Goal: Task Accomplishment & Management: Manage account settings

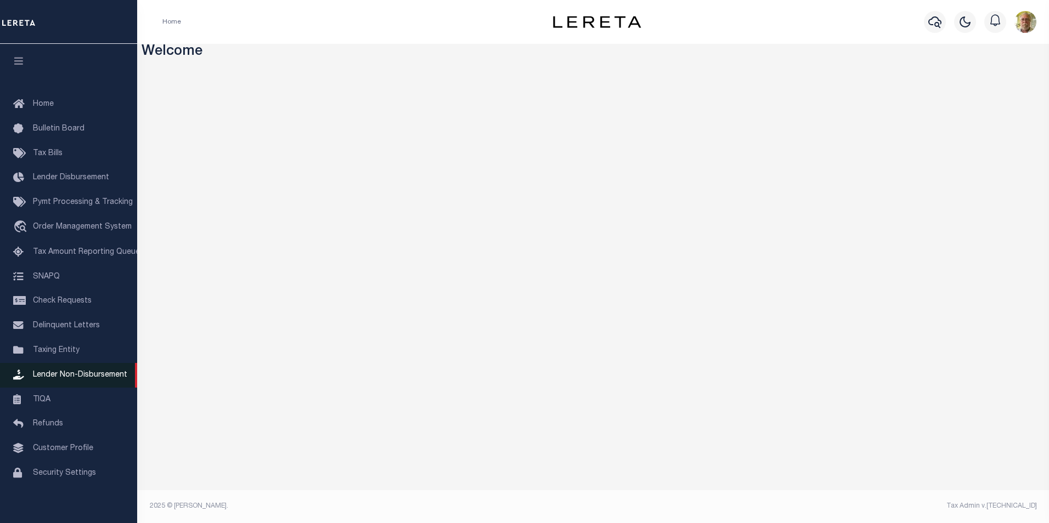
click at [78, 377] on span "Lender Non-Disbursement" at bounding box center [80, 375] width 94 height 8
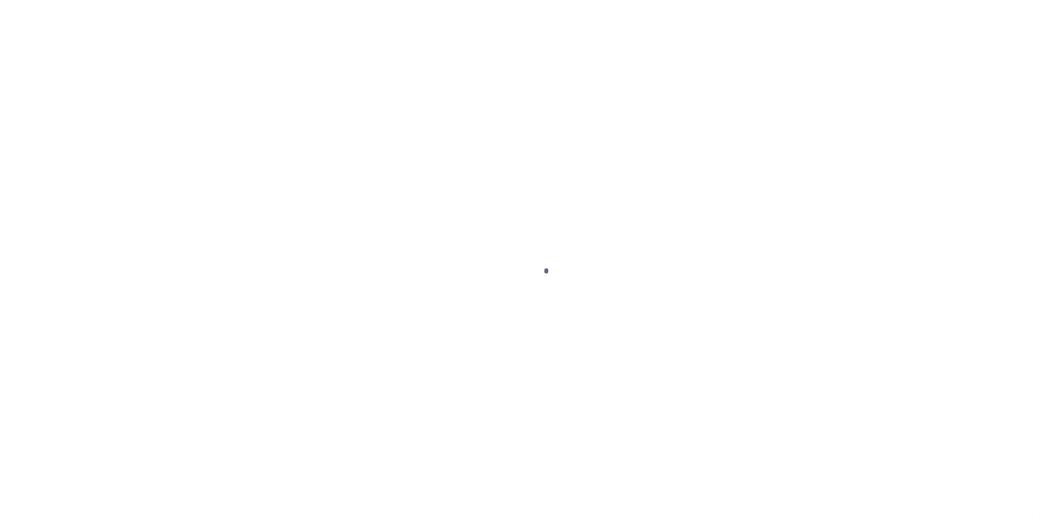
scroll to position [11, 0]
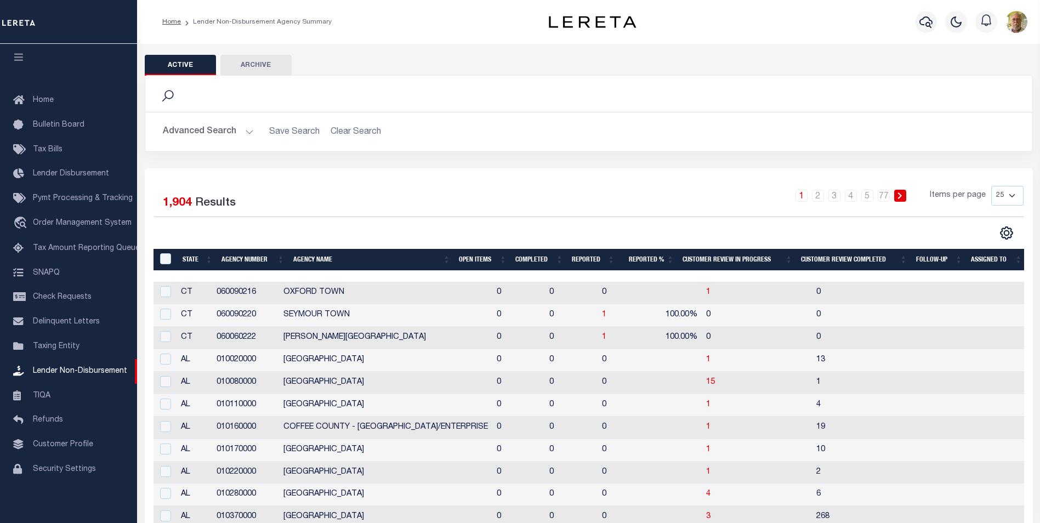
click at [247, 128] on button "Advanced Search" at bounding box center [208, 131] width 91 height 21
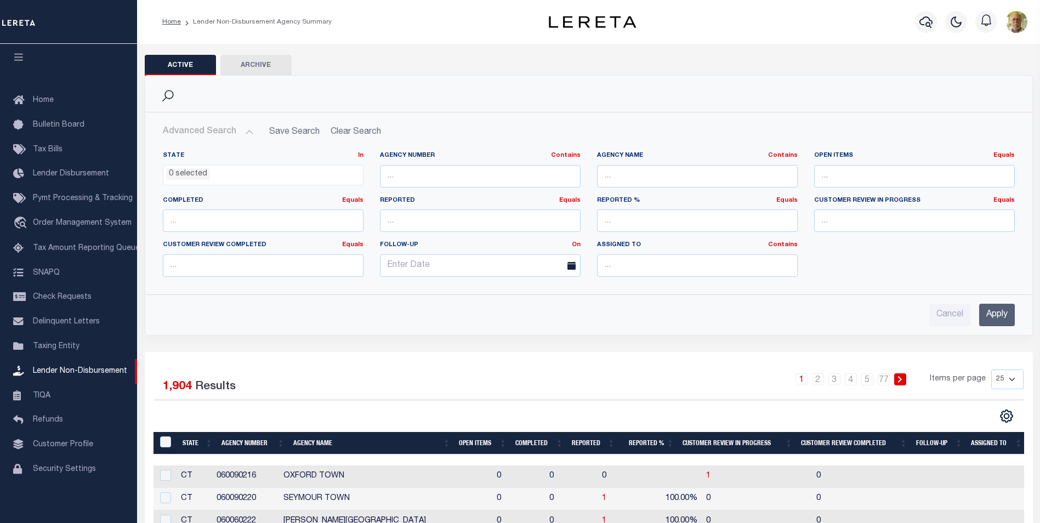
click at [1002, 311] on input "Apply" at bounding box center [997, 315] width 36 height 22
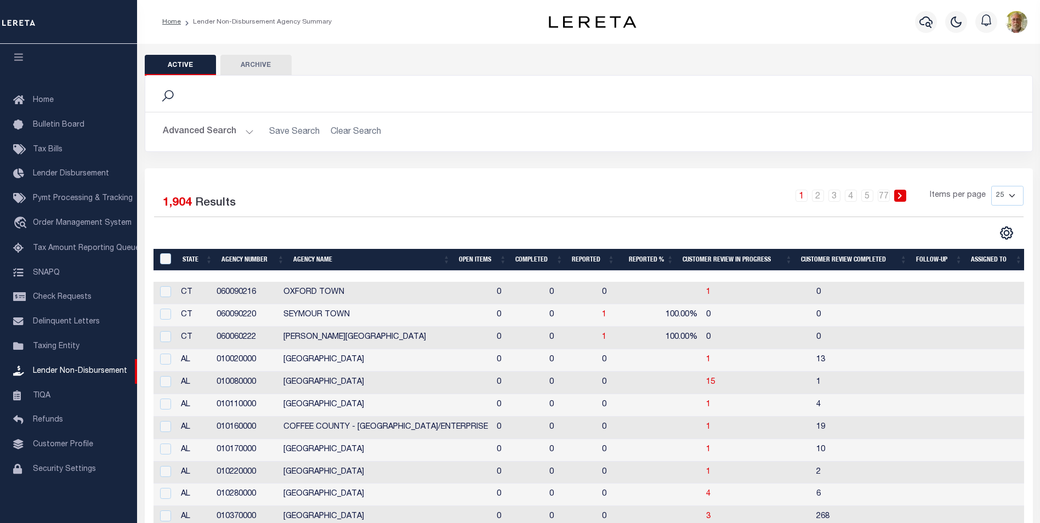
click at [468, 257] on th "Open Items" at bounding box center [483, 260] width 56 height 22
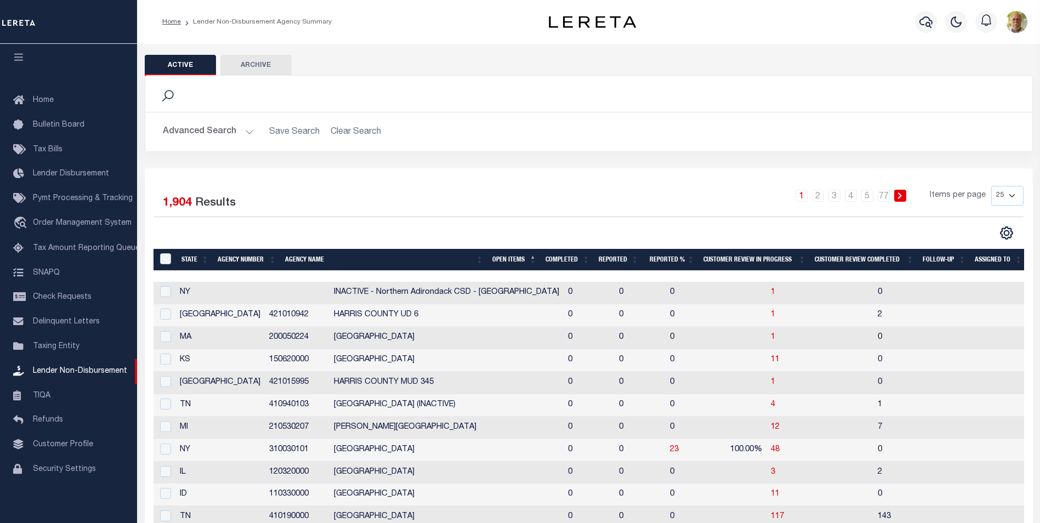
click at [506, 257] on th "Open Items" at bounding box center [514, 260] width 53 height 22
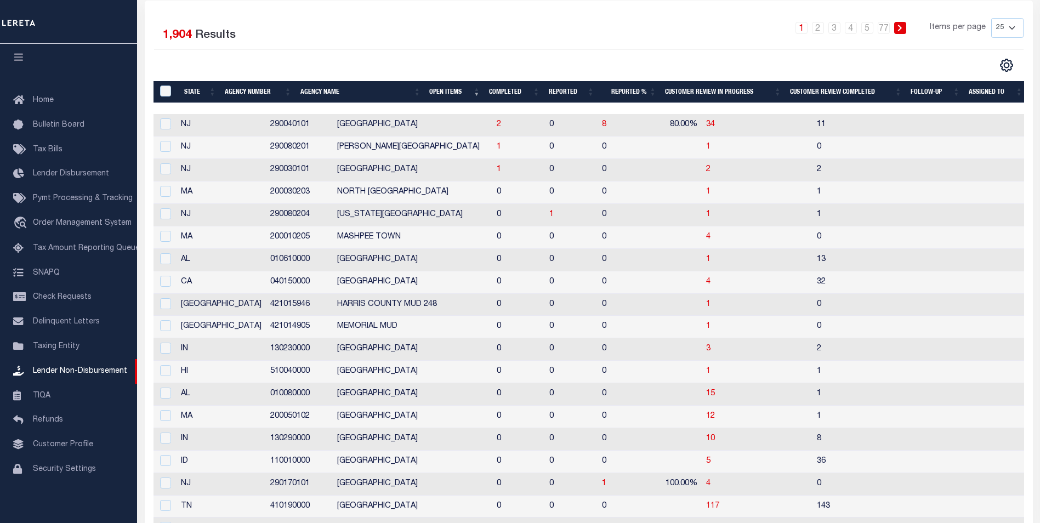
scroll to position [219, 0]
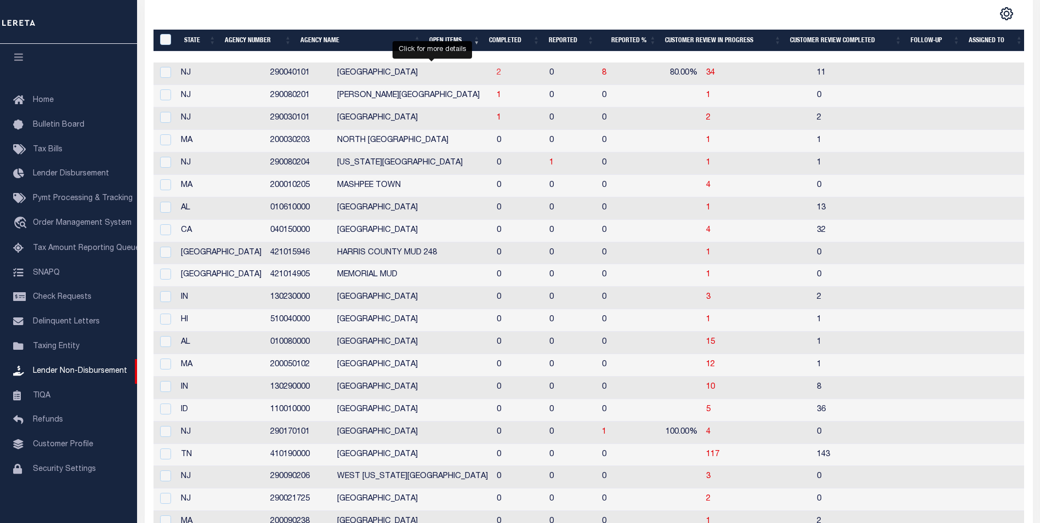
click at [497, 75] on span "2" at bounding box center [499, 73] width 4 height 8
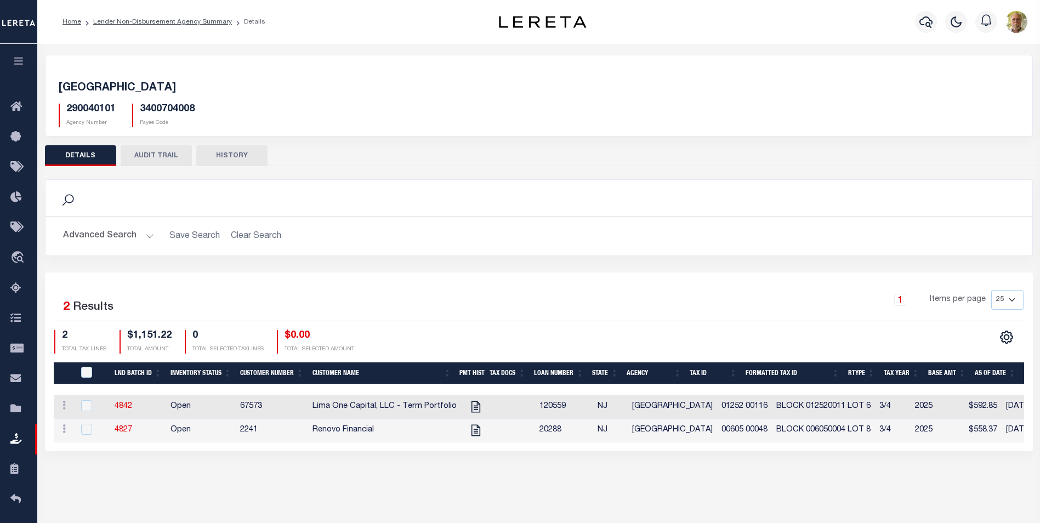
click at [450, 289] on div "Selected 2 Results 1 Items per page 25 50 100 200 2 $1,151.22 0" at bounding box center [539, 362] width 988 height 179
click at [469, 404] on icon "" at bounding box center [476, 407] width 14 height 14
checkbox input "true"
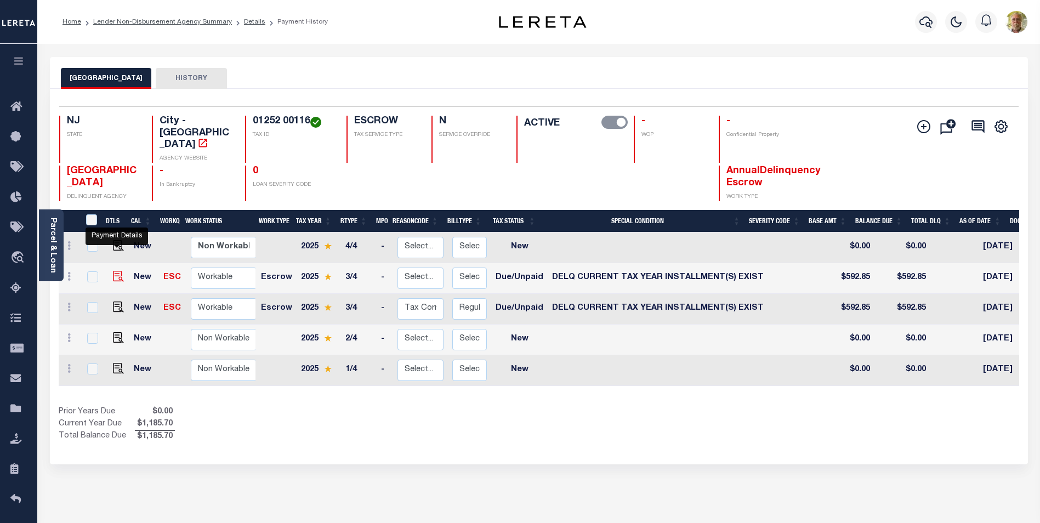
click at [117, 271] on img "" at bounding box center [118, 276] width 11 height 11
checkbox input "true"
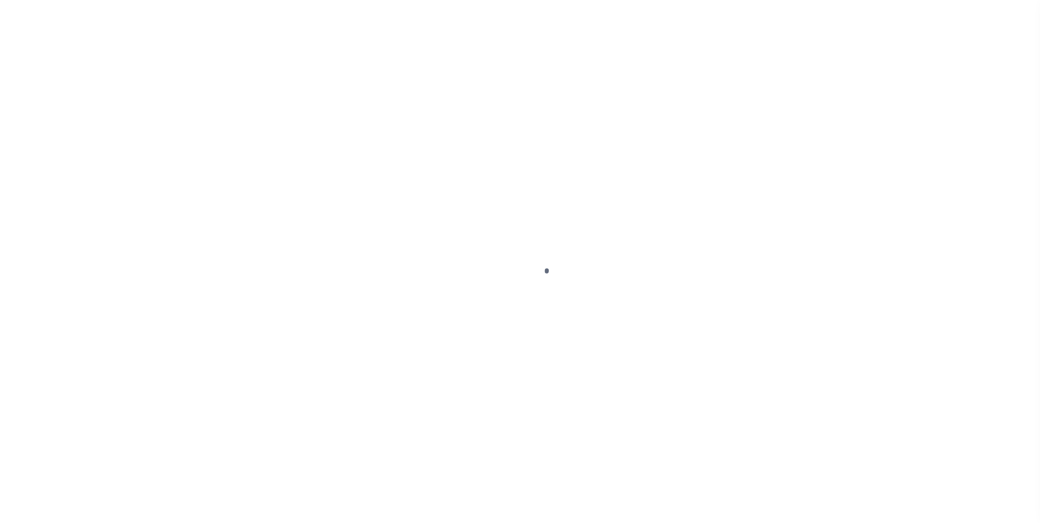
select select "DUE"
select select "17"
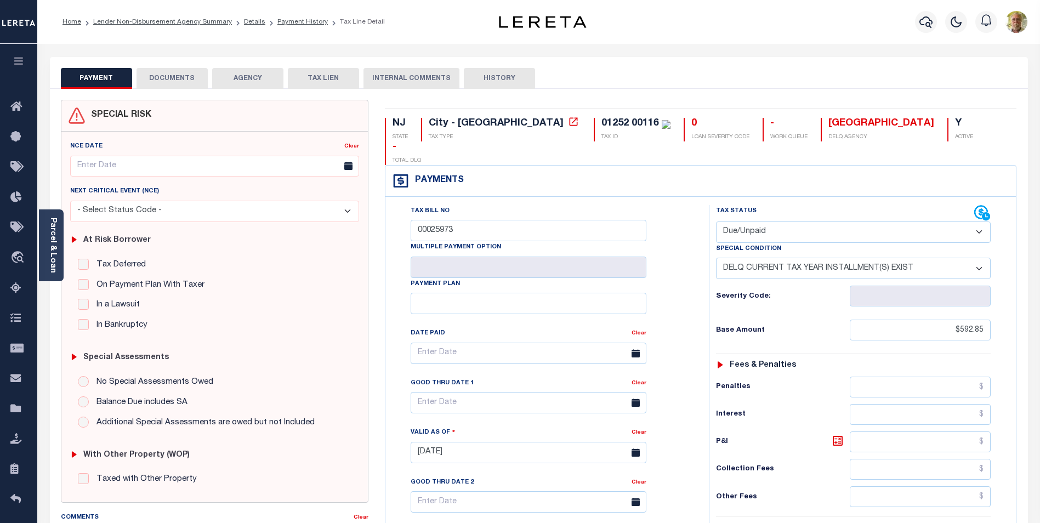
click at [791, 222] on select "- Select Status Code - Open Due/Unpaid Paid Incomplete No Tax Due Internal Refu…" at bounding box center [853, 232] width 275 height 21
select select "OP2"
click at [716, 222] on select "- Select Status Code - Open Due/Unpaid Paid Incomplete No Tax Due Internal Refu…" at bounding box center [853, 232] width 275 height 21
select select "0"
type input "08/21/2025"
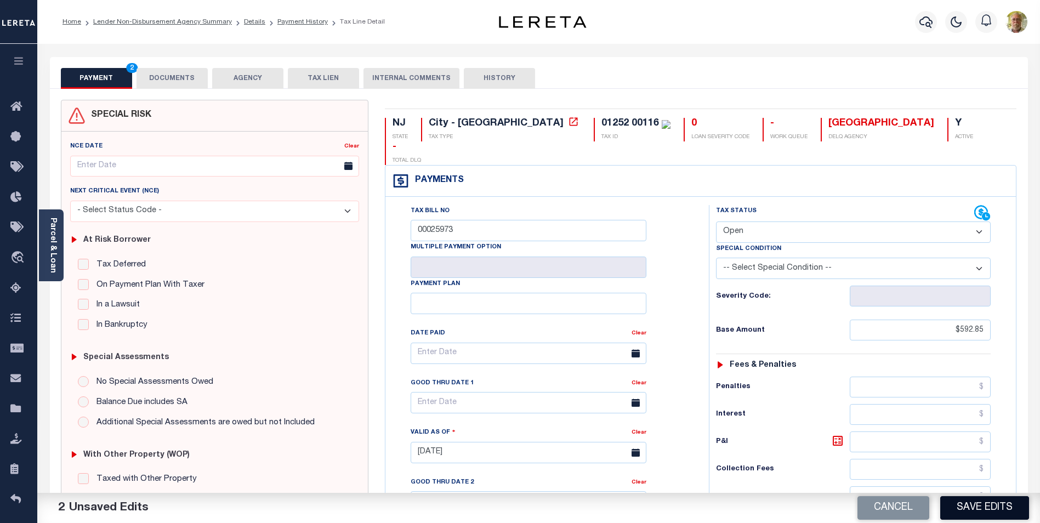
click at [988, 503] on button "Save Edits" at bounding box center [985, 508] width 89 height 24
checkbox input "false"
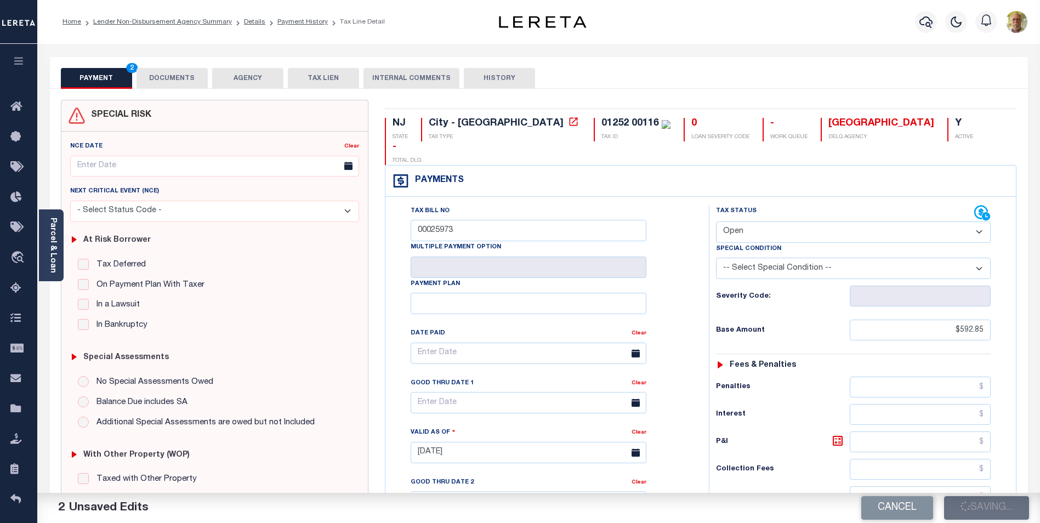
type input "$592.85"
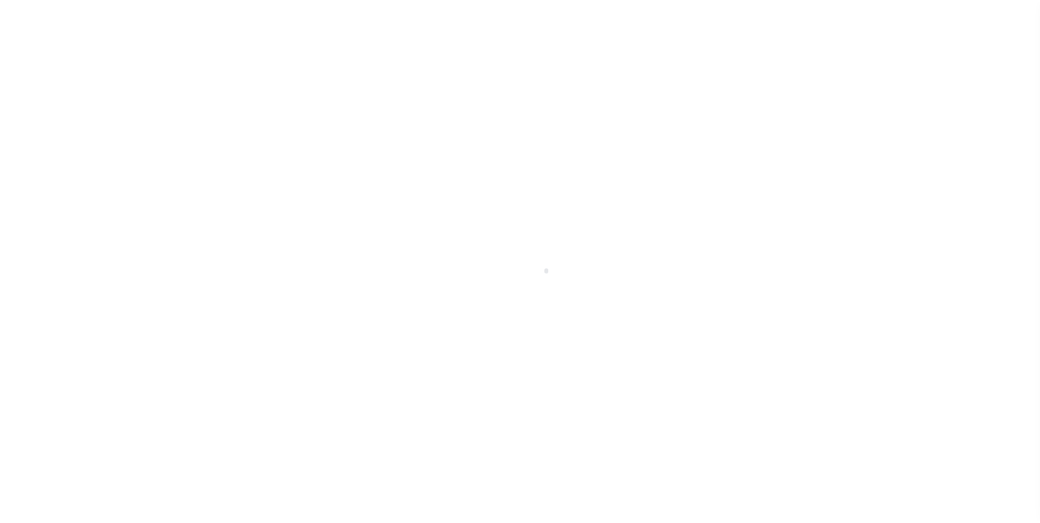
scroll to position [11, 0]
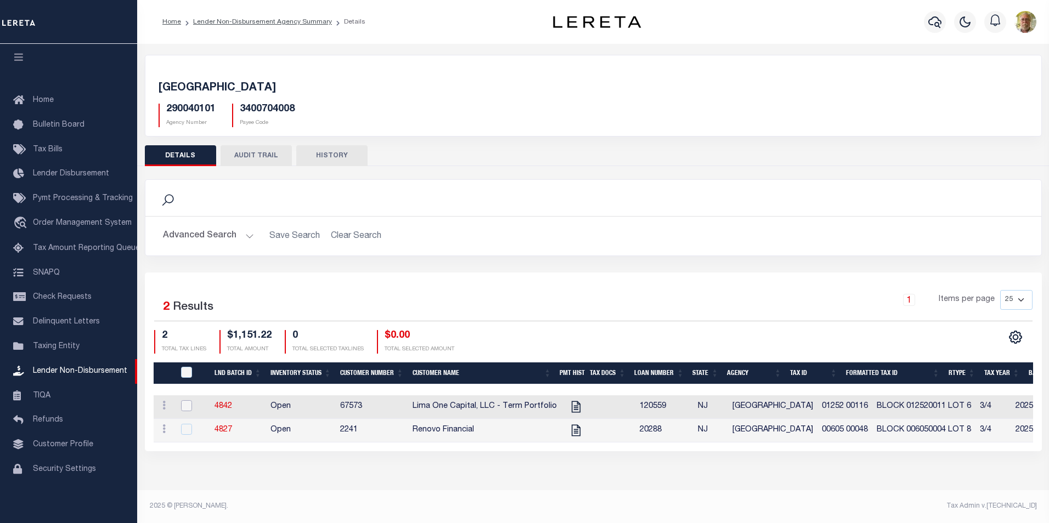
click at [186, 405] on input "checkbox" at bounding box center [186, 405] width 11 height 11
checkbox input "true"
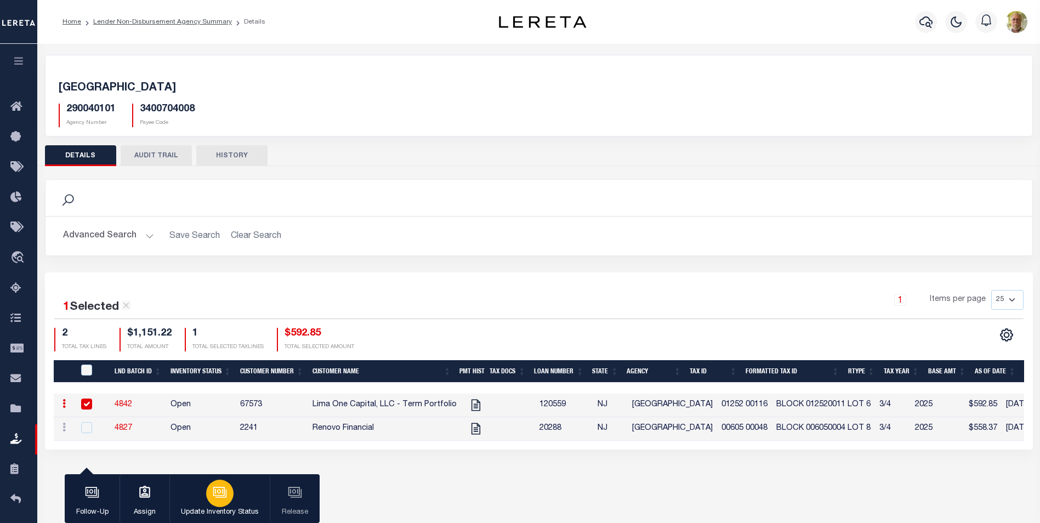
click at [223, 494] on icon "button" at bounding box center [220, 492] width 14 height 14
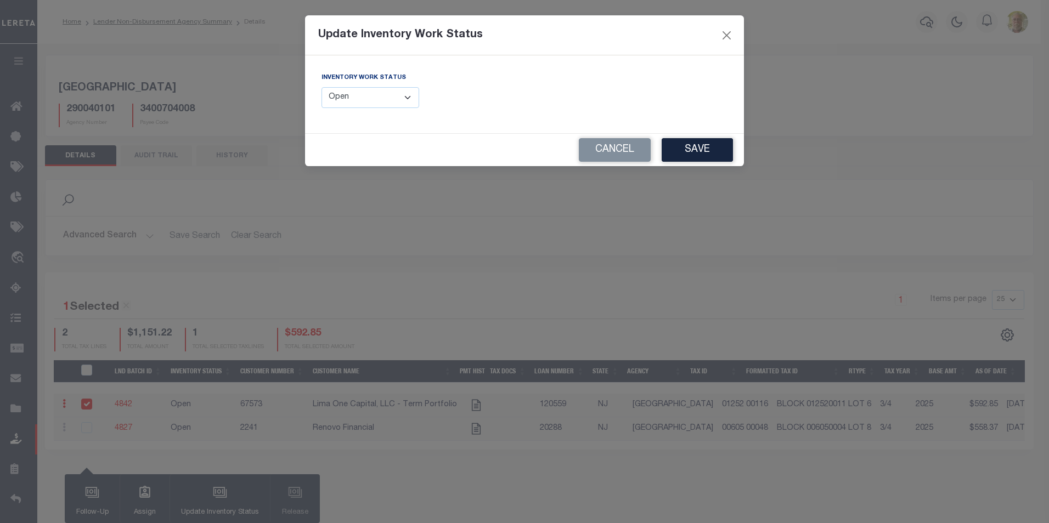
click at [387, 102] on select "--Select-- Open Completed Reported" at bounding box center [370, 97] width 98 height 21
select select "Completed"
click at [321, 87] on select "--Select-- Open Completed Reported" at bounding box center [370, 97] width 98 height 21
click at [692, 145] on button "Save" at bounding box center [696, 150] width 71 height 24
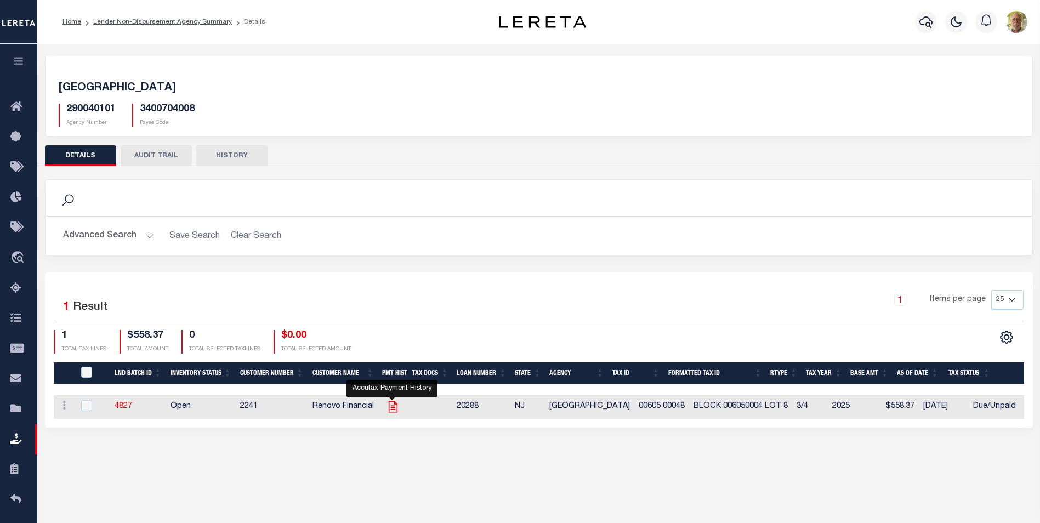
click at [396, 407] on icon at bounding box center [392, 407] width 9 height 12
checkbox input "true"
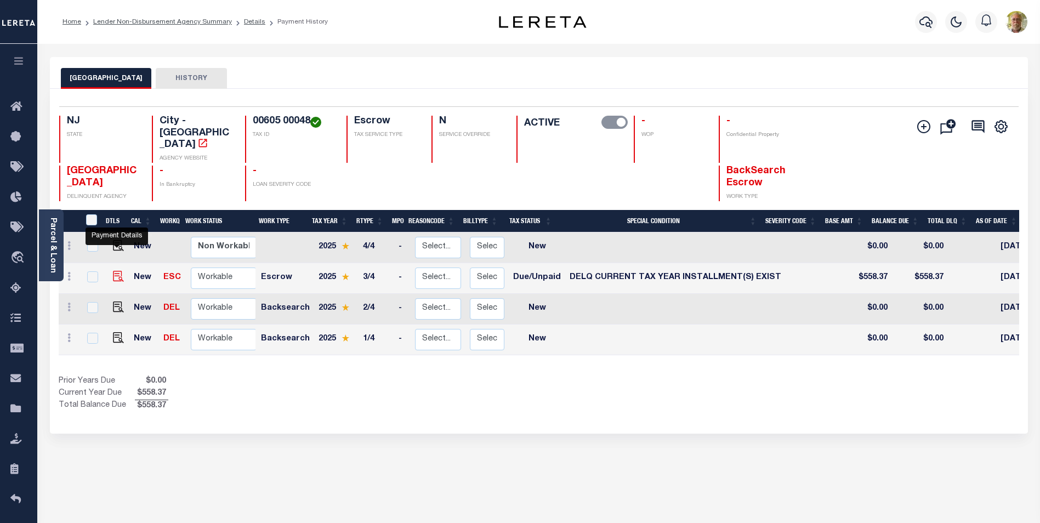
click at [115, 271] on img "" at bounding box center [118, 276] width 11 height 11
checkbox input "true"
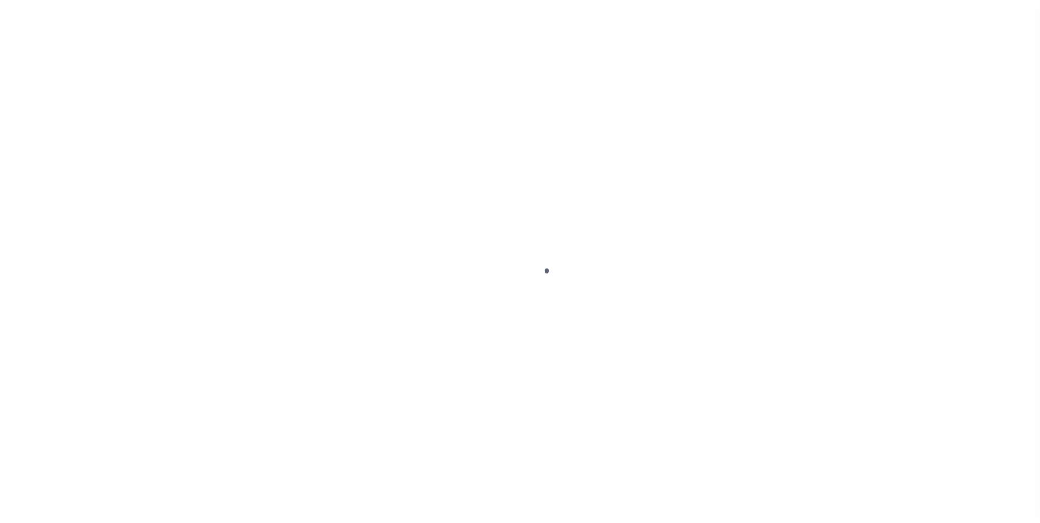
select select "DUE"
select select "17"
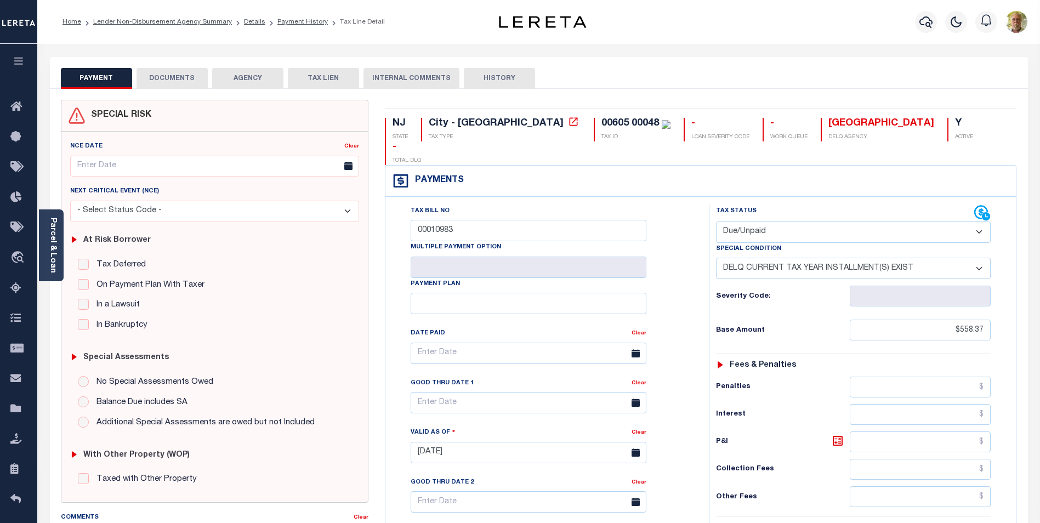
click at [770, 222] on select "- Select Status Code - Open Due/Unpaid Paid Incomplete No Tax Due Internal Refu…" at bounding box center [853, 232] width 275 height 21
select select "PYD"
click at [716, 222] on select "- Select Status Code - Open Due/Unpaid Paid Incomplete No Tax Due Internal Refu…" at bounding box center [853, 232] width 275 height 21
select select "0"
type input "[DATE]"
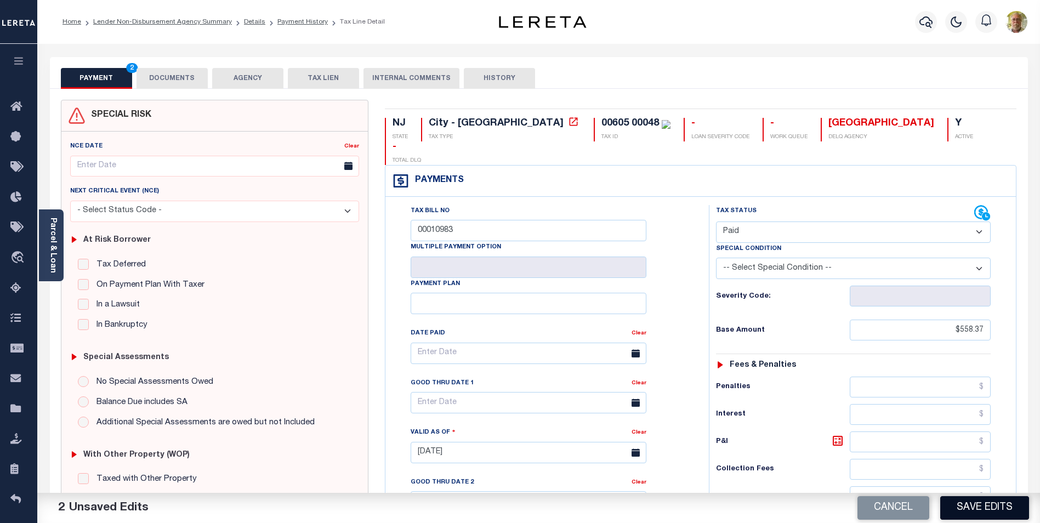
click at [983, 504] on button "Save Edits" at bounding box center [985, 508] width 89 height 24
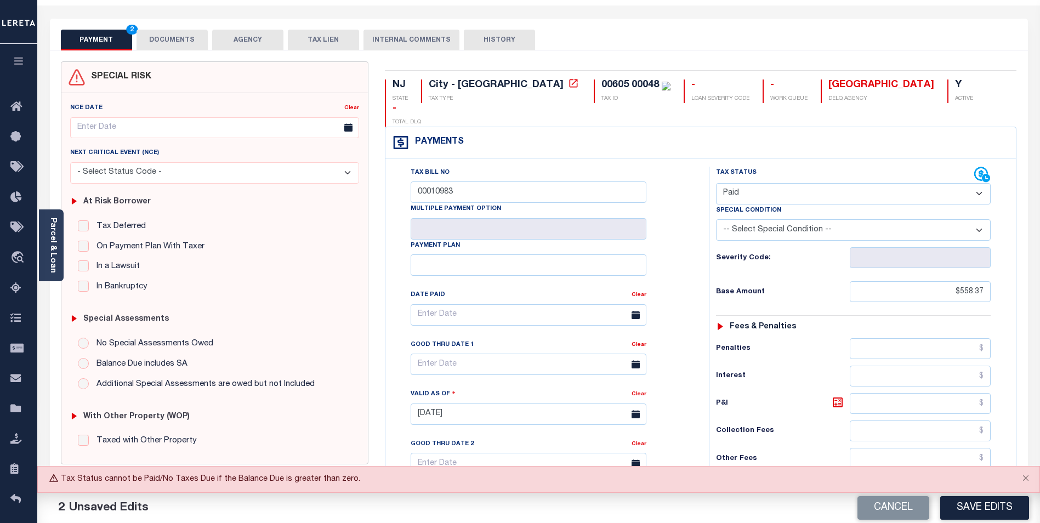
scroll to position [165, 0]
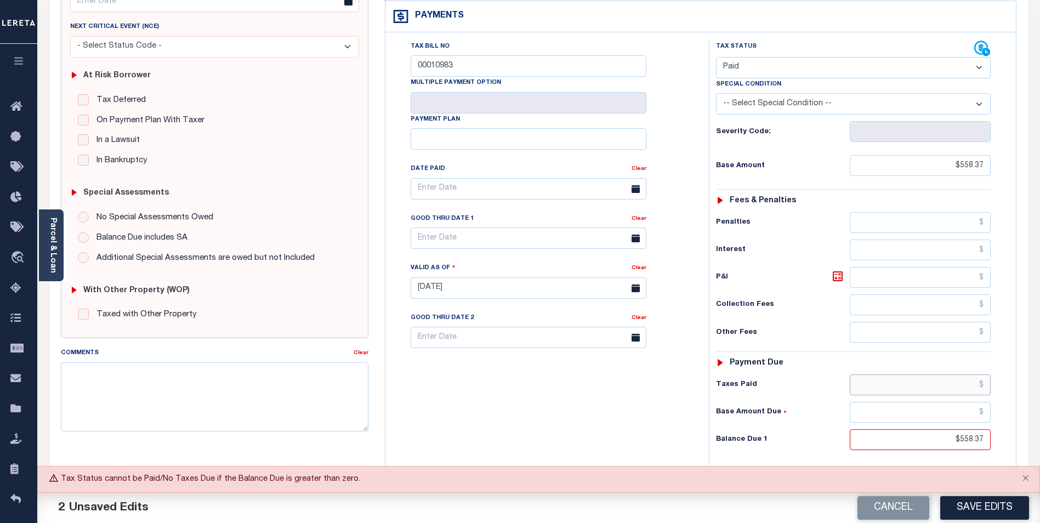
click at [966, 375] on input "text" at bounding box center [920, 385] width 141 height 21
type input "$558.37"
click at [138, 376] on textarea "Comments" at bounding box center [215, 396] width 308 height 69
type textarea "TAXES ARE PAID"
click at [984, 502] on button "Save Edits" at bounding box center [985, 508] width 89 height 24
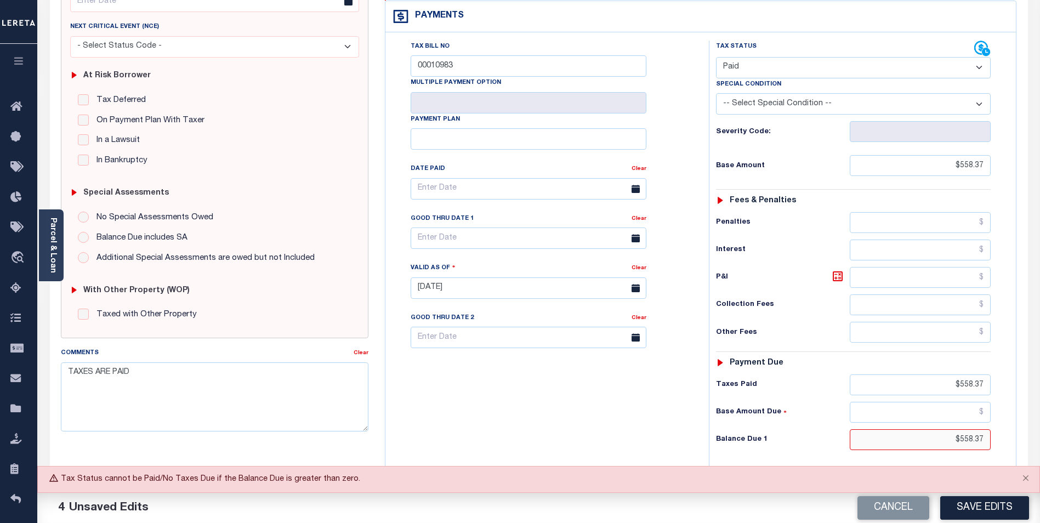
drag, startPoint x: 927, startPoint y: 416, endPoint x: 1044, endPoint y: 412, distance: 116.9
click at [1040, 419] on html "Home Lender Non-Disbursement Agency Summary Details Payment History Tax Line De…" at bounding box center [520, 249] width 1040 height 829
click at [987, 505] on button "Save Edits" at bounding box center [985, 508] width 89 height 24
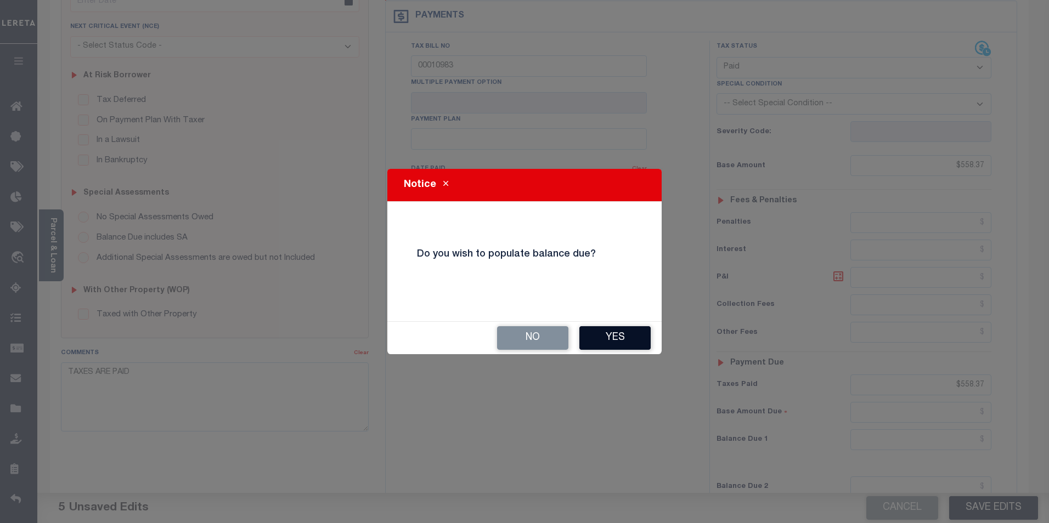
click at [615, 333] on button "Yes" at bounding box center [614, 338] width 71 height 24
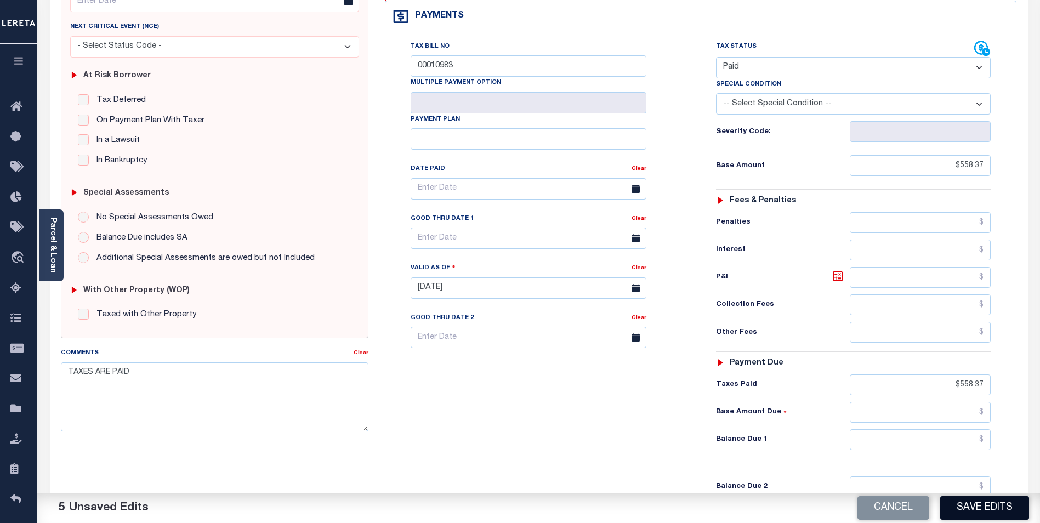
click at [988, 500] on button "Save Edits" at bounding box center [985, 508] width 89 height 24
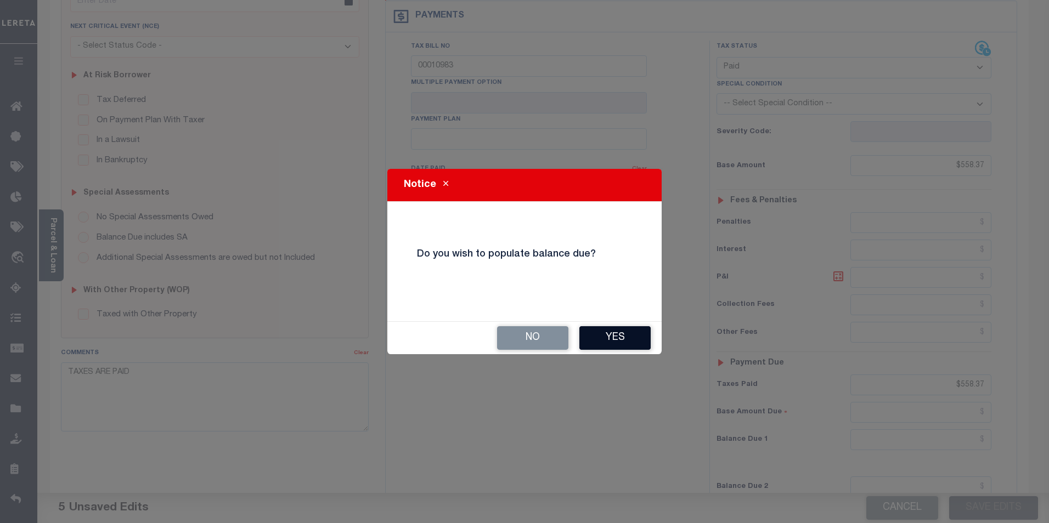
click at [596, 331] on button "Yes" at bounding box center [614, 338] width 71 height 24
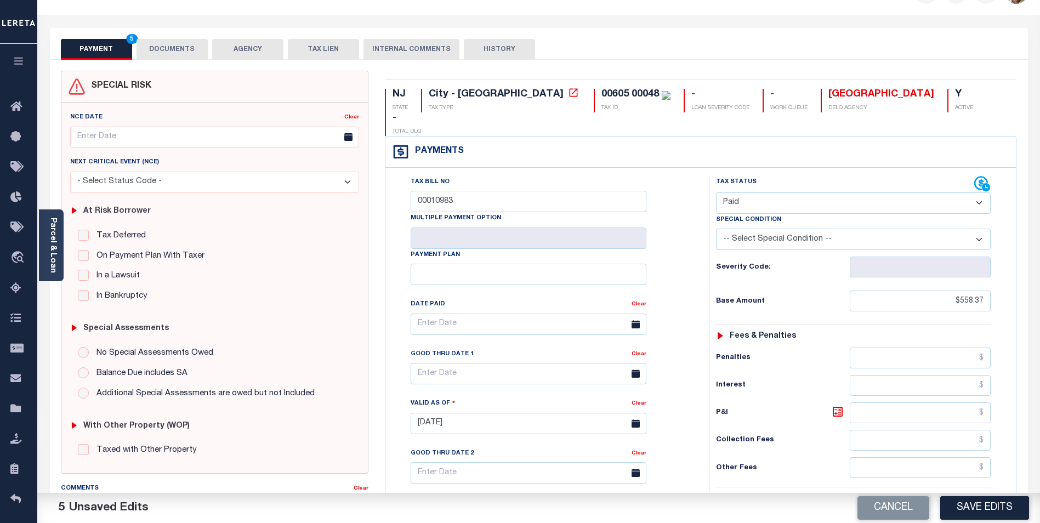
scroll to position [55, 0]
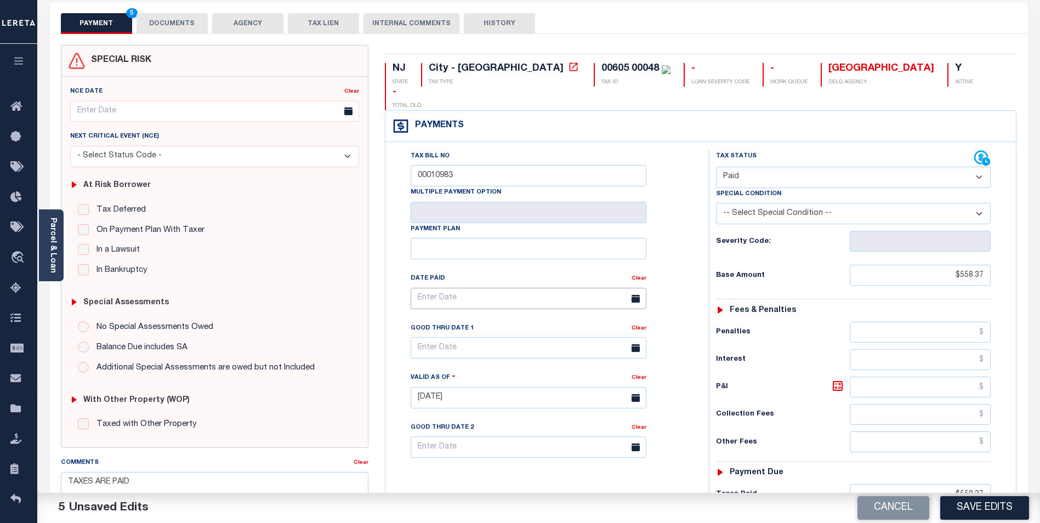
click at [598, 288] on input "text" at bounding box center [529, 298] width 236 height 21
click at [542, 381] on span "15" at bounding box center [543, 381] width 21 height 21
type input "08/15/2025"
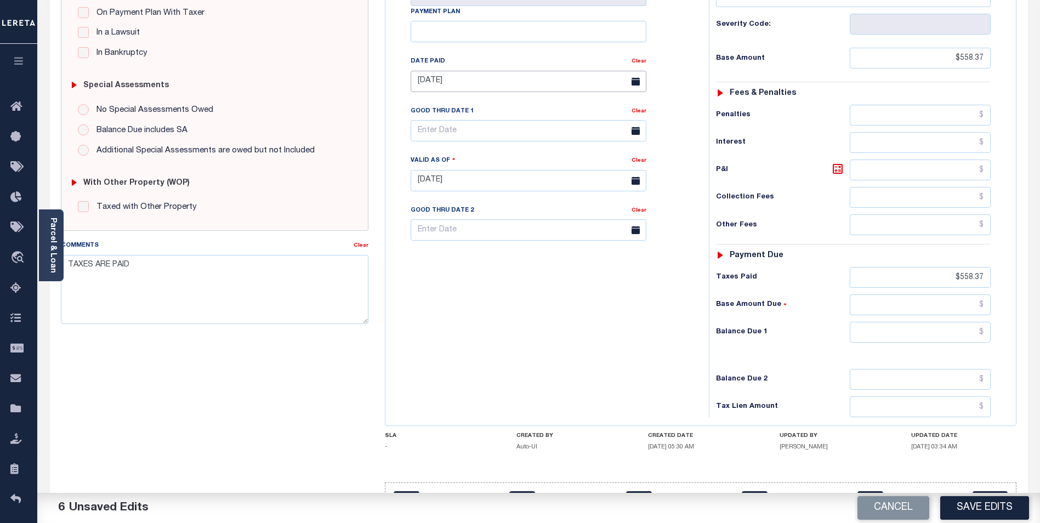
scroll to position [284, 0]
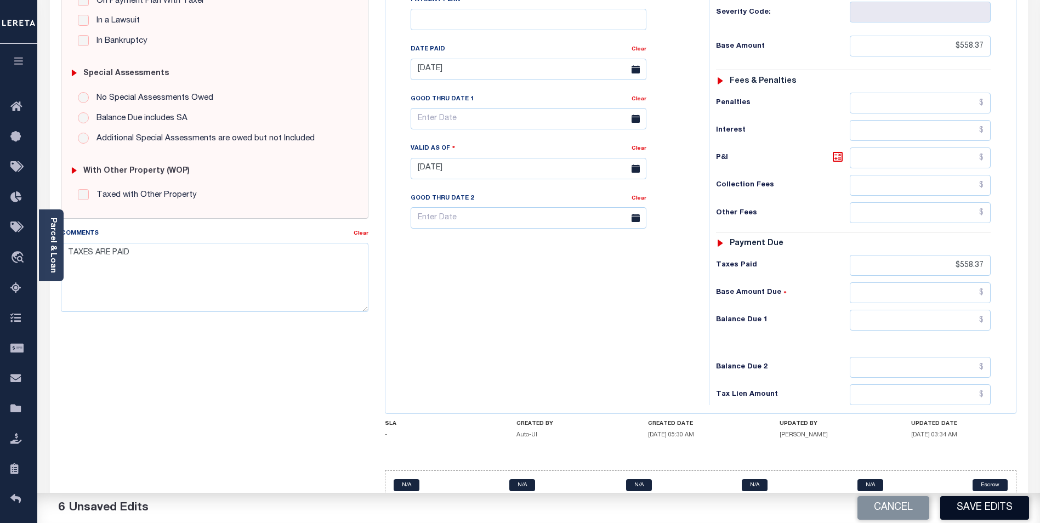
click at [989, 506] on button "Save Edits" at bounding box center [985, 508] width 89 height 24
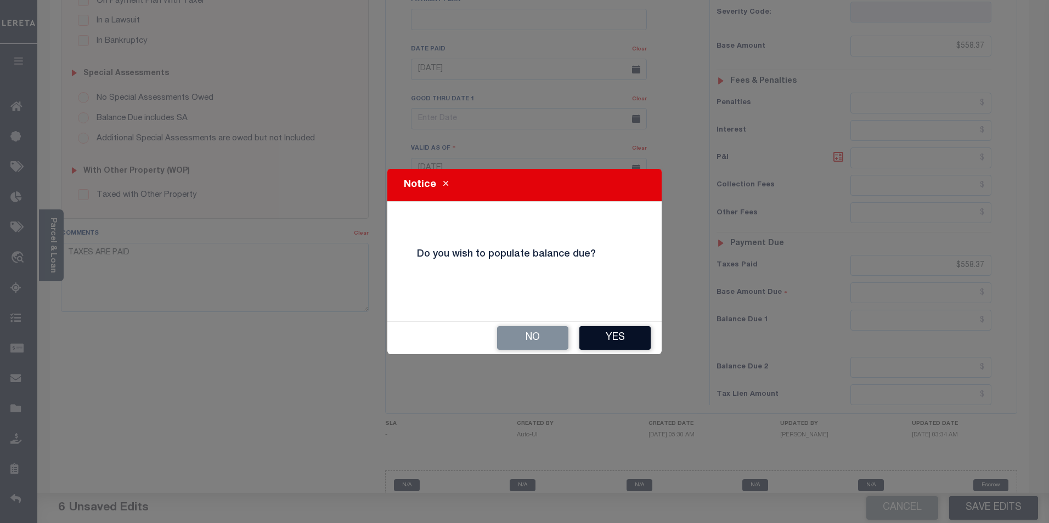
click at [613, 338] on button "Yes" at bounding box center [614, 338] width 71 height 24
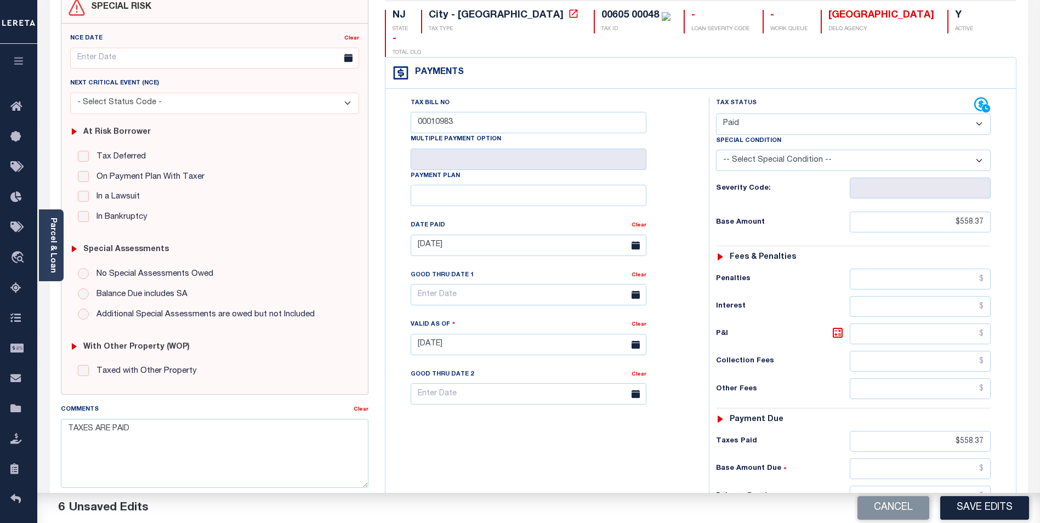
scroll to position [110, 0]
click at [641, 320] on link "Clear" at bounding box center [639, 322] width 15 height 5
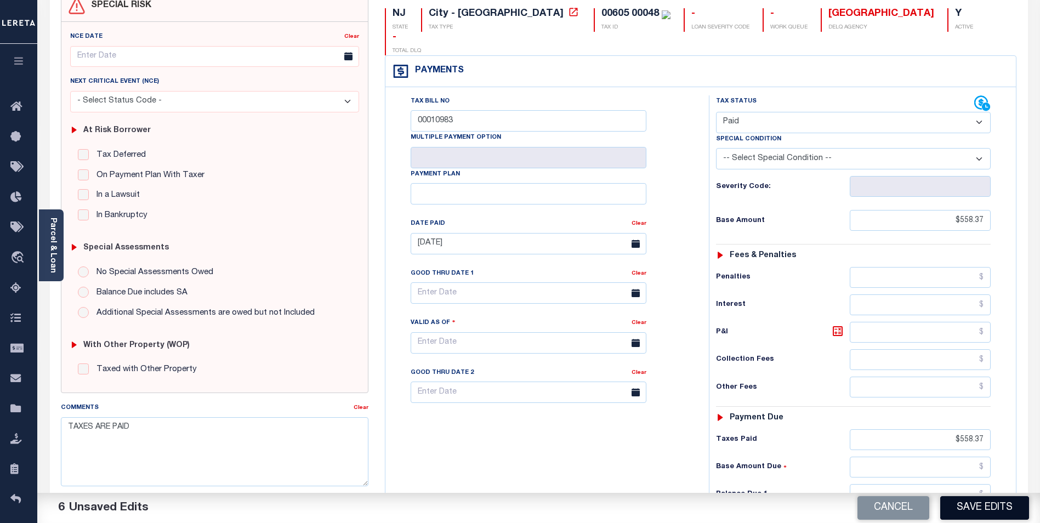
click at [990, 511] on button "Save Edits" at bounding box center [985, 508] width 89 height 24
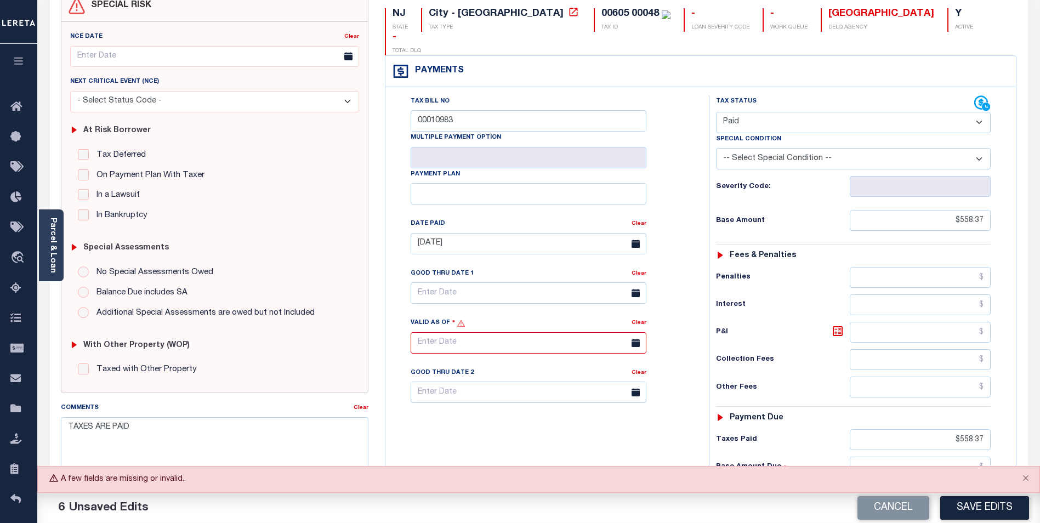
click at [637, 339] on icon at bounding box center [636, 343] width 8 height 8
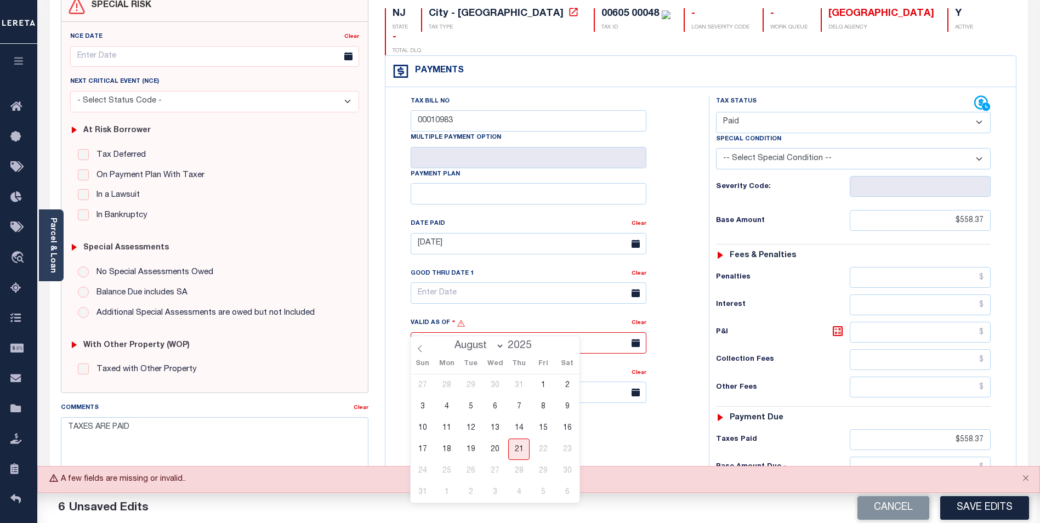
click at [600, 332] on input "text" at bounding box center [529, 342] width 236 height 21
click at [517, 445] on span "21" at bounding box center [518, 449] width 21 height 21
type input "[DATE]"
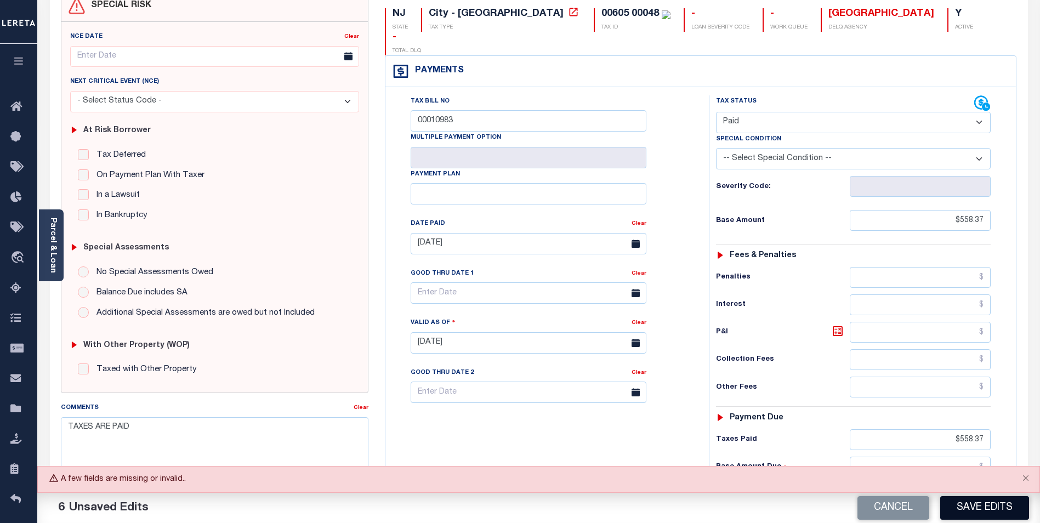
click at [976, 509] on button "Save Edits" at bounding box center [985, 508] width 89 height 24
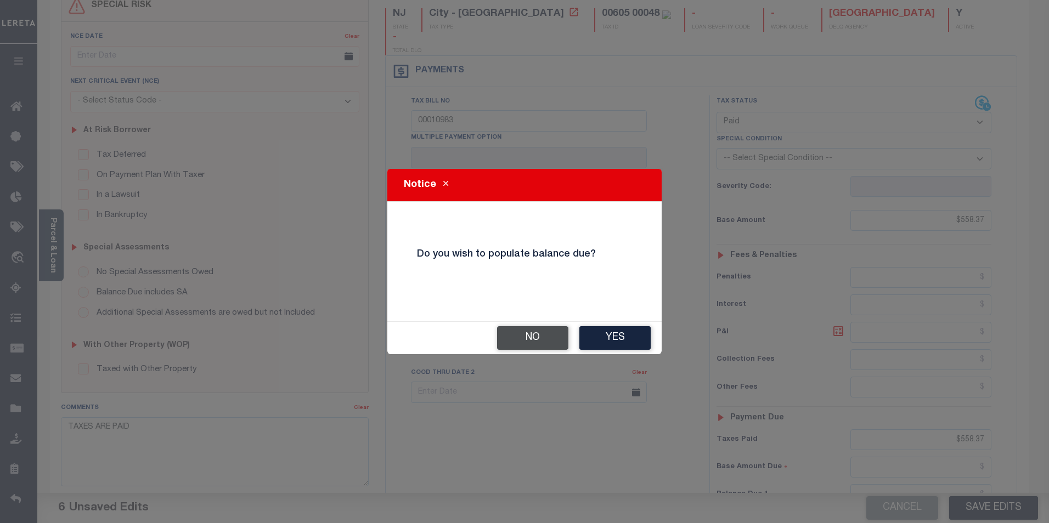
click at [546, 338] on button "No" at bounding box center [532, 338] width 71 height 24
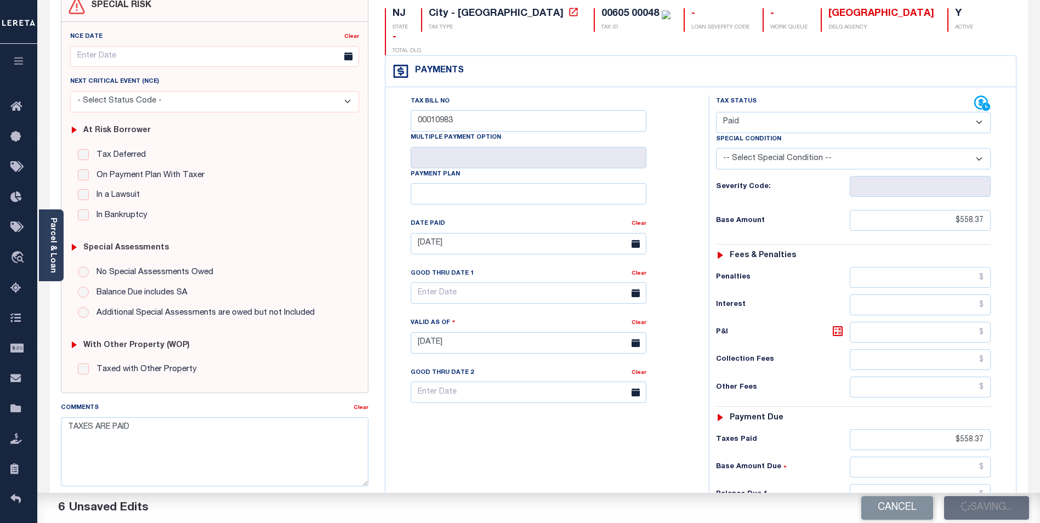
checkbox input "false"
type input "$558.37"
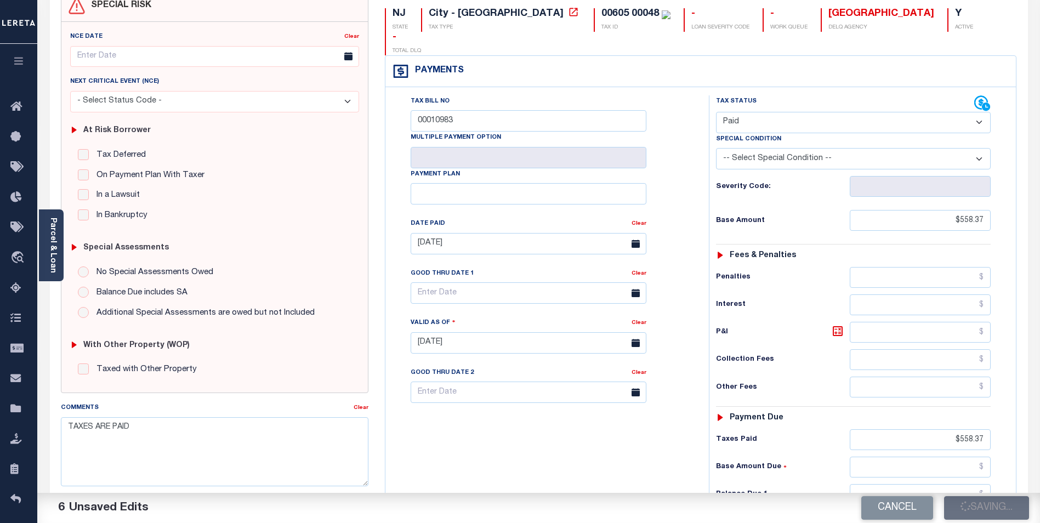
type input "$558.37"
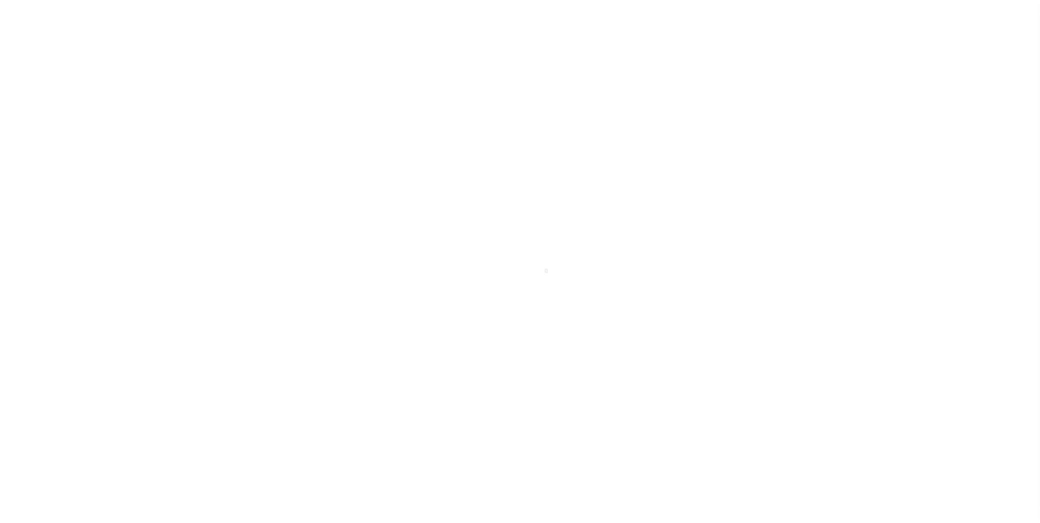
scroll to position [11, 0]
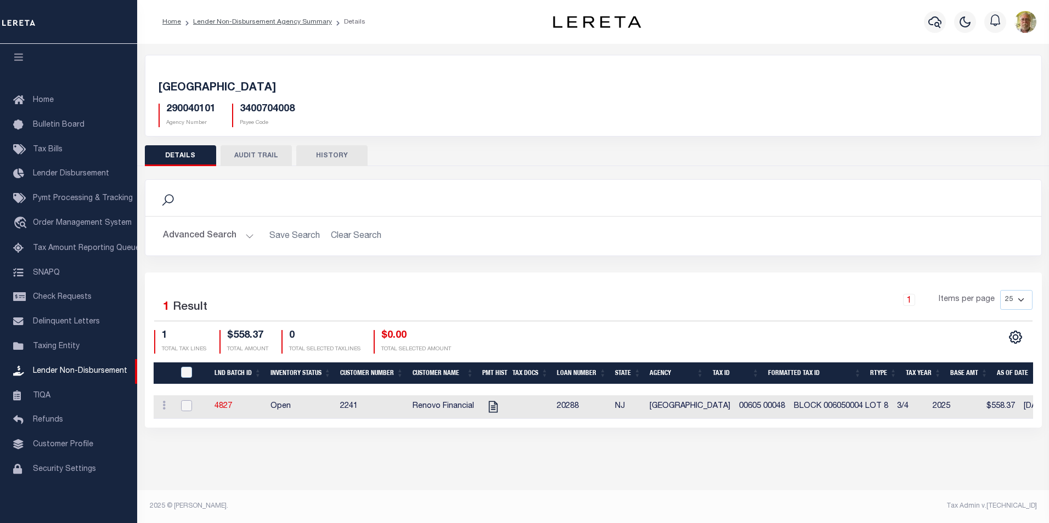
click at [186, 404] on input "checkbox" at bounding box center [186, 405] width 11 height 11
checkbox input "true"
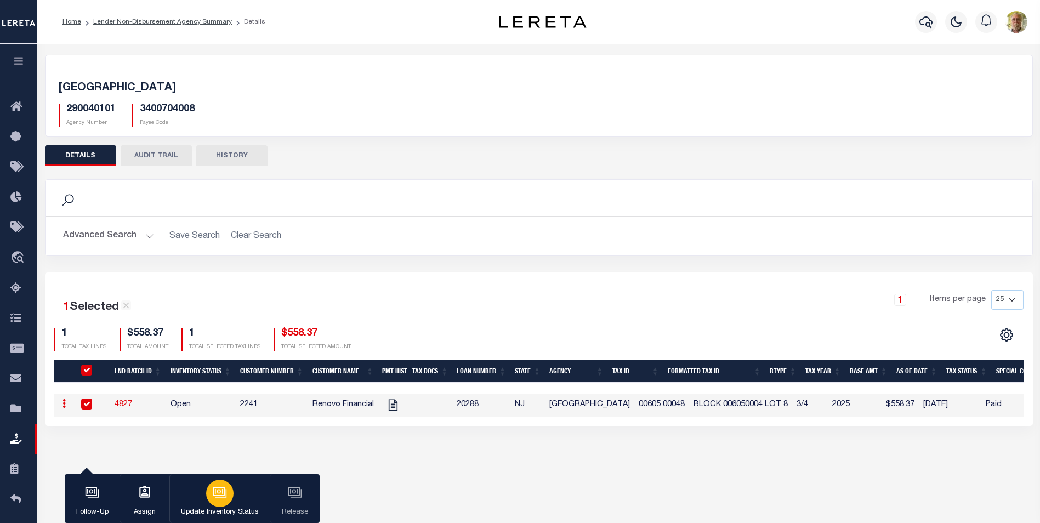
click at [218, 493] on icon "button" at bounding box center [219, 491] width 8 height 5
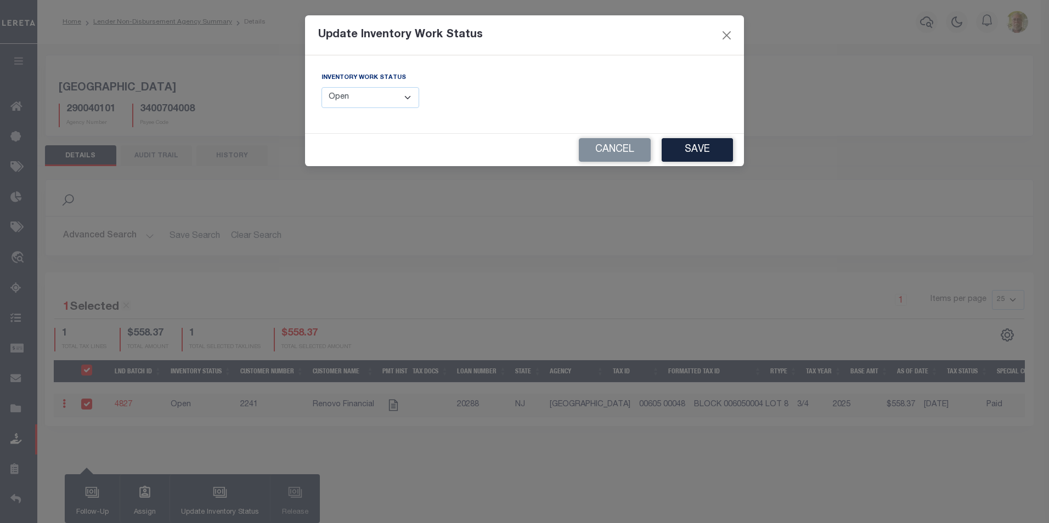
click at [386, 104] on select "--Select-- Open Completed Reported" at bounding box center [370, 97] width 98 height 21
select select "Completed"
click at [321, 87] on select "--Select-- Open Completed Reported" at bounding box center [370, 97] width 98 height 21
click at [709, 151] on button "Save" at bounding box center [696, 150] width 71 height 24
click at [679, 146] on div "Cancel" at bounding box center [524, 150] width 439 height 32
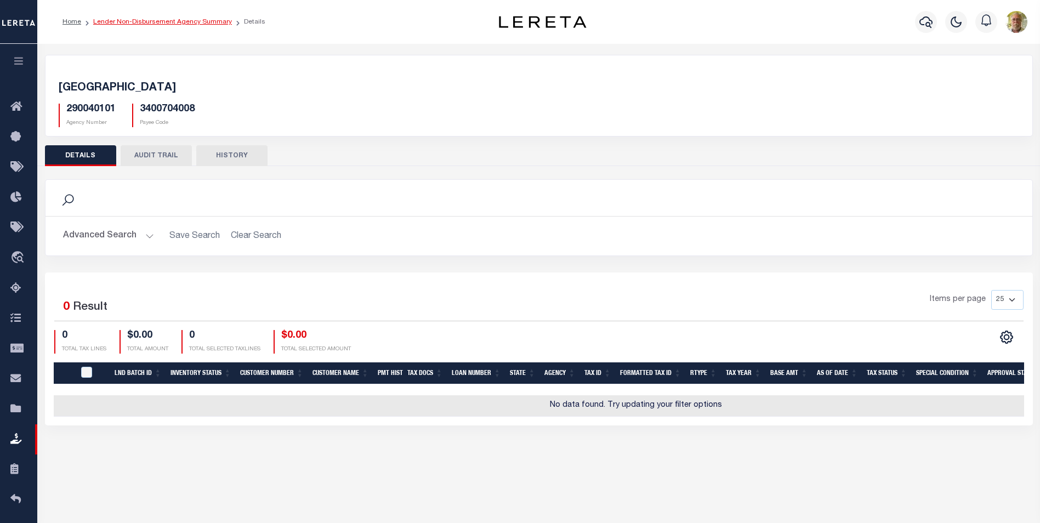
click at [178, 20] on link "Lender Non-Disbursement Agency Summary" at bounding box center [162, 22] width 139 height 7
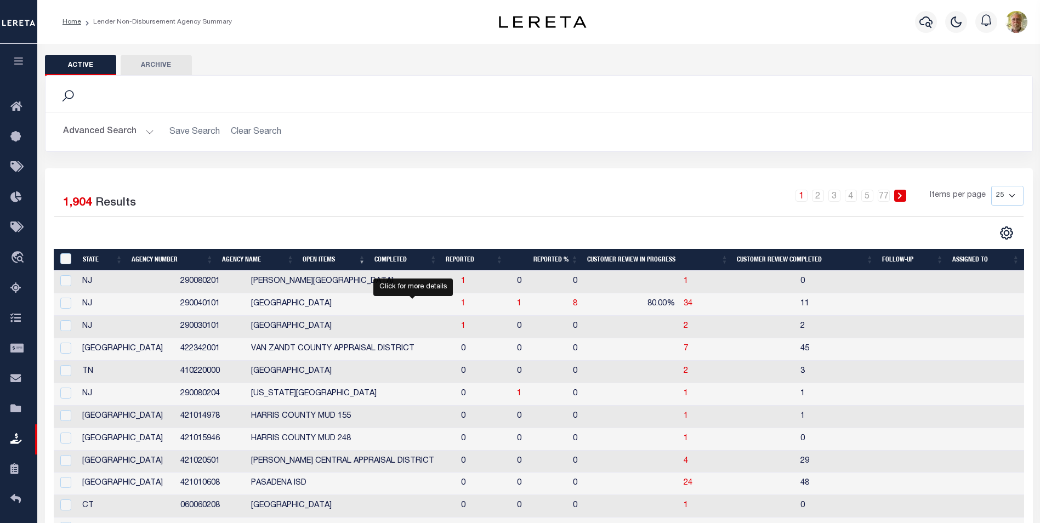
click at [461, 303] on span "1" at bounding box center [463, 304] width 4 height 8
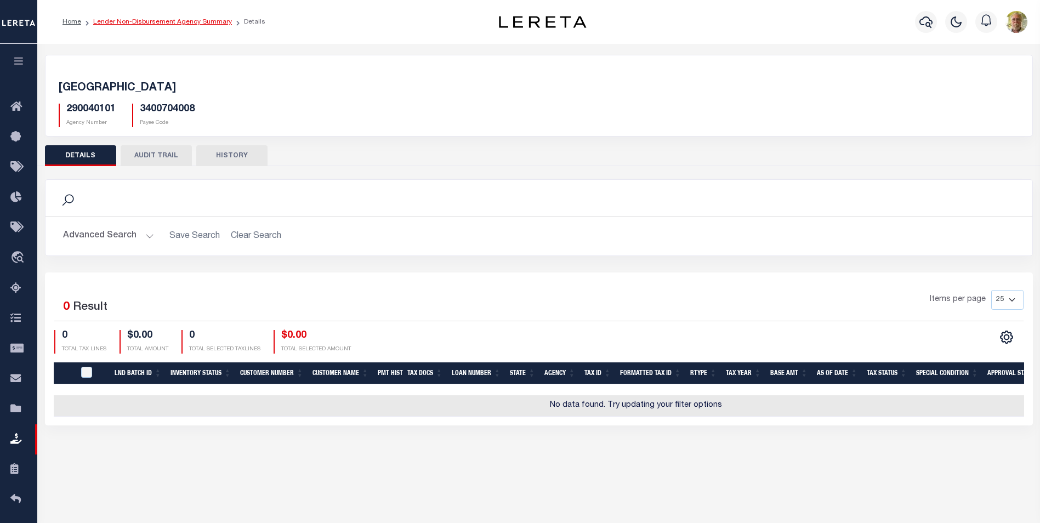
click at [168, 22] on link "Lender Non-Disbursement Agency Summary" at bounding box center [162, 22] width 139 height 7
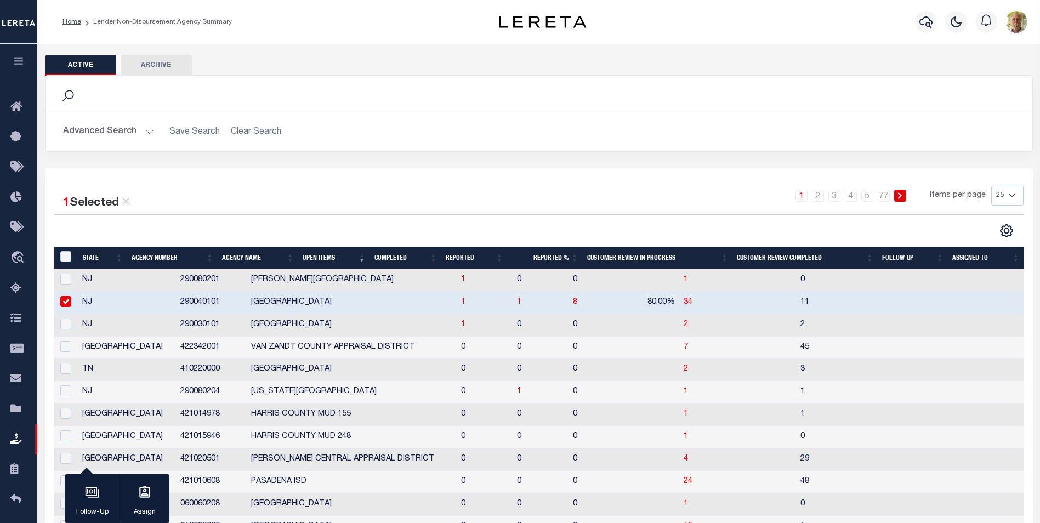
click at [67, 302] on input "checkbox" at bounding box center [65, 301] width 11 height 11
checkbox input "false"
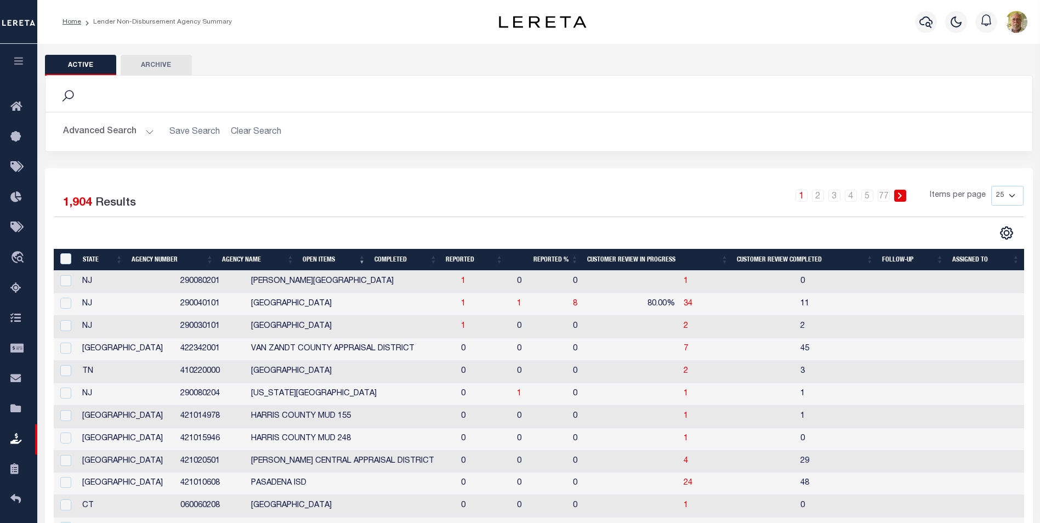
click at [401, 262] on th "Completed" at bounding box center [405, 260] width 71 height 22
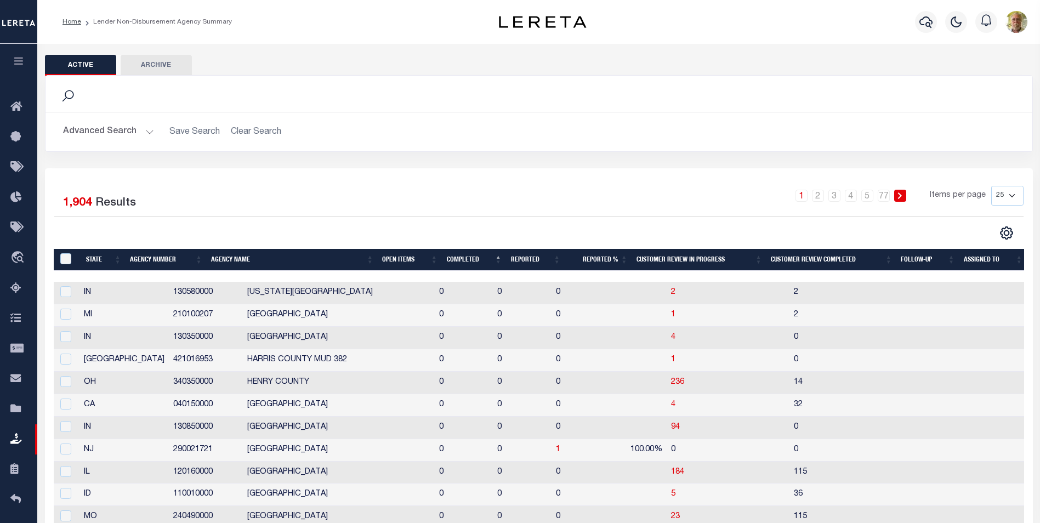
click at [392, 258] on th "Open Items" at bounding box center [410, 260] width 64 height 22
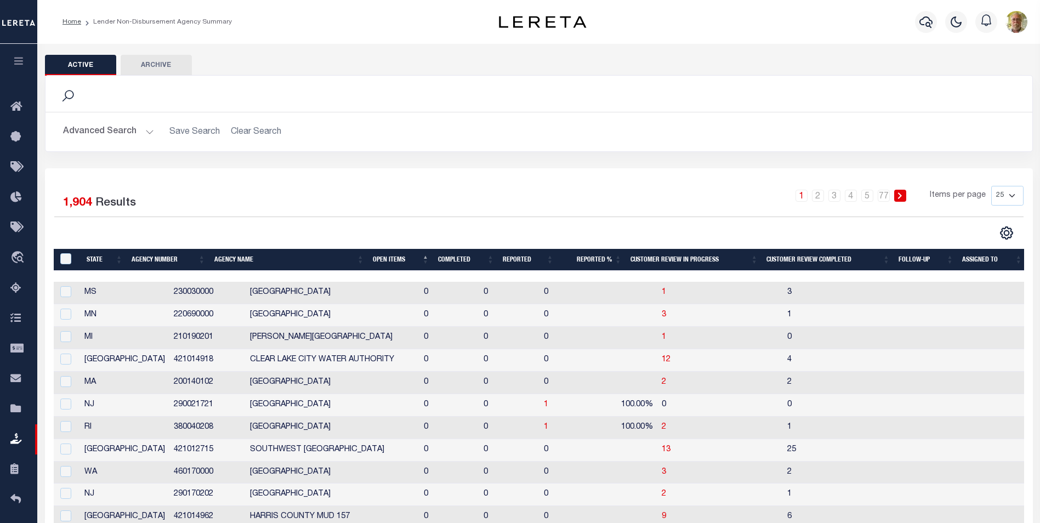
click at [392, 258] on th "Open Items" at bounding box center [401, 260] width 65 height 22
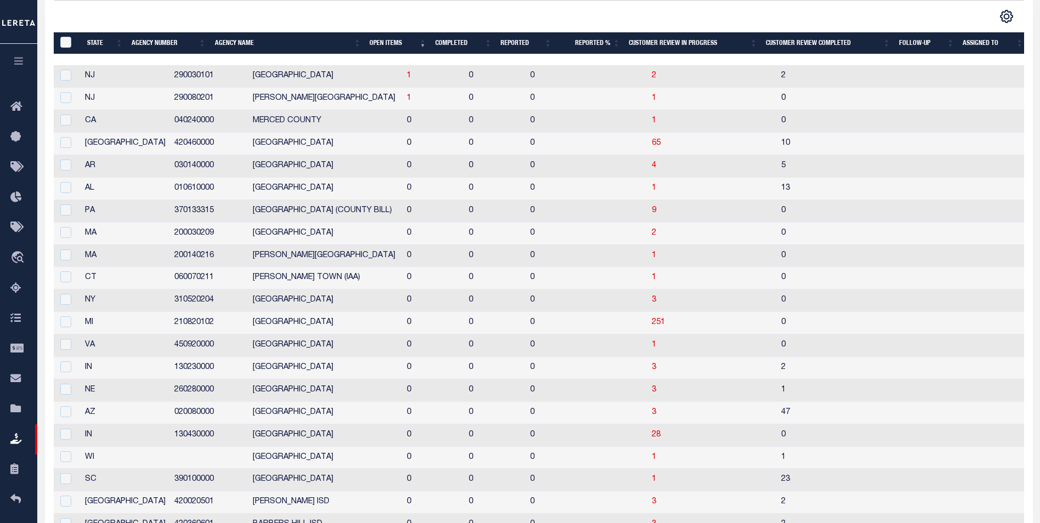
scroll to position [219, 0]
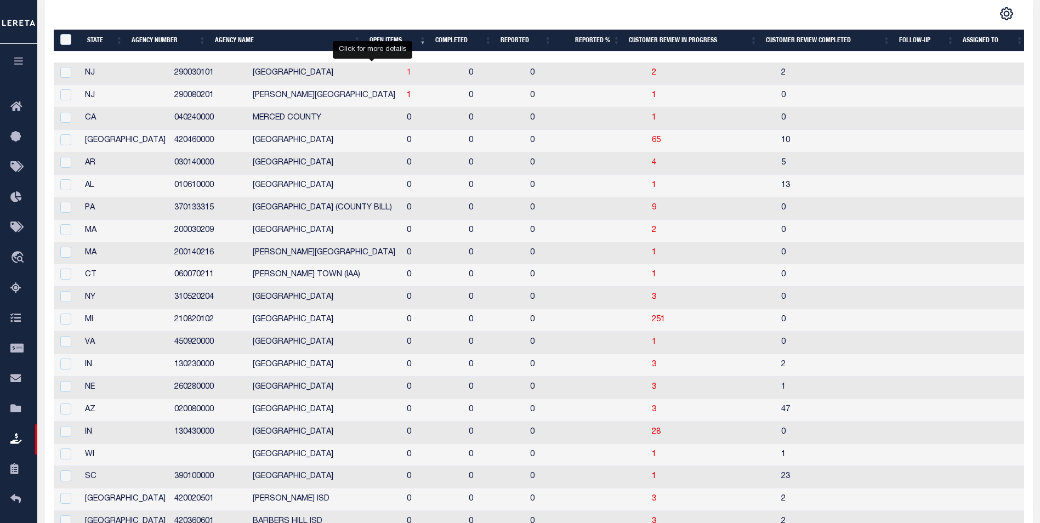
click at [407, 72] on span "1" at bounding box center [409, 73] width 4 height 8
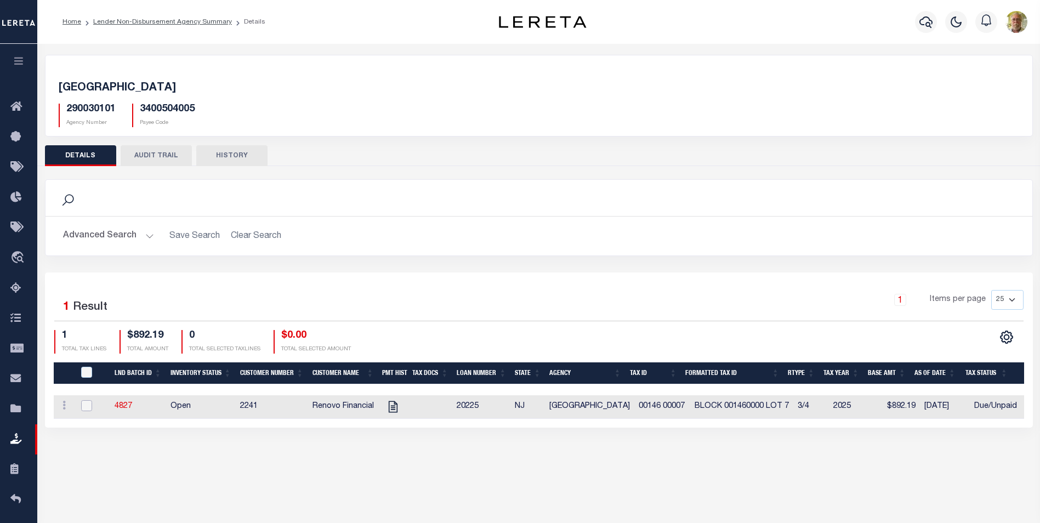
click at [86, 404] on input "checkbox" at bounding box center [86, 405] width 11 height 11
checkbox input "true"
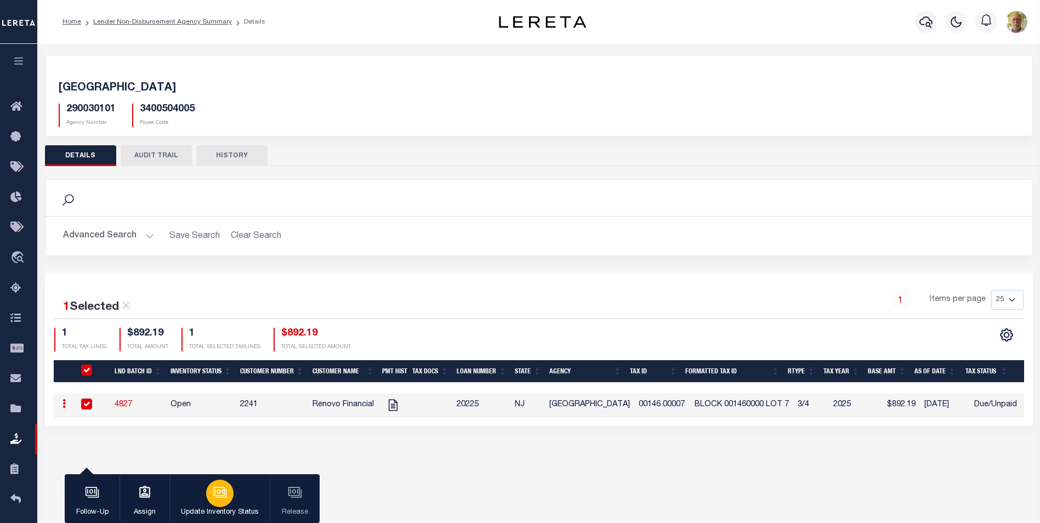
click at [222, 492] on icon "button" at bounding box center [220, 492] width 14 height 14
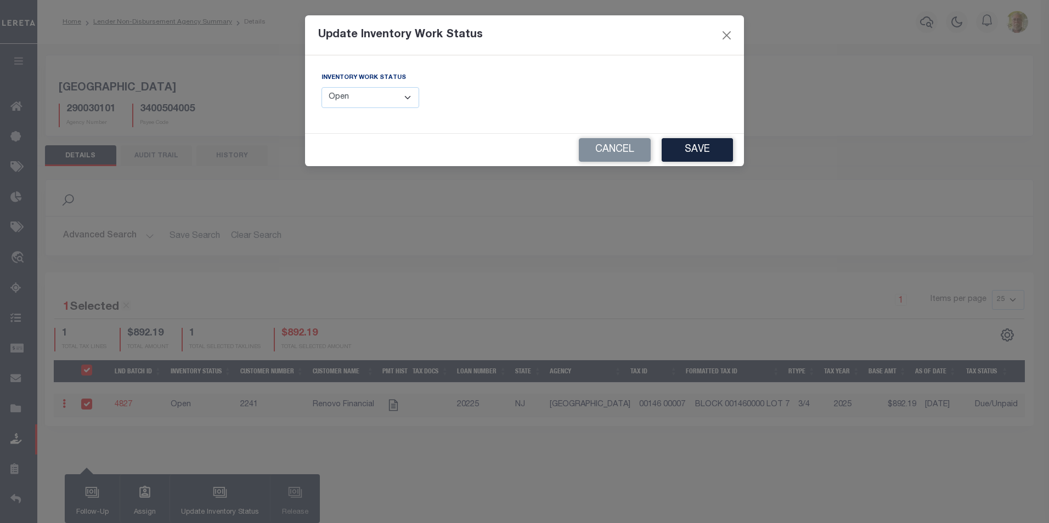
click at [400, 100] on select "--Select-- Open Completed Reported" at bounding box center [370, 97] width 98 height 21
click at [610, 149] on button "Cancel" at bounding box center [615, 150] width 72 height 24
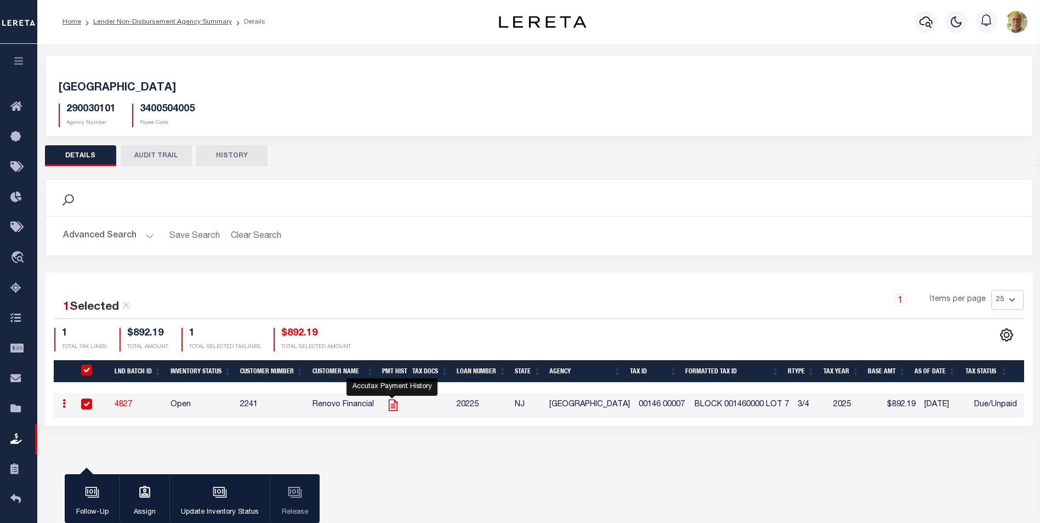
click at [392, 404] on icon "" at bounding box center [393, 405] width 14 height 14
checkbox input "false"
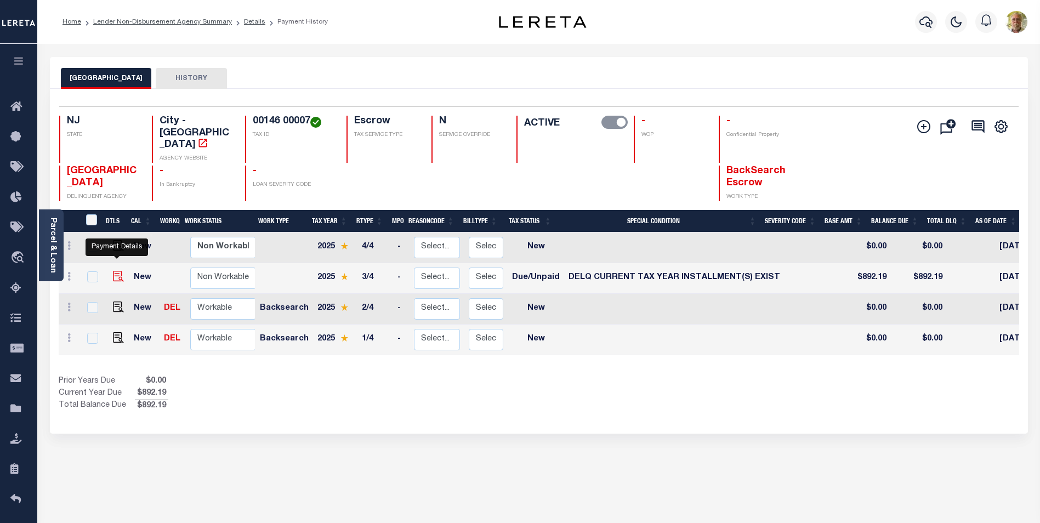
click at [116, 271] on img "" at bounding box center [118, 276] width 11 height 11
checkbox input "true"
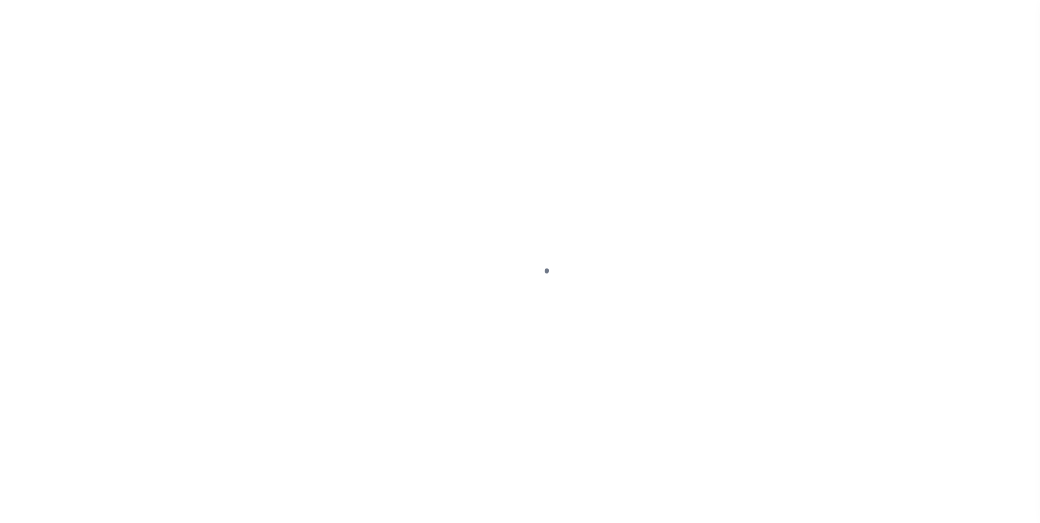
select select "DUE"
select select "17"
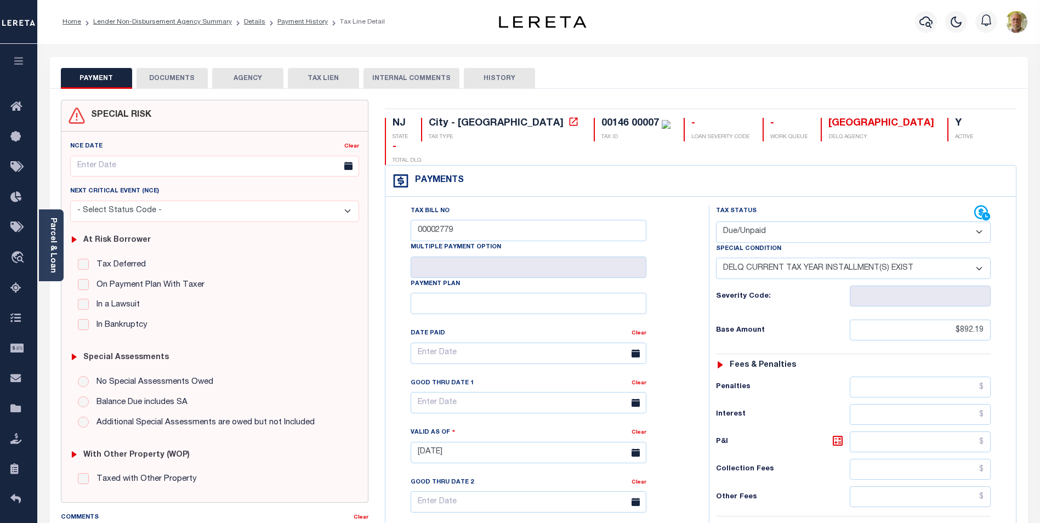
click at [786, 222] on select "- Select Status Code - Open Due/Unpaid Paid Incomplete No Tax Due Internal Refu…" at bounding box center [853, 232] width 275 height 21
select select "PYD"
click at [716, 222] on select "- Select Status Code - Open Due/Unpaid Paid Incomplete No Tax Due Internal Refu…" at bounding box center [853, 232] width 275 height 21
select select "0"
type input "[DATE]"
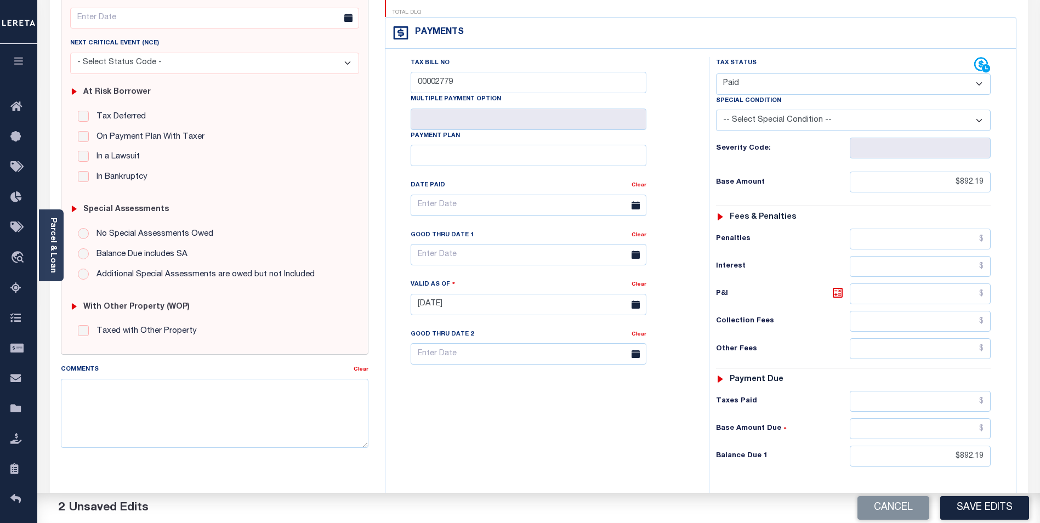
scroll to position [165, 0]
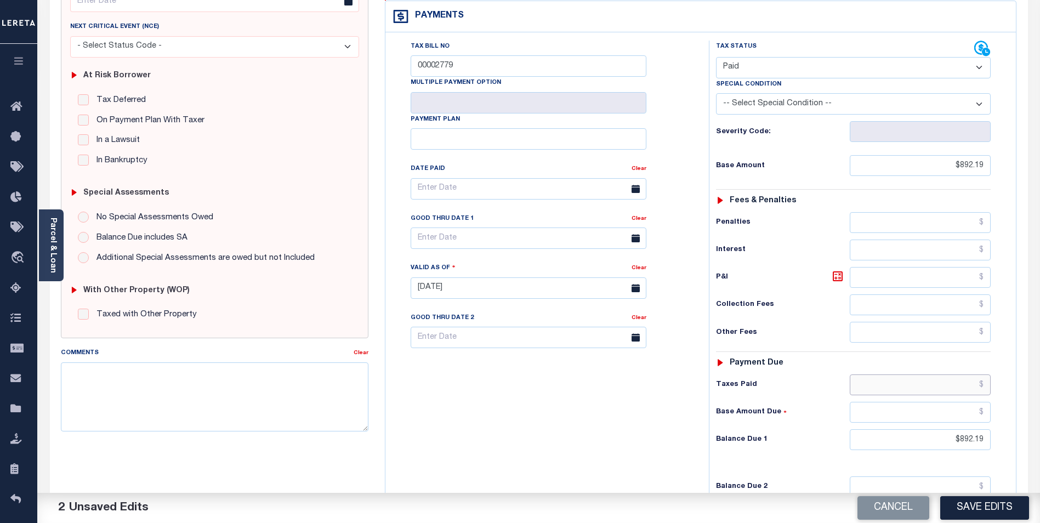
click at [966, 375] on input "text" at bounding box center [920, 385] width 141 height 21
click at [975, 375] on input "text" at bounding box center [920, 385] width 141 height 21
type input "$592.19"
type input "$.00"
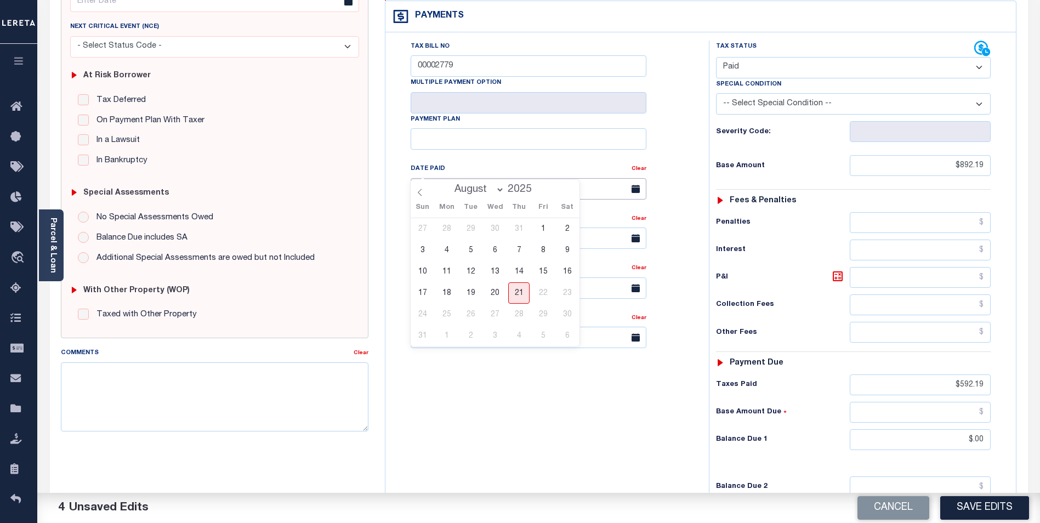
click at [585, 178] on input "text" at bounding box center [529, 188] width 236 height 21
click at [541, 269] on span "15" at bounding box center [543, 271] width 21 height 21
type input "08/15/2025"
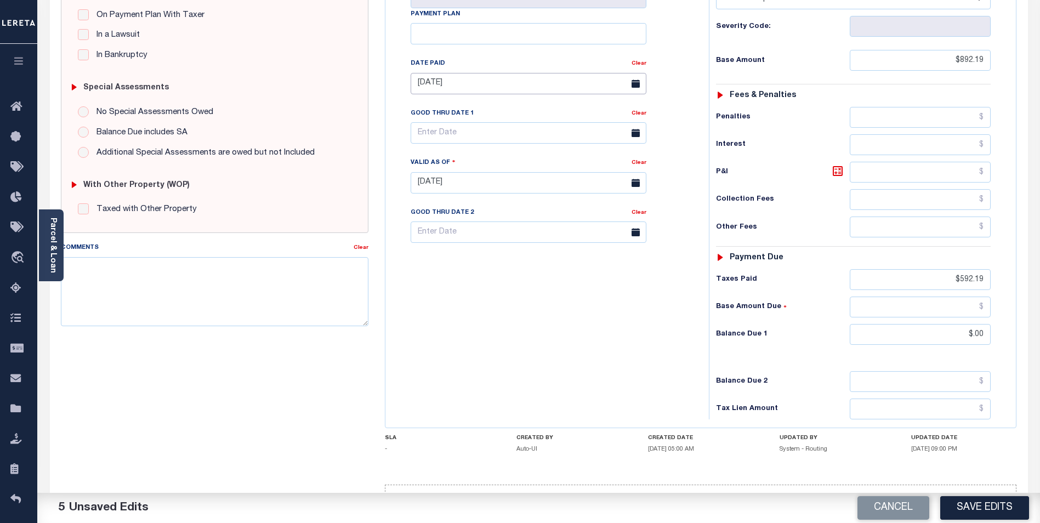
scroll to position [284, 0]
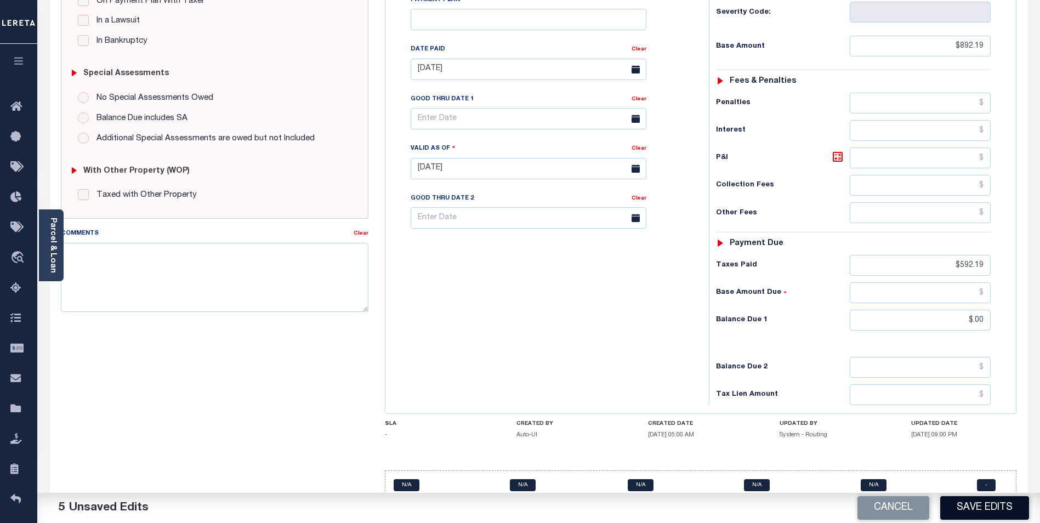
click at [985, 507] on button "Save Edits" at bounding box center [985, 508] width 89 height 24
checkbox input "false"
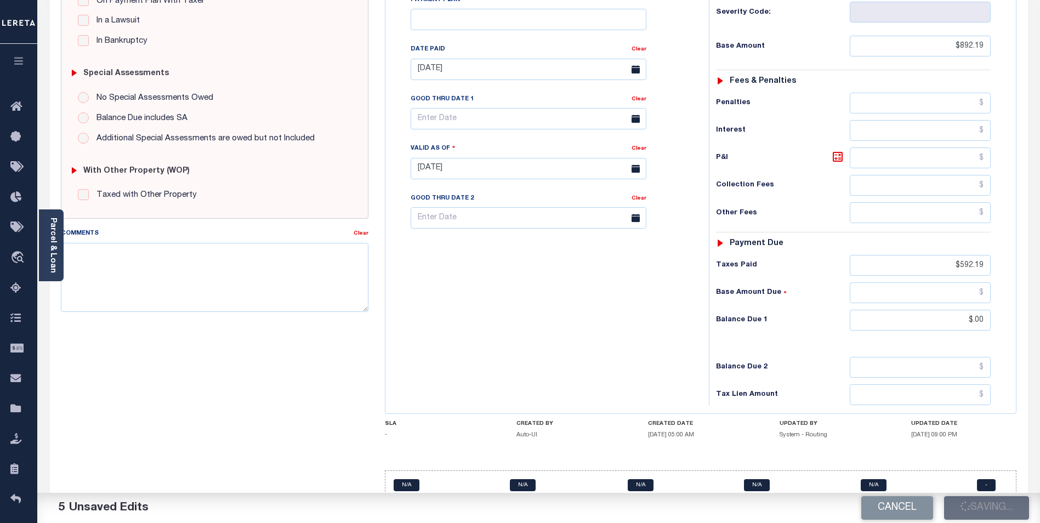
type input "$892.19"
type input "$592.19"
type input "$0"
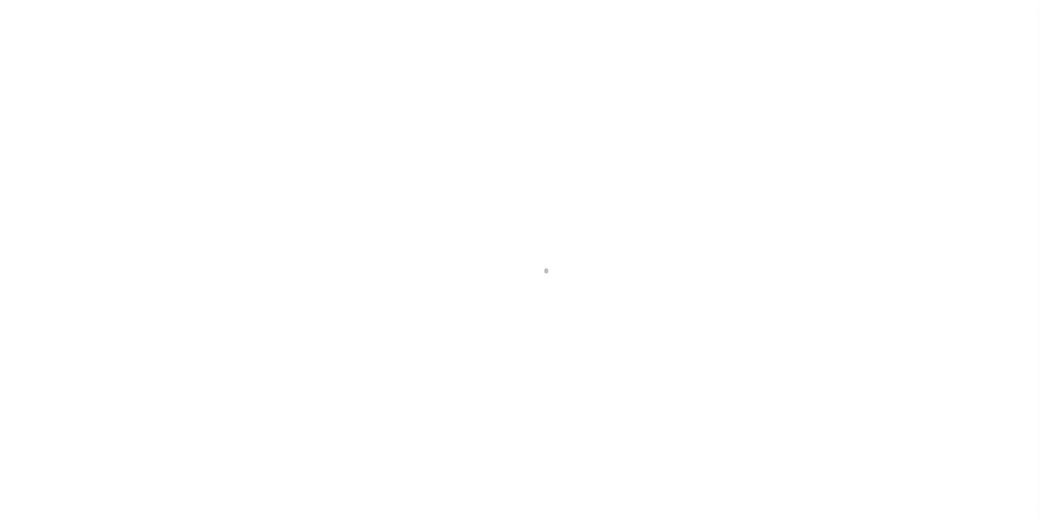
scroll to position [11, 0]
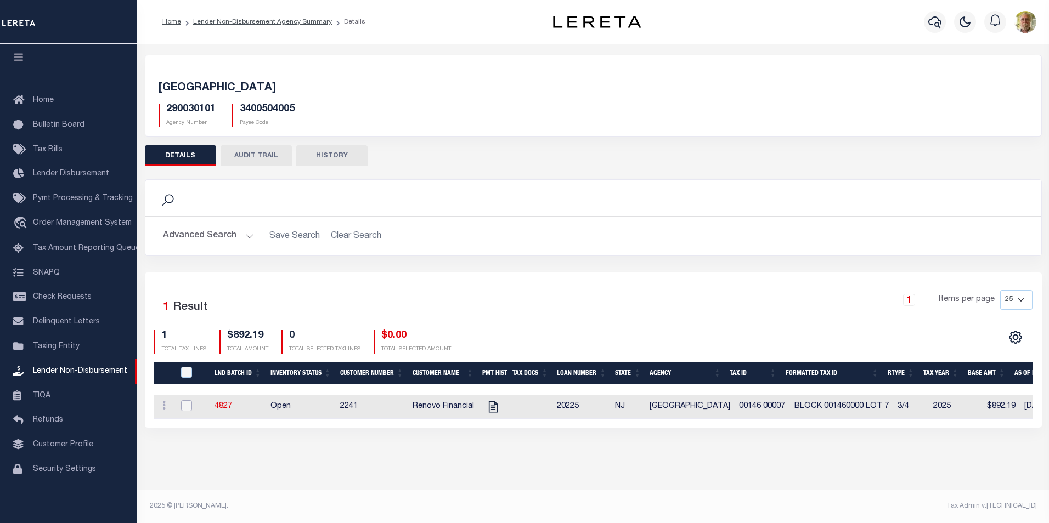
click at [186, 405] on input "checkbox" at bounding box center [186, 405] width 11 height 11
checkbox input "true"
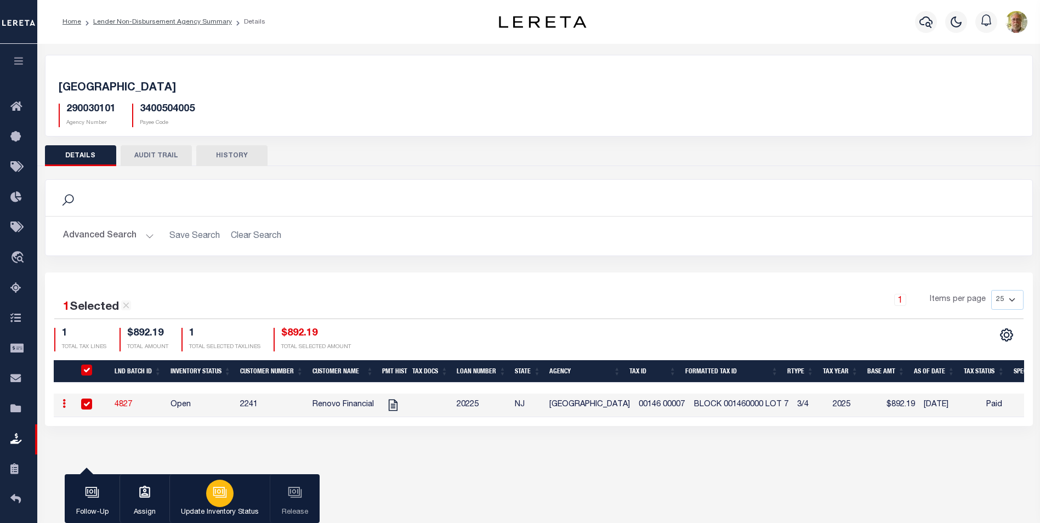
click at [222, 484] on div "button" at bounding box center [219, 493] width 27 height 27
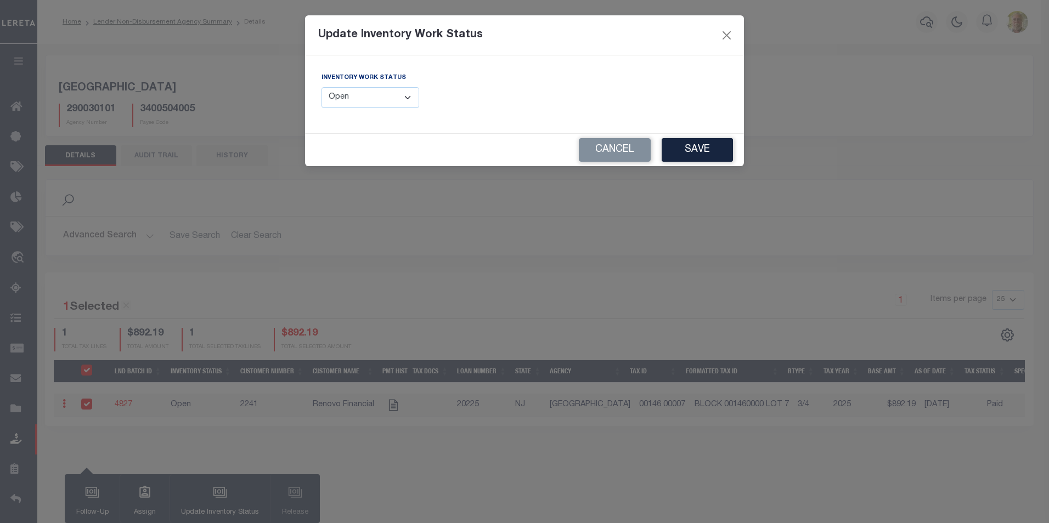
click at [375, 89] on select "--Select-- Open Completed Reported" at bounding box center [370, 97] width 98 height 21
select select "Completed"
click at [321, 87] on select "--Select-- Open Completed Reported" at bounding box center [370, 97] width 98 height 21
click at [685, 144] on button "Save" at bounding box center [696, 150] width 71 height 24
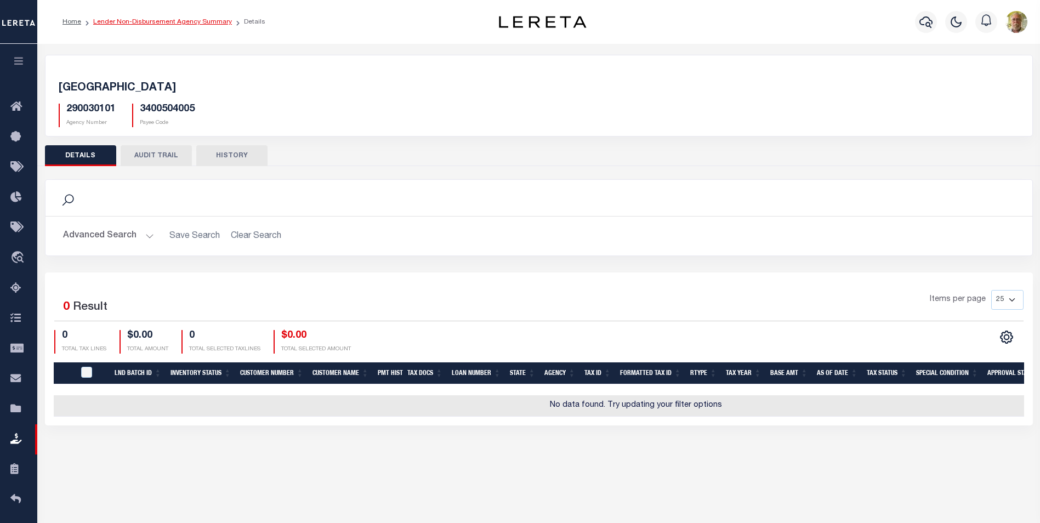
click at [153, 21] on link "Lender Non-Disbursement Agency Summary" at bounding box center [162, 22] width 139 height 7
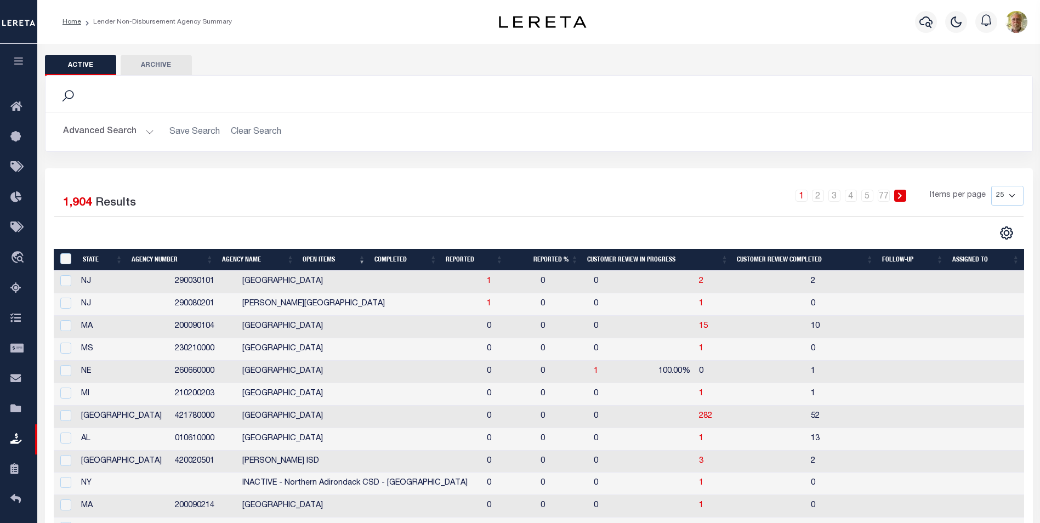
click at [332, 258] on th "Open Items" at bounding box center [333, 260] width 71 height 22
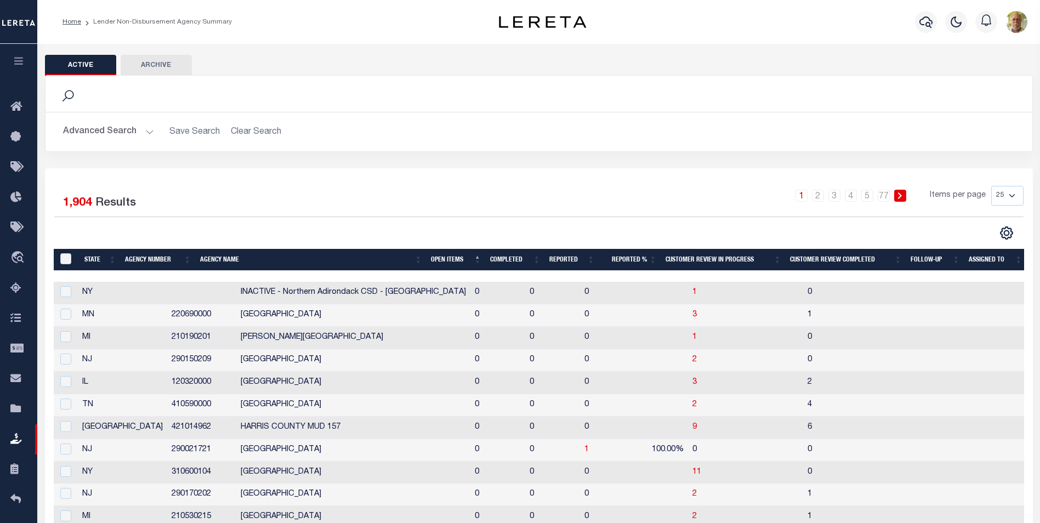
click at [332, 258] on th "Agency Name" at bounding box center [311, 260] width 231 height 22
click at [443, 257] on th "Open Items" at bounding box center [456, 260] width 59 height 22
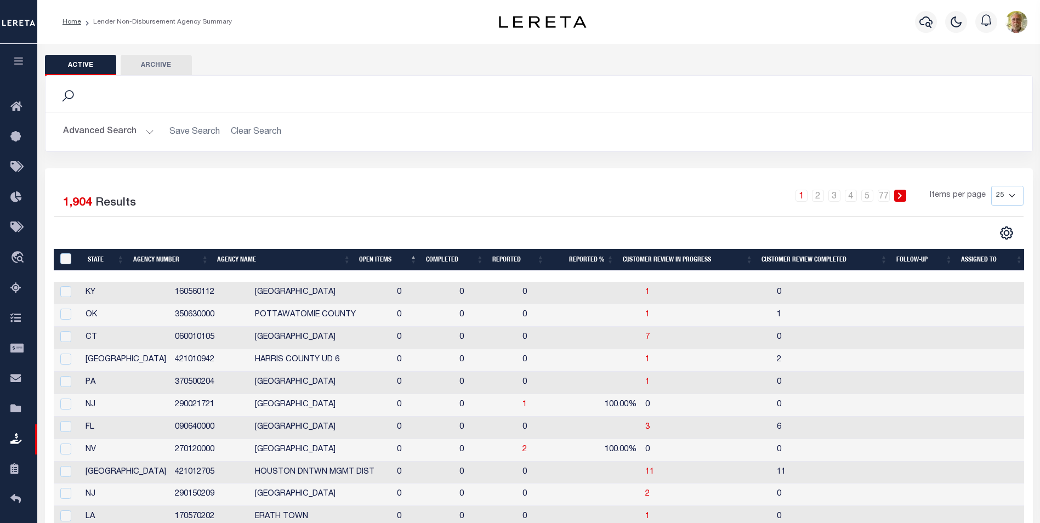
click at [443, 257] on th "Completed" at bounding box center [455, 260] width 66 height 22
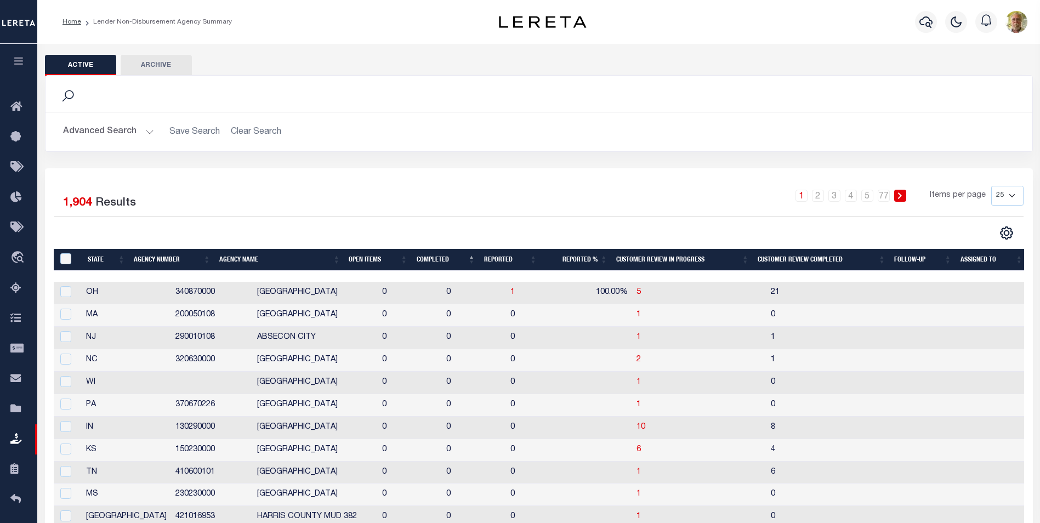
click at [377, 258] on th "Open Items" at bounding box center [377, 260] width 67 height 22
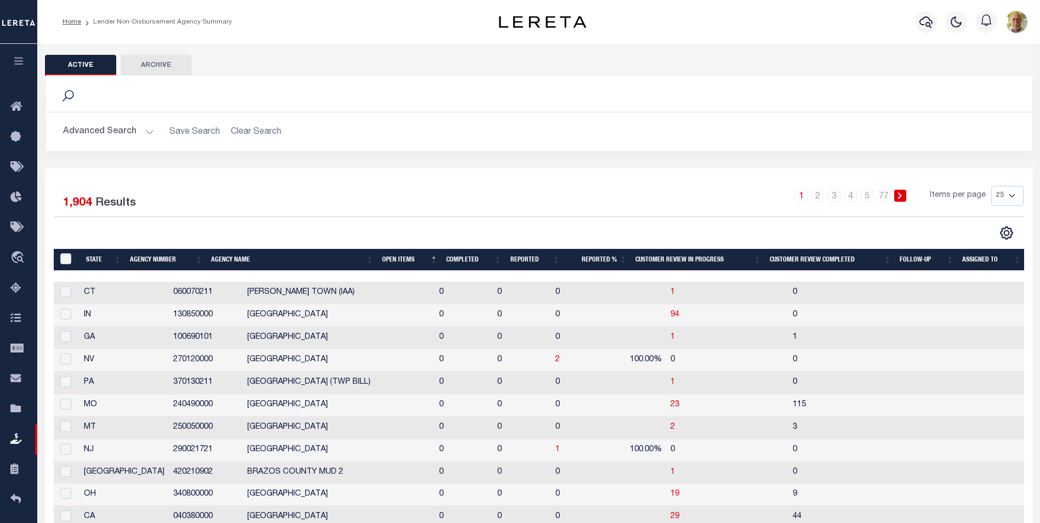
click at [409, 260] on th "Open Items" at bounding box center [410, 260] width 64 height 22
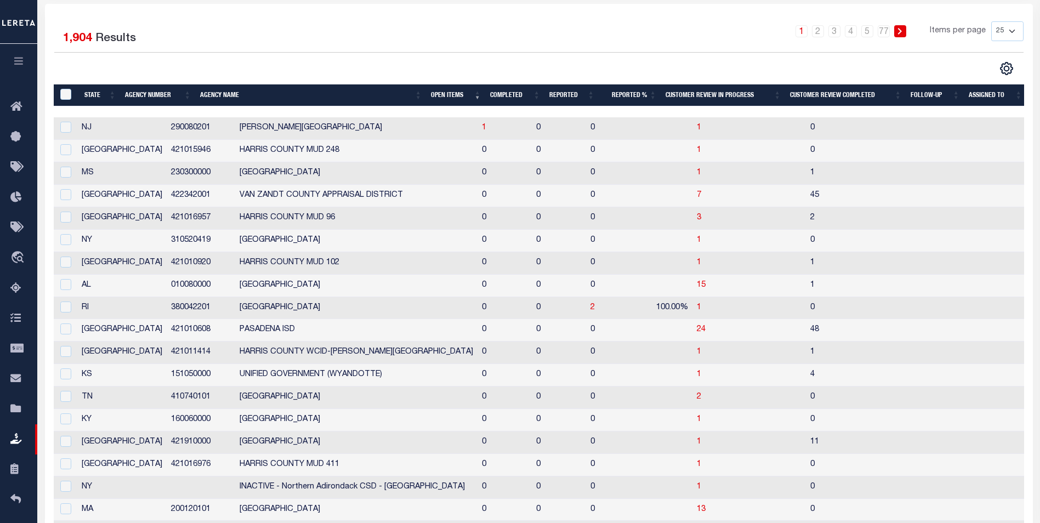
scroll to position [219, 0]
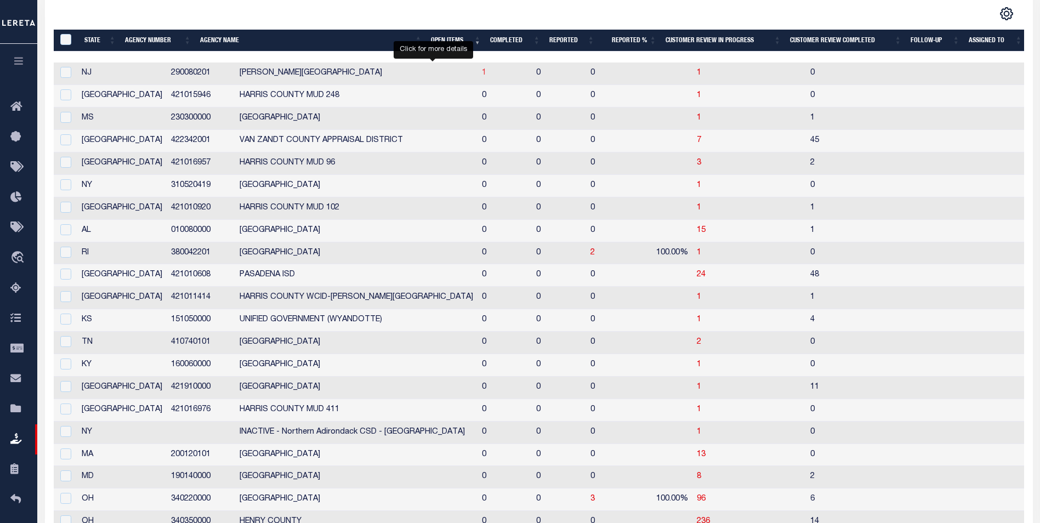
click at [482, 72] on span "1" at bounding box center [484, 73] width 4 height 8
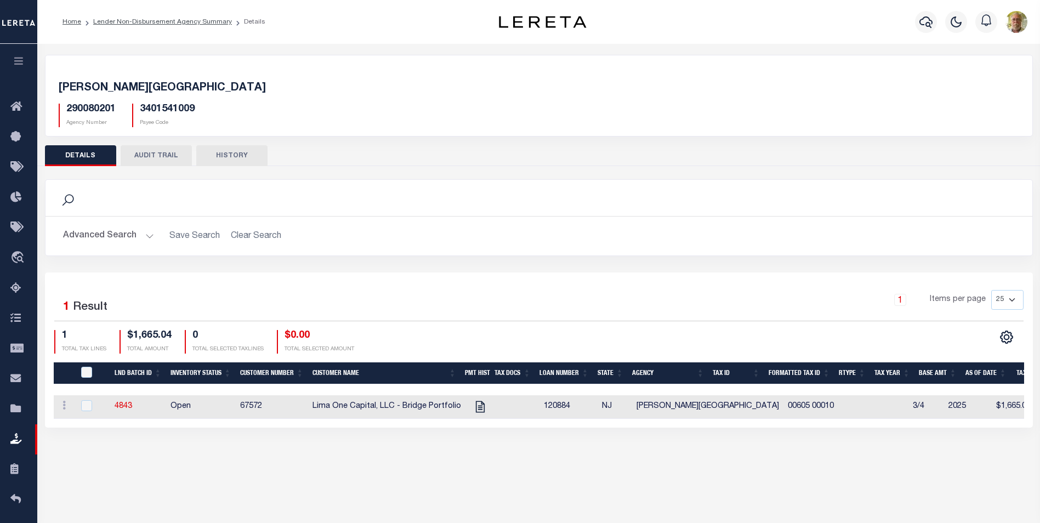
click at [565, 287] on div "Selected 1 Result 1 Items per page 25 50 100 200 1 TOTAL TAX LINES" at bounding box center [539, 350] width 988 height 155
click at [475, 406] on icon "" at bounding box center [480, 407] width 14 height 14
checkbox input "true"
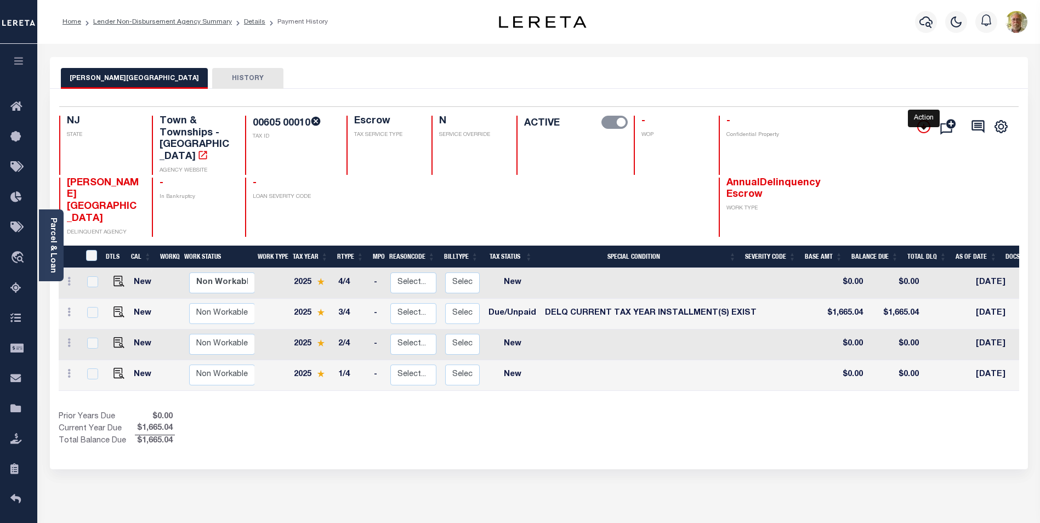
click at [922, 123] on icon "" at bounding box center [923, 126] width 13 height 13
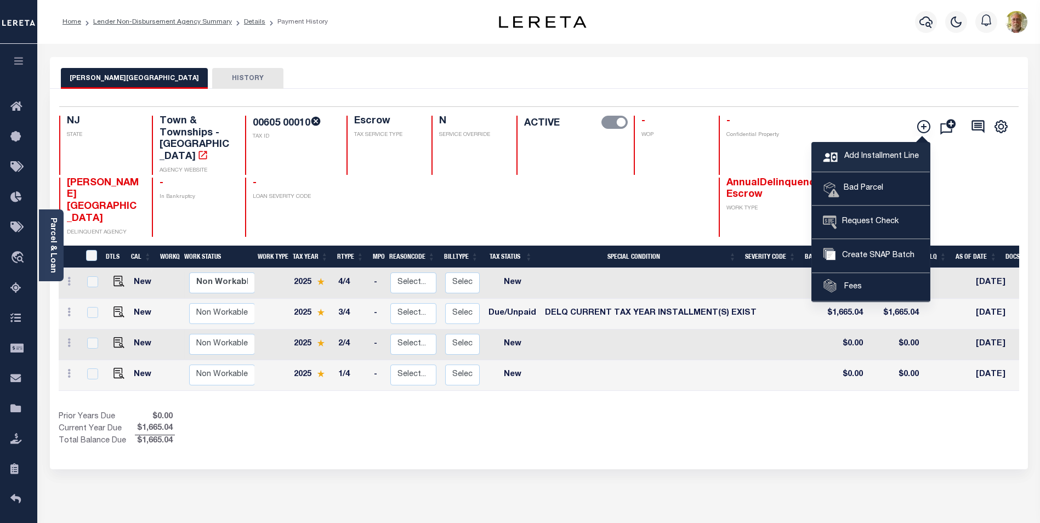
click at [886, 157] on span "Add Installment Line" at bounding box center [880, 157] width 77 height 12
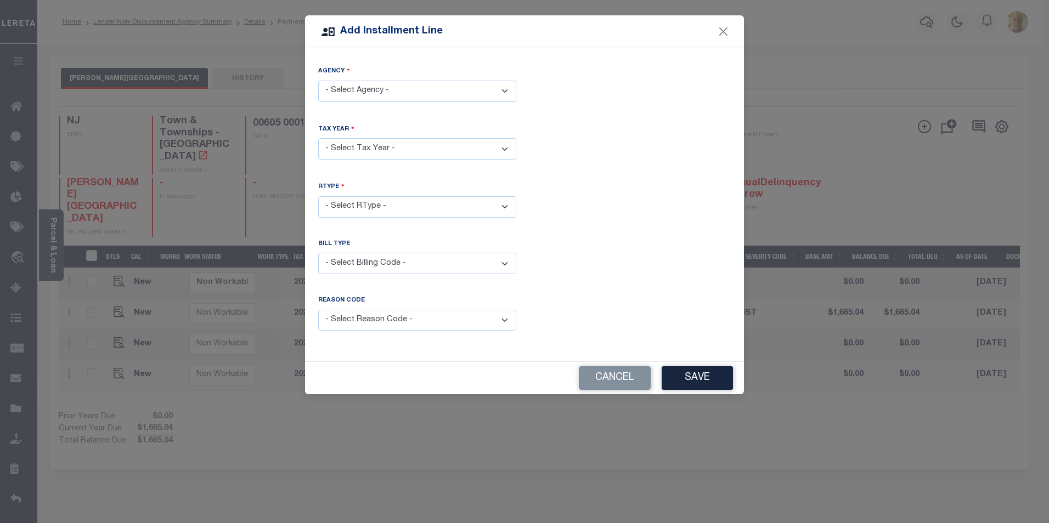
click at [398, 93] on select "- Select Agency - [PERSON_NAME][GEOGRAPHIC_DATA] - Town & Townships" at bounding box center [417, 91] width 198 height 21
select select "3401541009"
click at [318, 81] on select "- Select Agency - [PERSON_NAME][GEOGRAPHIC_DATA] - Town & Townships" at bounding box center [417, 91] width 198 height 21
drag, startPoint x: 381, startPoint y: 148, endPoint x: 382, endPoint y: 157, distance: 9.9
click at [381, 148] on select "- Select Year - 2005 2006 2007 2008 2009 2010 2011 2012 2013 2014 2015 2016 201…" at bounding box center [417, 148] width 198 height 21
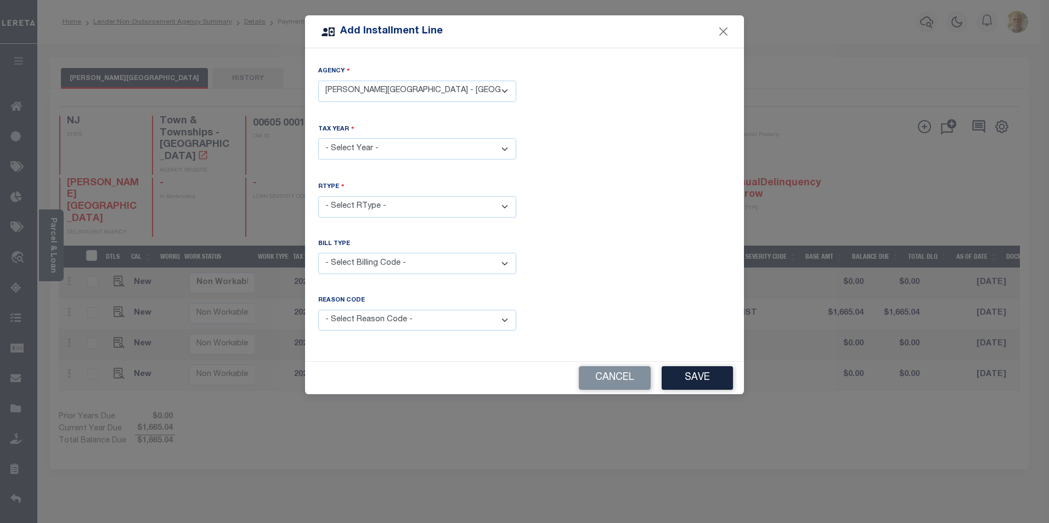
select select "2025"
click at [318, 138] on select "- Select Year - 2005 2006 2007 2008 2009 2010 2011 2012 2013 2014 2015 2016 201…" at bounding box center [417, 148] width 198 height 21
click at [353, 203] on select "- Select RType - 1/4 2/4 3/4 4/4" at bounding box center [417, 206] width 198 height 21
select select "0"
click at [318, 196] on select "- Select RType - 1/4 2/4 3/4 4/4" at bounding box center [417, 206] width 198 height 21
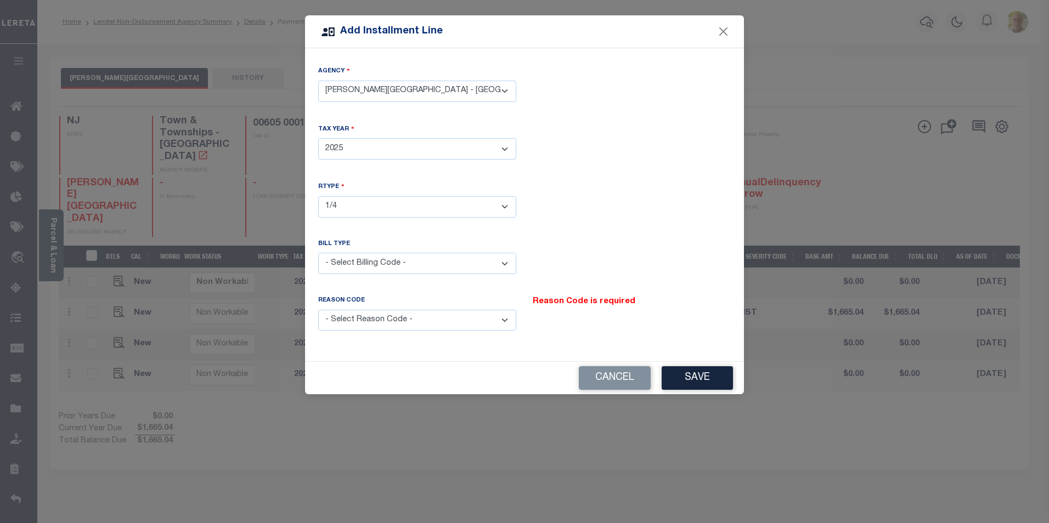
click at [366, 263] on select "- Select Billing Code - Regular Delinquent Supplemental Corrected/Adjusted Bill…" at bounding box center [417, 263] width 198 height 21
select select "1"
click at [318, 253] on select "- Select Billing Code - Regular Delinquent Supplemental Corrected/Adjusted Bill…" at bounding box center [417, 263] width 198 height 21
click at [399, 316] on select "- Select Reason Code - Payment Reversal Taxable Value Change Assessment Change …" at bounding box center [417, 320] width 198 height 21
select select "12"
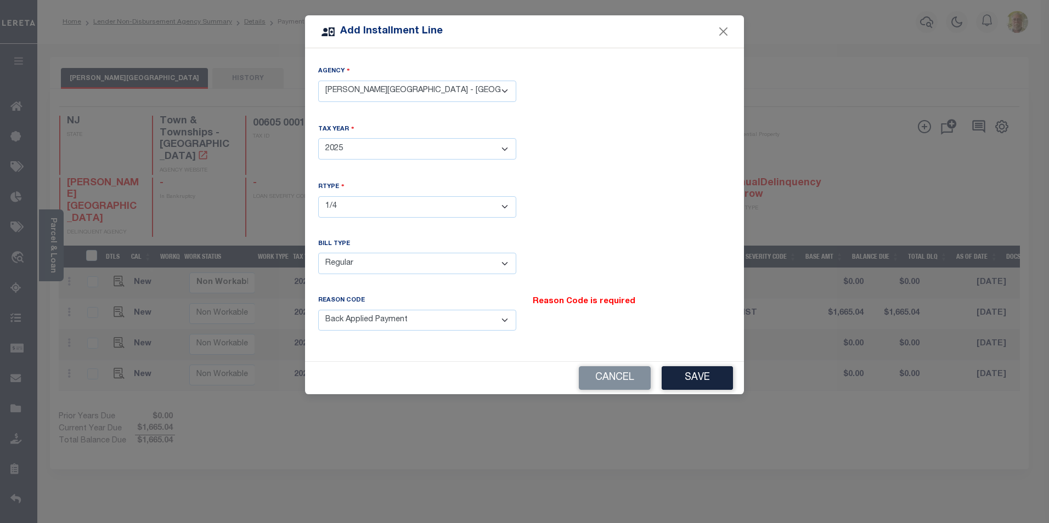
click at [318, 310] on select "- Select Reason Code - Payment Reversal Taxable Value Change Assessment Change …" at bounding box center [417, 320] width 198 height 21
click at [700, 373] on button "Save" at bounding box center [696, 378] width 71 height 24
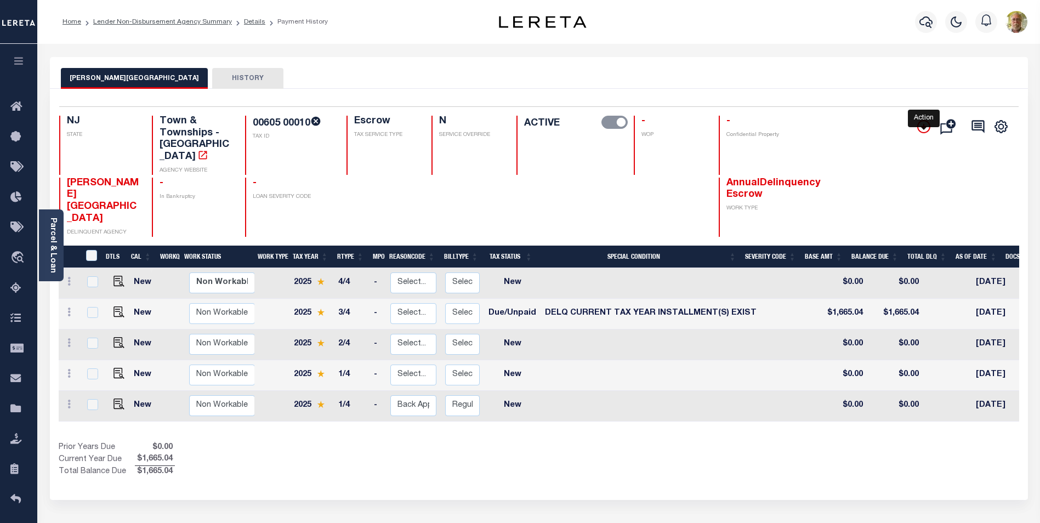
click at [923, 123] on icon "" at bounding box center [923, 126] width 13 height 13
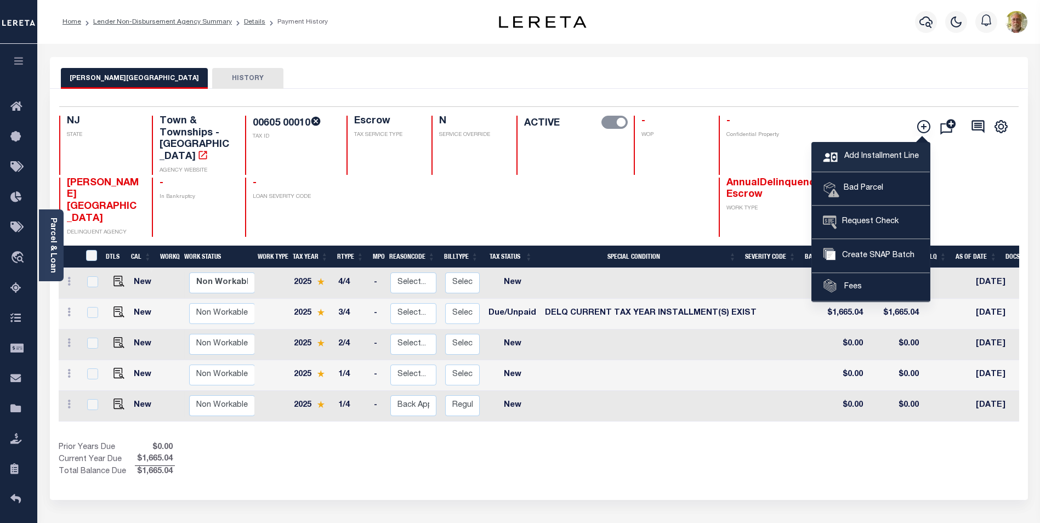
click at [863, 155] on span "Add Installment Line" at bounding box center [880, 157] width 77 height 12
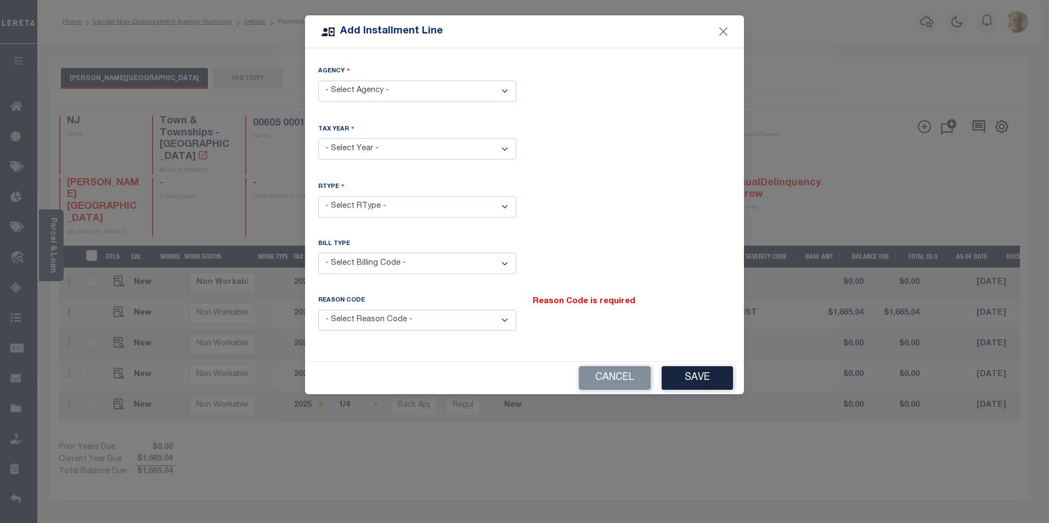
drag, startPoint x: 392, startPoint y: 84, endPoint x: 383, endPoint y: 97, distance: 15.7
click at [392, 84] on select "- Select Agency - LOGAN TOWNSHIP - Town & Townships" at bounding box center [417, 91] width 198 height 21
select select "3401541009"
click at [318, 81] on select "- Select Agency - LOGAN TOWNSHIP - Town & Townships" at bounding box center [417, 91] width 198 height 21
drag, startPoint x: 365, startPoint y: 145, endPoint x: 364, endPoint y: 155, distance: 9.3
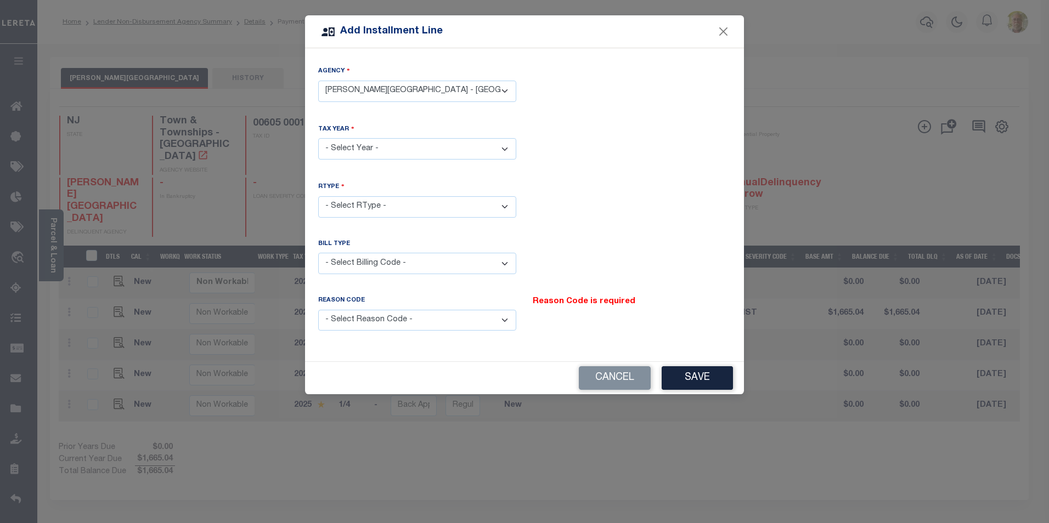
click at [365, 145] on select "- Select Year - 2005 2006 2007 2008 2009 2010 2011 2012 2013 2014 2015 2016 201…" at bounding box center [417, 148] width 198 height 21
select select "2025"
click at [318, 138] on select "- Select Year - 2005 2006 2007 2008 2009 2010 2011 2012 2013 2014 2015 2016 201…" at bounding box center [417, 148] width 198 height 21
click at [384, 201] on select "- Select RType - 1/4 2/4 3/4 4/4" at bounding box center [417, 206] width 198 height 21
select select "1"
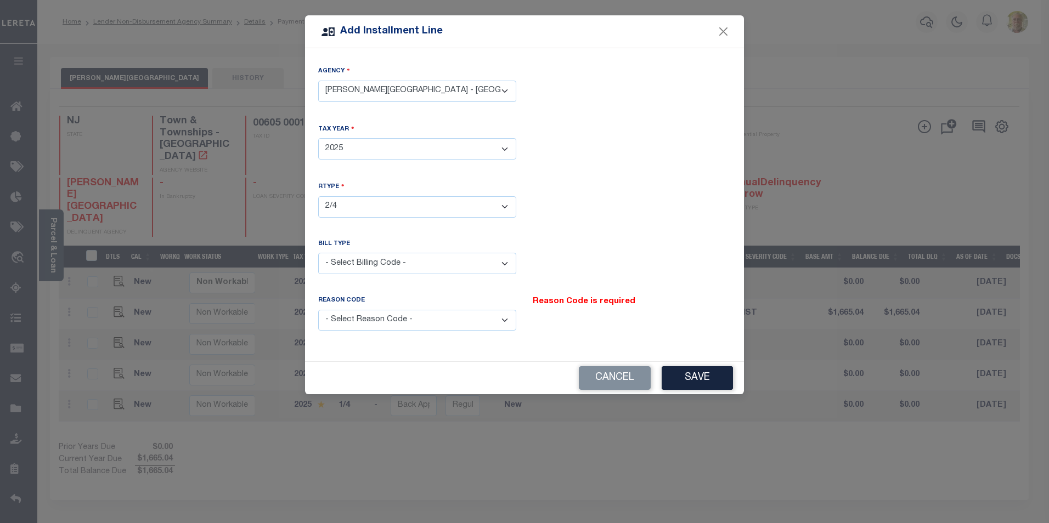
click at [318, 196] on select "- Select RType - 1/4 2/4 3/4 4/4" at bounding box center [417, 206] width 198 height 21
click at [353, 253] on select "- Select Billing Code - Regular Delinquent Supplemental Corrected/Adjusted Bill…" at bounding box center [417, 263] width 198 height 21
select select "1"
click at [318, 253] on select "- Select Billing Code - Regular Delinquent Supplemental Corrected/Adjusted Bill…" at bounding box center [417, 263] width 198 height 21
drag, startPoint x: 377, startPoint y: 308, endPoint x: 369, endPoint y: 329, distance: 22.9
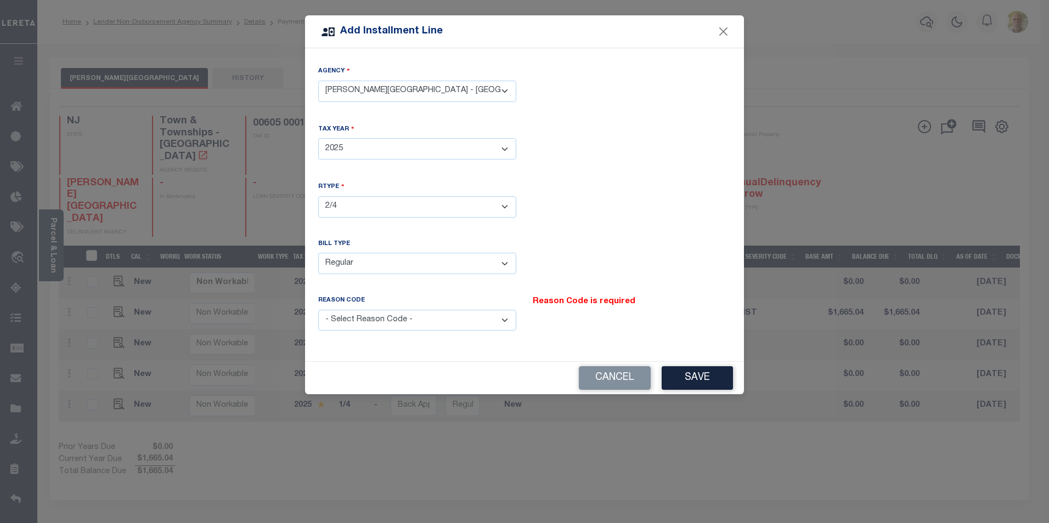
click at [377, 310] on select "- Select Reason Code - Payment Reversal Taxable Value Change Assessment Change …" at bounding box center [417, 320] width 198 height 21
select select "12"
click at [318, 310] on select "- Select Reason Code - Payment Reversal Taxable Value Change Assessment Change …" at bounding box center [417, 320] width 198 height 21
click at [711, 375] on button "Save" at bounding box center [696, 378] width 71 height 24
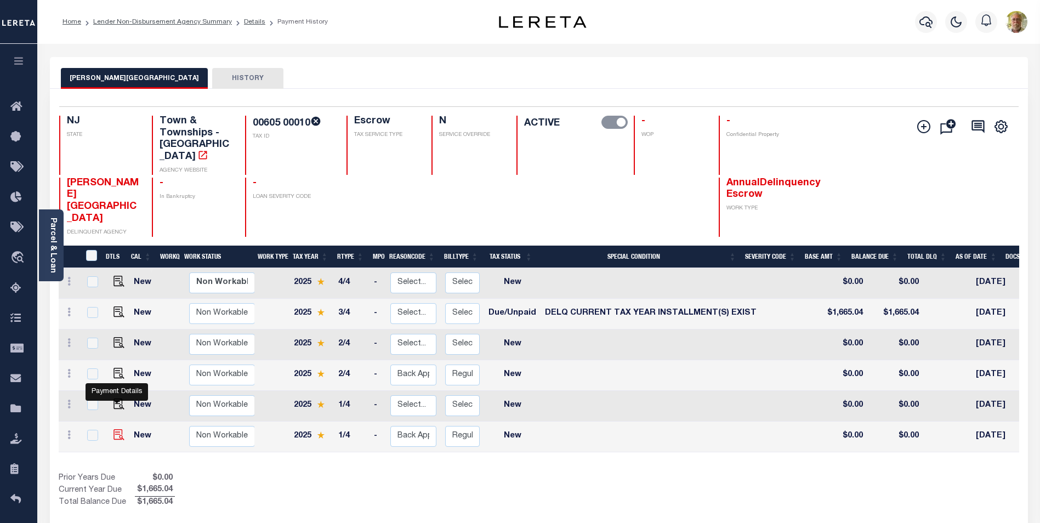
click at [116, 429] on img at bounding box center [119, 434] width 11 height 11
checkbox input "true"
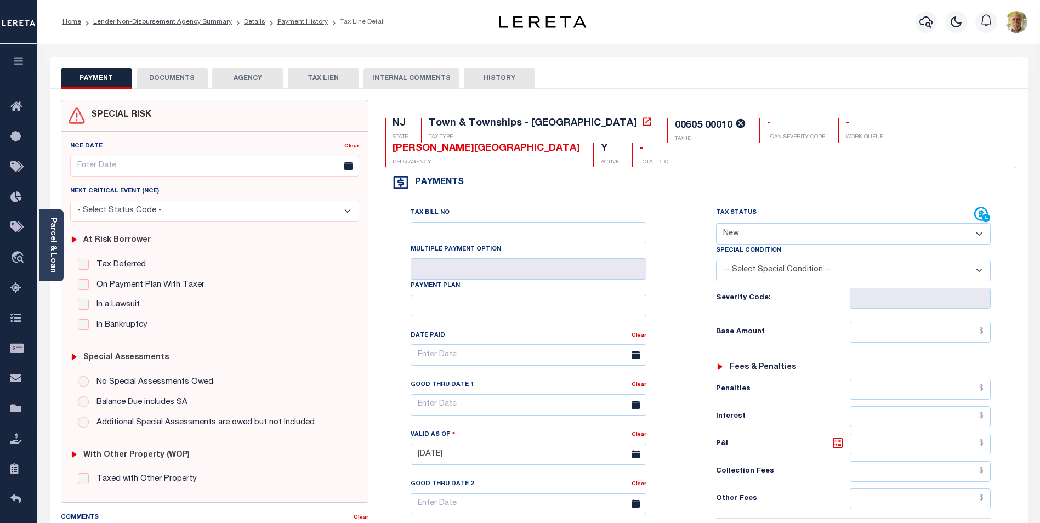
click at [774, 223] on select "- Select Status Code - Open Due/Unpaid Paid Incomplete No Tax Due Internal Refu…" at bounding box center [853, 233] width 275 height 21
select select "DUE"
click at [716, 223] on select "- Select Status Code - Open Due/Unpaid Paid Incomplete No Tax Due Internal Refu…" at bounding box center [853, 233] width 275 height 21
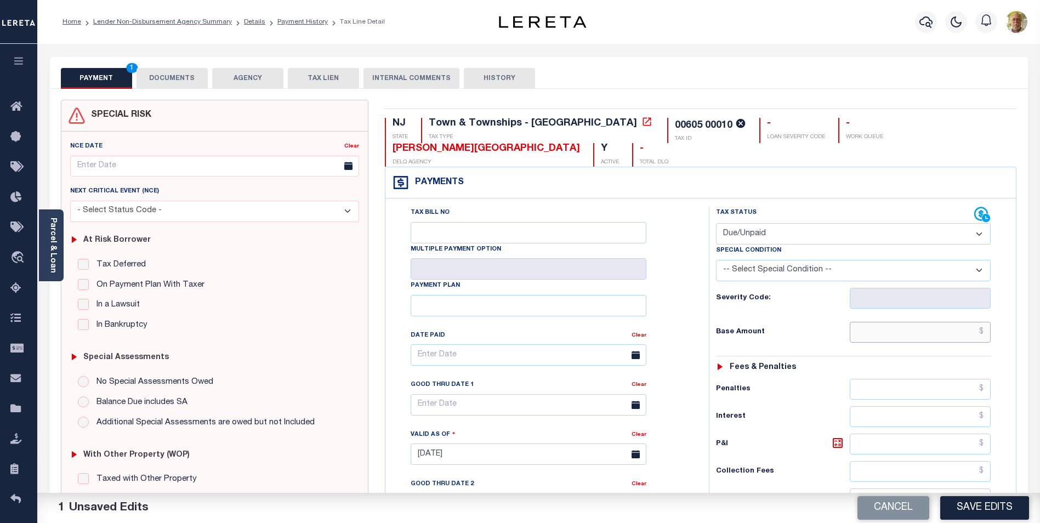
click at [943, 322] on input "text" at bounding box center [920, 332] width 141 height 21
type input "$1,326.89"
type input "$63.10"
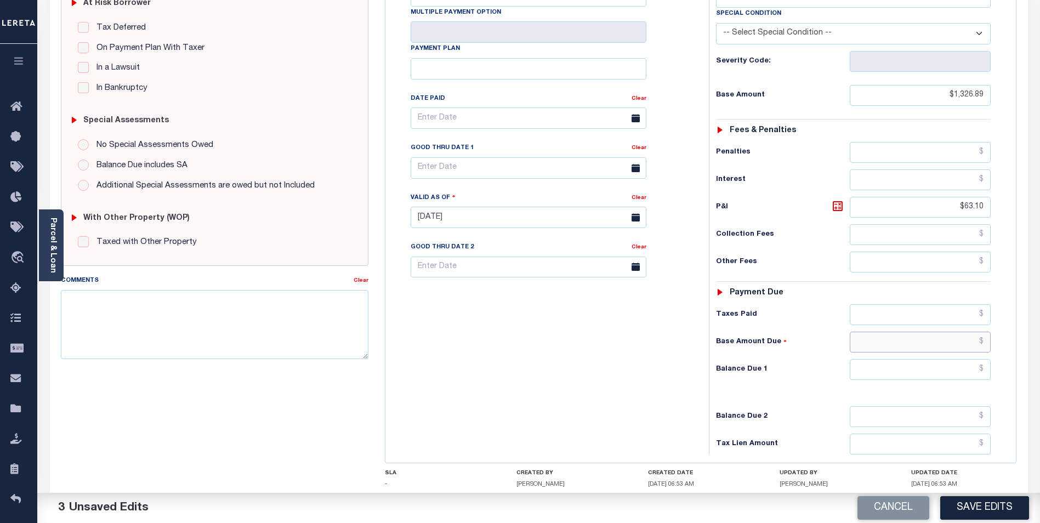
scroll to position [284, 0]
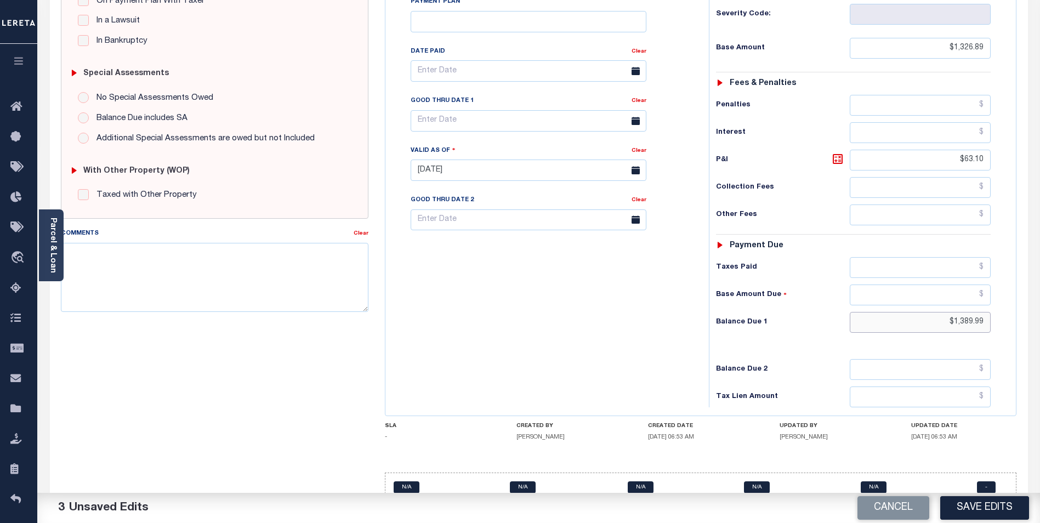
type input "$1,389.99"
click at [512, 160] on input "08/21/2025" at bounding box center [529, 170] width 236 height 21
click at [501, 171] on select "January February March April May June July August" at bounding box center [477, 170] width 55 height 11
click at [567, 168] on div "January February March April May June July August 2025" at bounding box center [495, 169] width 169 height 19
click at [639, 250] on div "Tax Bill No Multiple Payment Option Payment Plan Clear" at bounding box center [544, 165] width 313 height 484
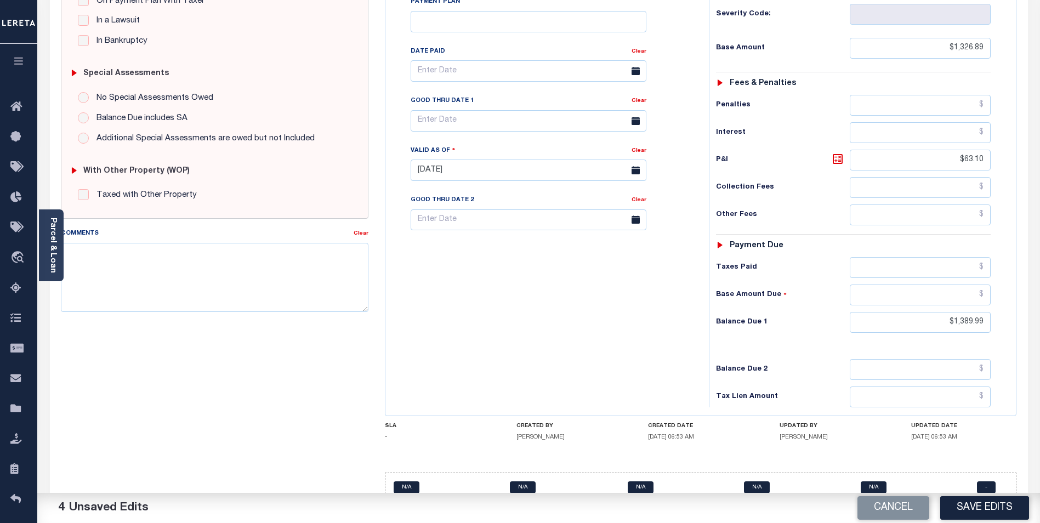
click at [637, 166] on icon at bounding box center [636, 170] width 8 height 8
click at [564, 160] on input "08/21/2025" at bounding box center [529, 170] width 236 height 21
click at [577, 145] on div "Valid as Of" at bounding box center [521, 152] width 221 height 15
click at [607, 110] on input "text" at bounding box center [529, 120] width 236 height 21
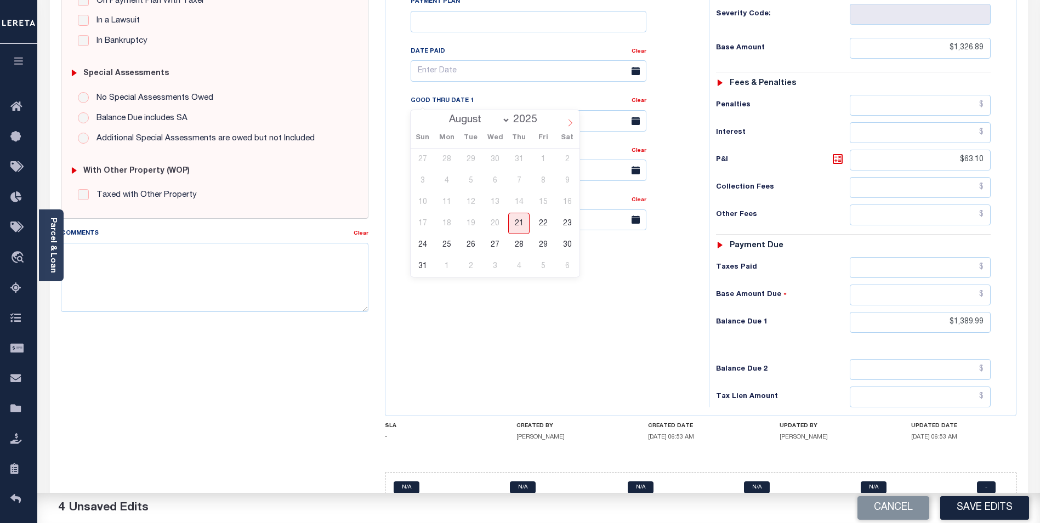
click at [570, 125] on icon at bounding box center [571, 123] width 8 height 8
select select "8"
click at [542, 155] on span "5" at bounding box center [543, 159] width 21 height 21
type input "[DATE]"
click at [239, 271] on textarea "Comments" at bounding box center [215, 277] width 308 height 69
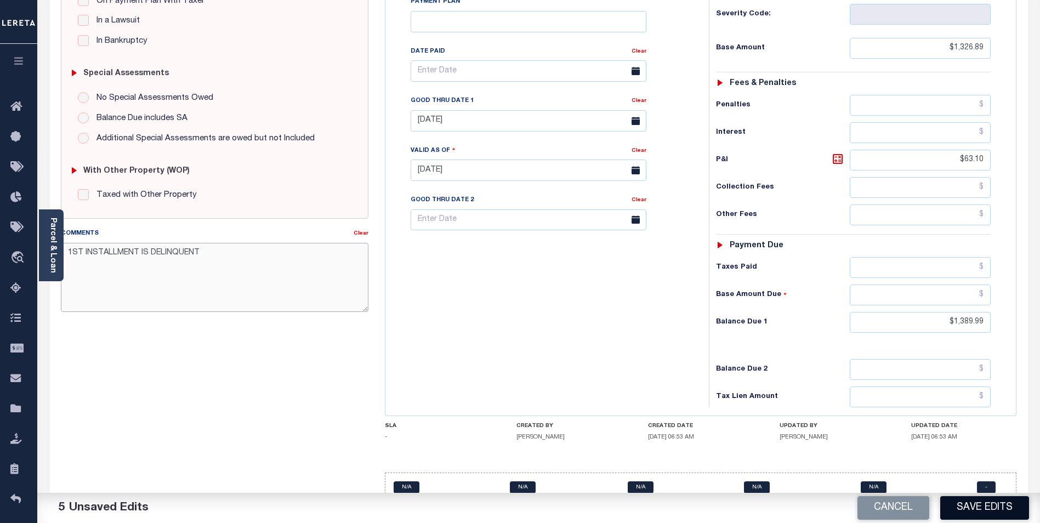
type textarea "1ST INSTALLMENT IS DELINQUENT"
click at [982, 504] on button "Save Edits" at bounding box center [985, 508] width 89 height 24
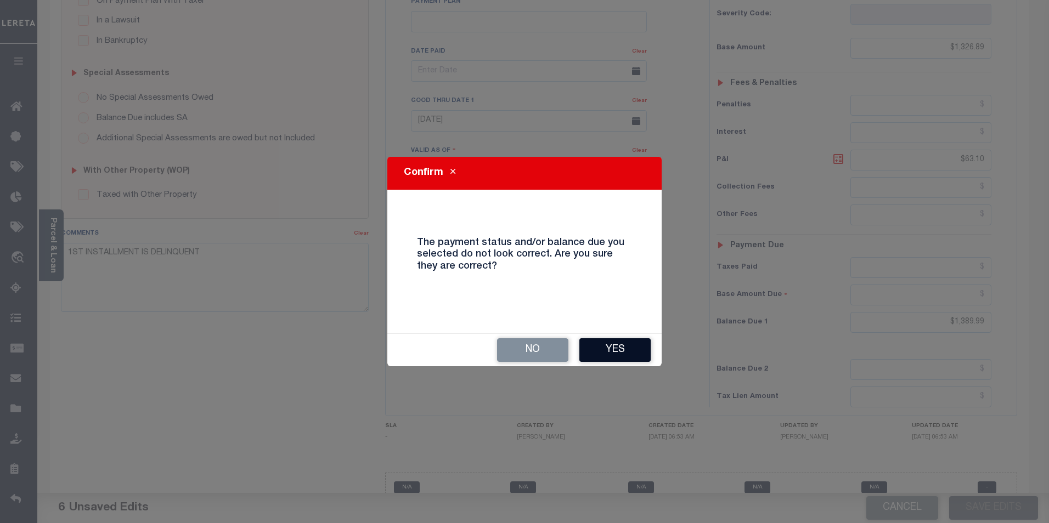
click at [619, 350] on button "Yes" at bounding box center [614, 350] width 71 height 24
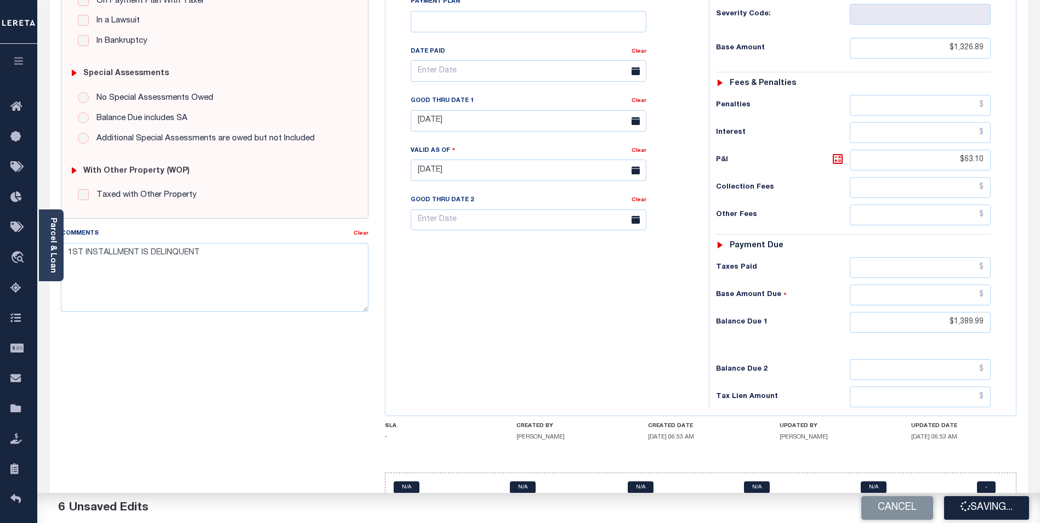
checkbox input "false"
type input "$1,326.89"
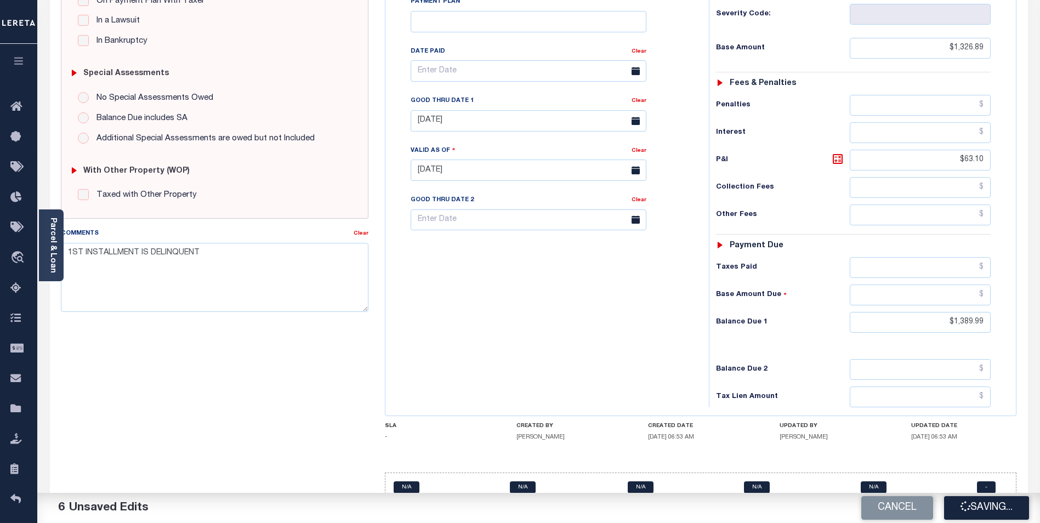
type input "$63.1"
type input "$1,389.99"
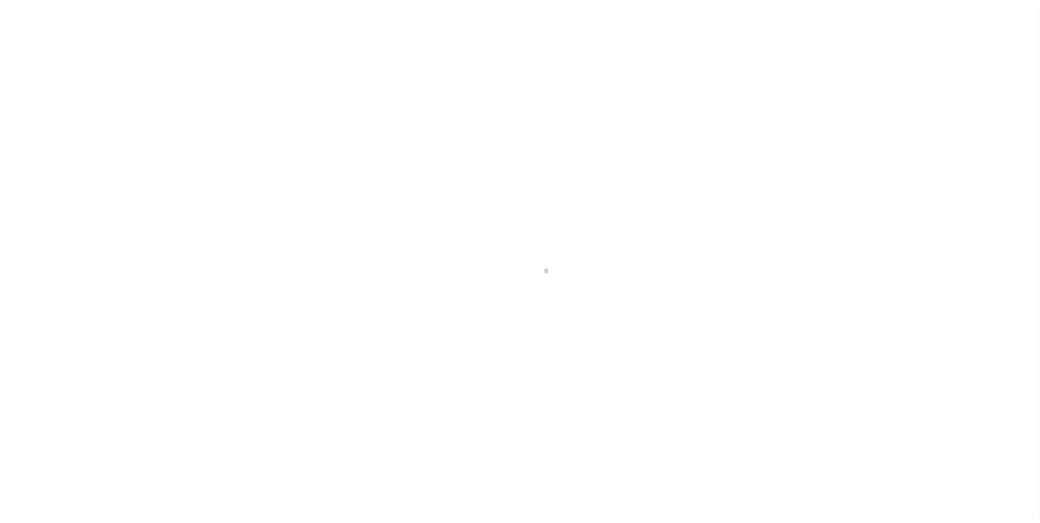
scroll to position [11, 0]
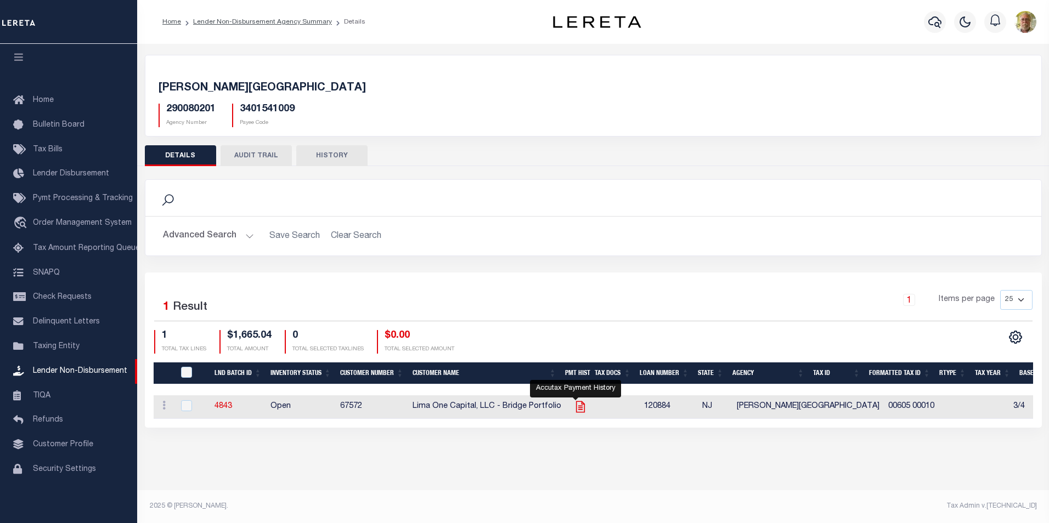
click at [579, 407] on icon "" at bounding box center [580, 407] width 14 height 14
checkbox input "true"
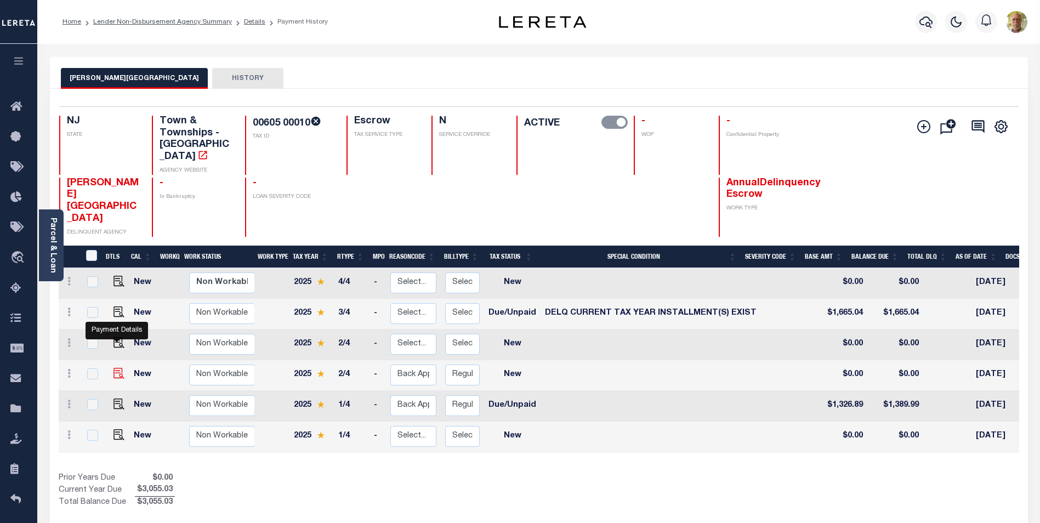
click at [121, 368] on img "" at bounding box center [119, 373] width 11 height 11
checkbox input "true"
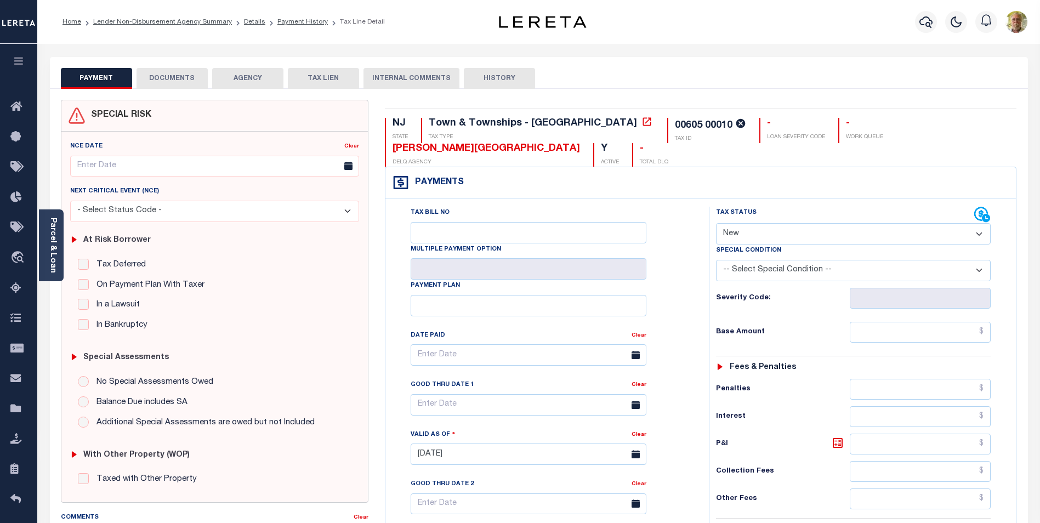
click at [762, 223] on select "- Select Status Code - Open Due/Unpaid Paid Incomplete No Tax Due Internal Refu…" at bounding box center [853, 233] width 275 height 21
select select "DUE"
click at [716, 223] on select "- Select Status Code - Open Due/Unpaid Paid Incomplete No Tax Due Internal Refu…" at bounding box center [853, 233] width 275 height 21
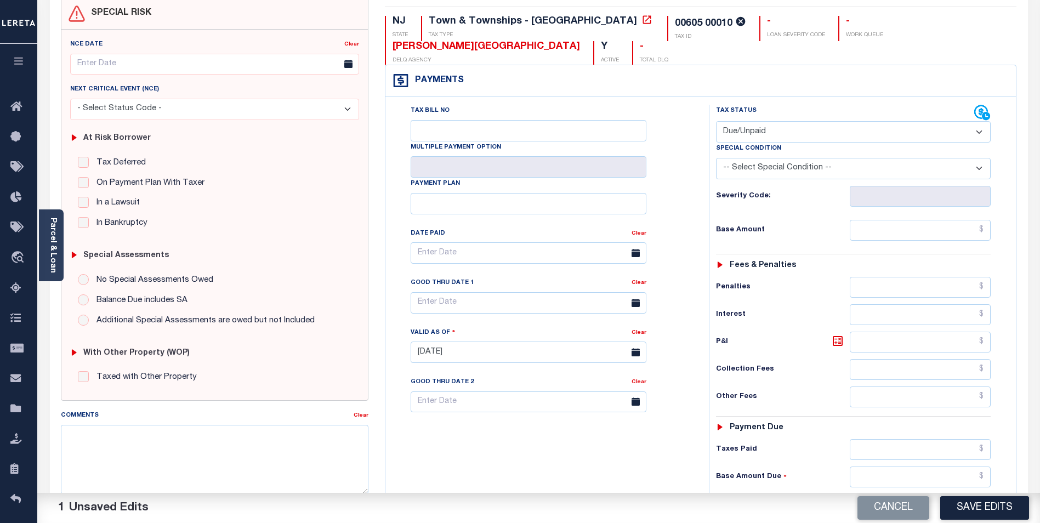
scroll to position [165, 0]
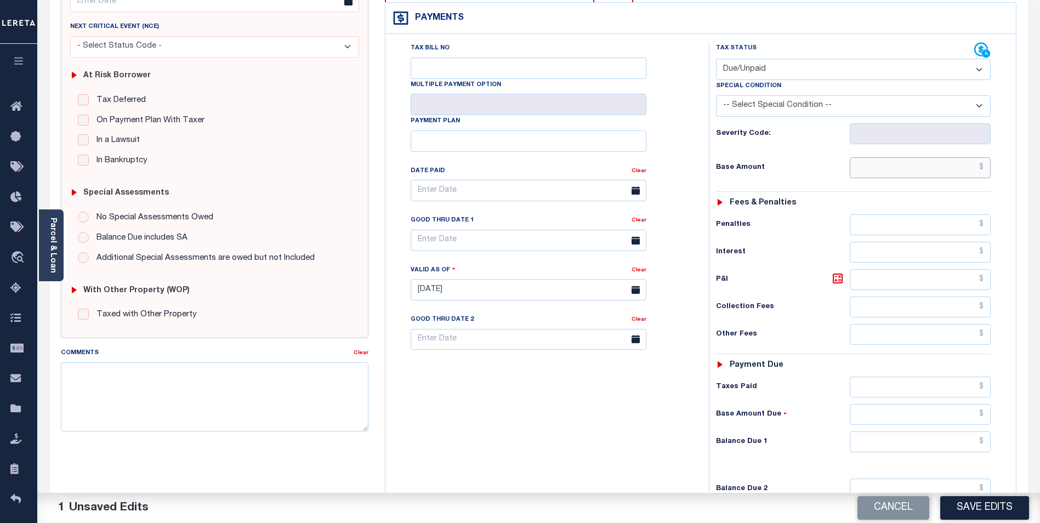
click at [950, 157] on input "text" at bounding box center [920, 167] width 141 height 21
type input "$1,349.95"
type input "$76.85"
type input "$1,426.80"
click at [568, 230] on input "text" at bounding box center [529, 240] width 236 height 21
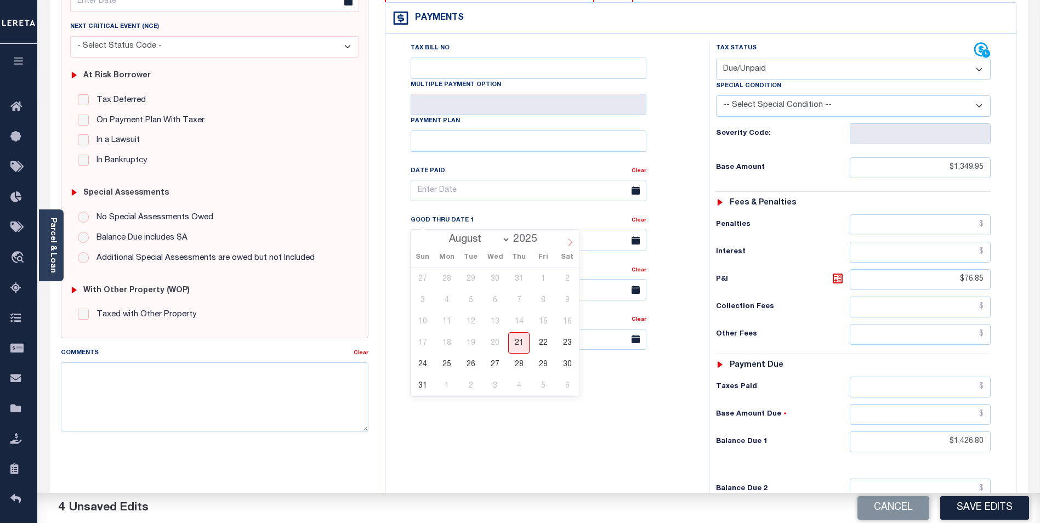
click at [572, 243] on icon at bounding box center [571, 242] width 4 height 7
select select "8"
click at [545, 274] on span "5" at bounding box center [543, 278] width 21 height 21
type input "[DATE]"
click at [149, 402] on textarea "Comments" at bounding box center [215, 396] width 308 height 69
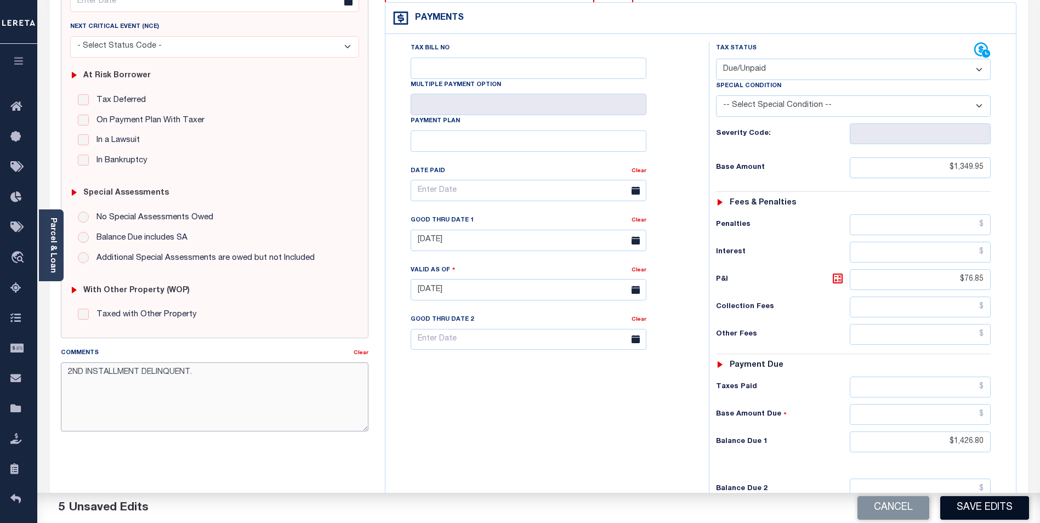
type textarea "2ND INSTALLMENT DELINQUENT."
click at [996, 503] on button "Save Edits" at bounding box center [985, 508] width 89 height 24
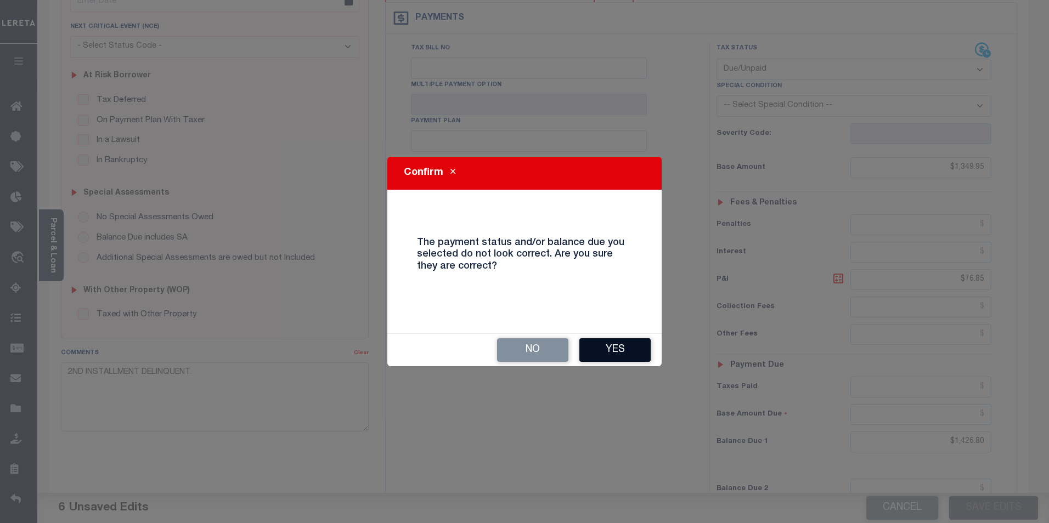
click at [619, 347] on button "Yes" at bounding box center [614, 350] width 71 height 24
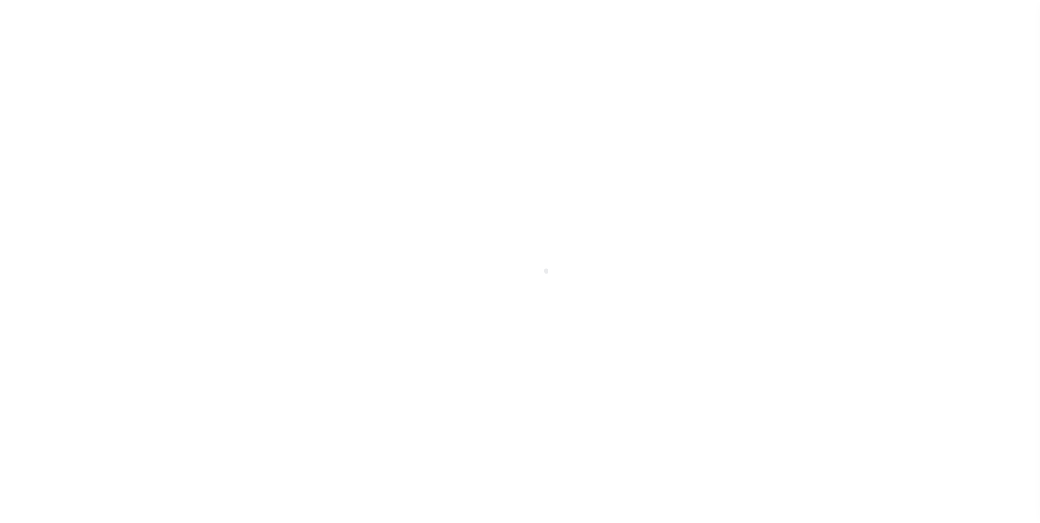
scroll to position [11, 0]
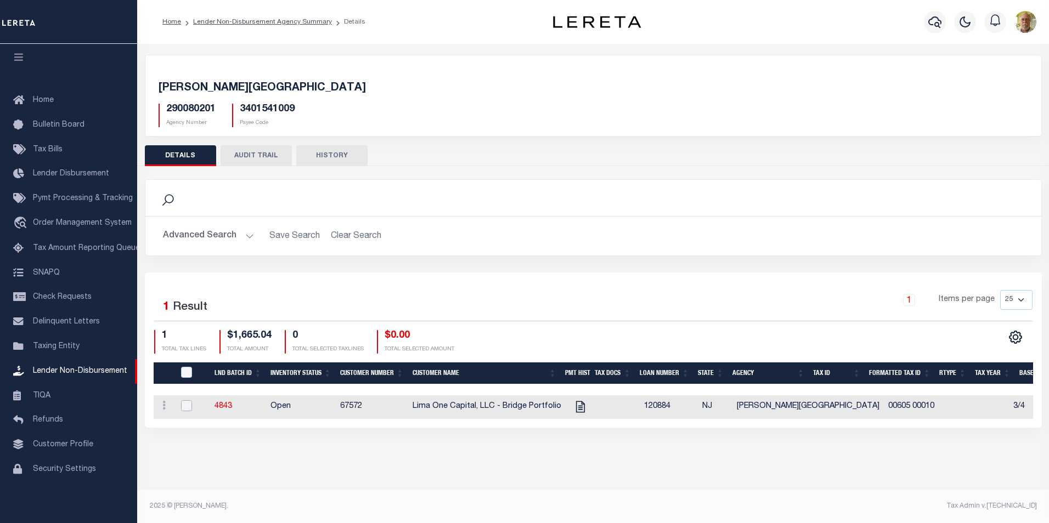
click at [186, 406] on input "checkbox" at bounding box center [186, 405] width 11 height 11
checkbox input "true"
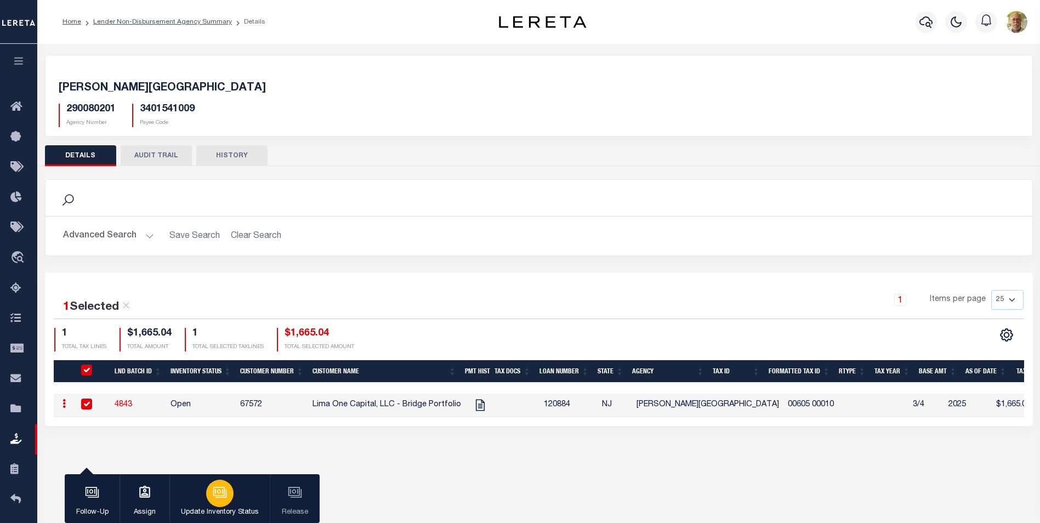
click at [224, 489] on icon "button" at bounding box center [219, 491] width 12 height 9
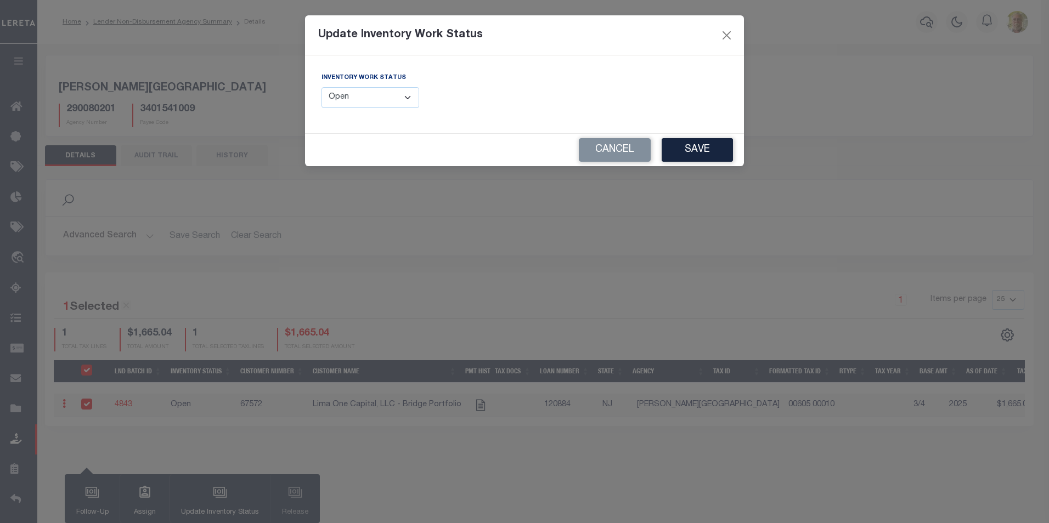
click at [398, 103] on select "--Select-- Open Completed Reported" at bounding box center [370, 97] width 98 height 21
select select "Completed"
click at [321, 87] on select "--Select-- Open Completed Reported" at bounding box center [370, 97] width 98 height 21
click at [696, 145] on button "Save" at bounding box center [696, 150] width 71 height 24
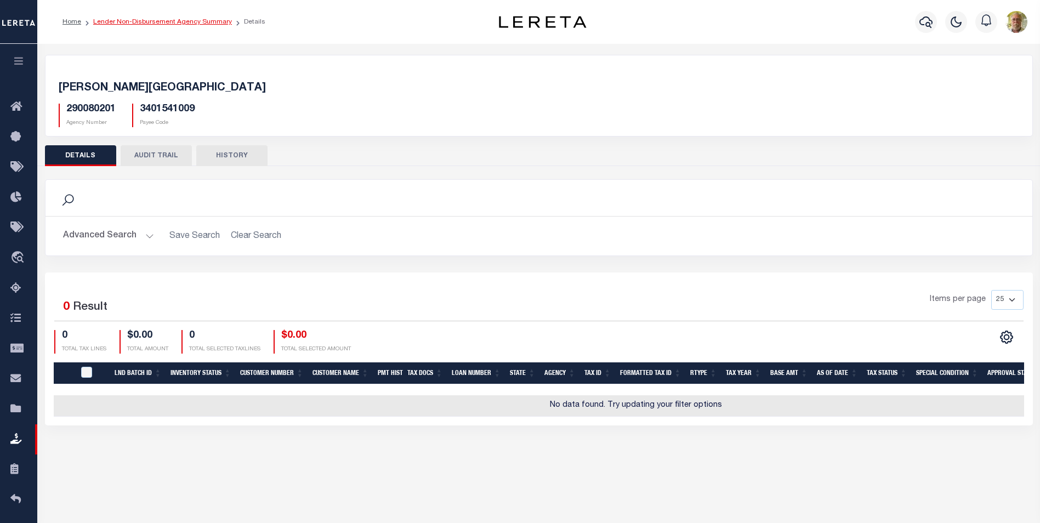
click at [161, 21] on link "Lender Non-Disbursement Agency Summary" at bounding box center [162, 22] width 139 height 7
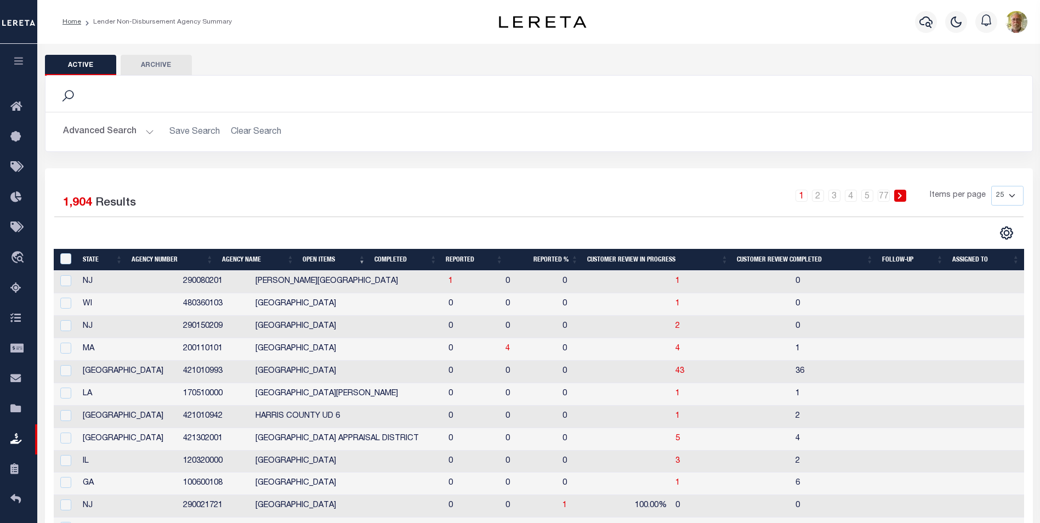
click at [395, 258] on th "Completed" at bounding box center [405, 260] width 71 height 22
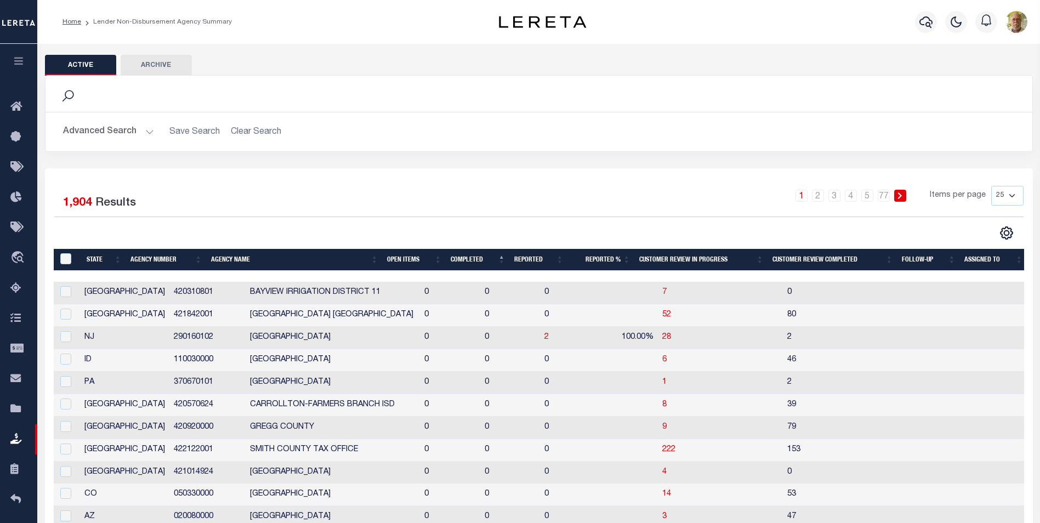
click at [395, 264] on th "Open Items" at bounding box center [415, 260] width 64 height 22
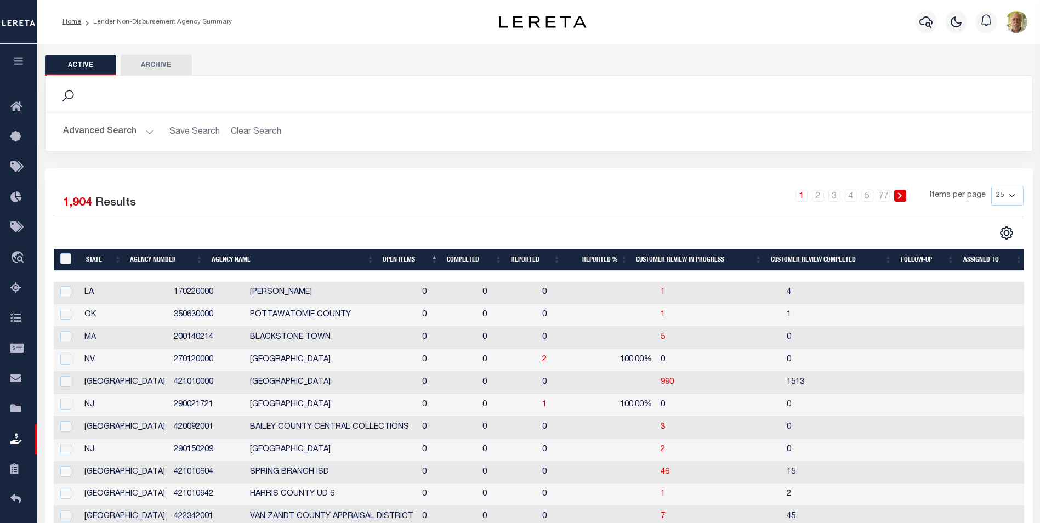
click at [394, 259] on th "Open Items" at bounding box center [410, 260] width 64 height 22
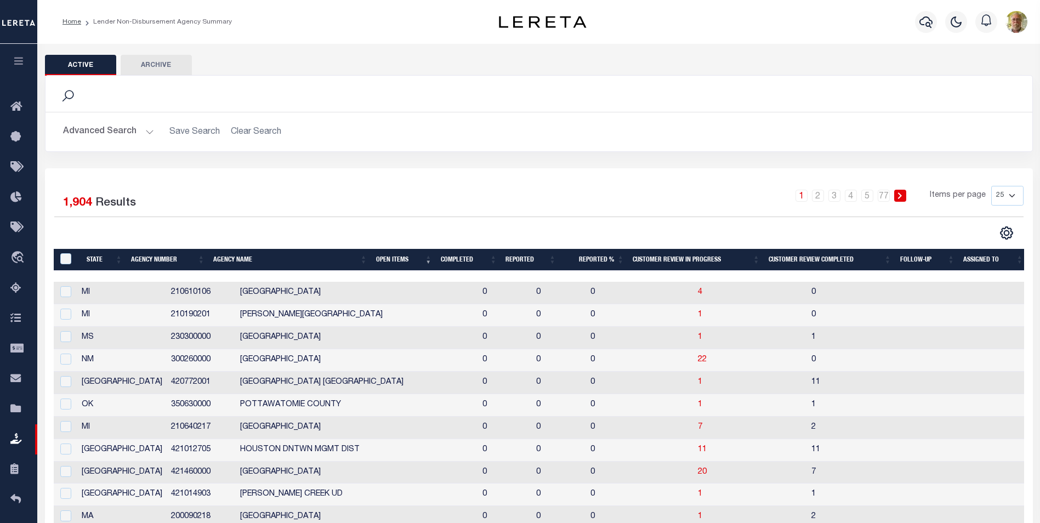
click at [392, 259] on th "Open Items" at bounding box center [404, 260] width 65 height 22
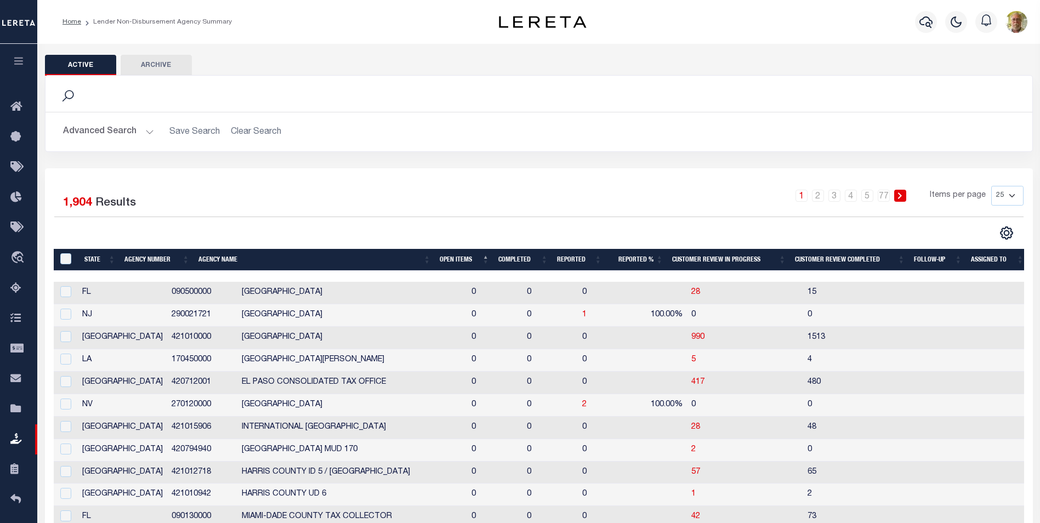
click at [460, 259] on th "Open Items" at bounding box center [464, 260] width 59 height 22
